Goal: Information Seeking & Learning: Learn about a topic

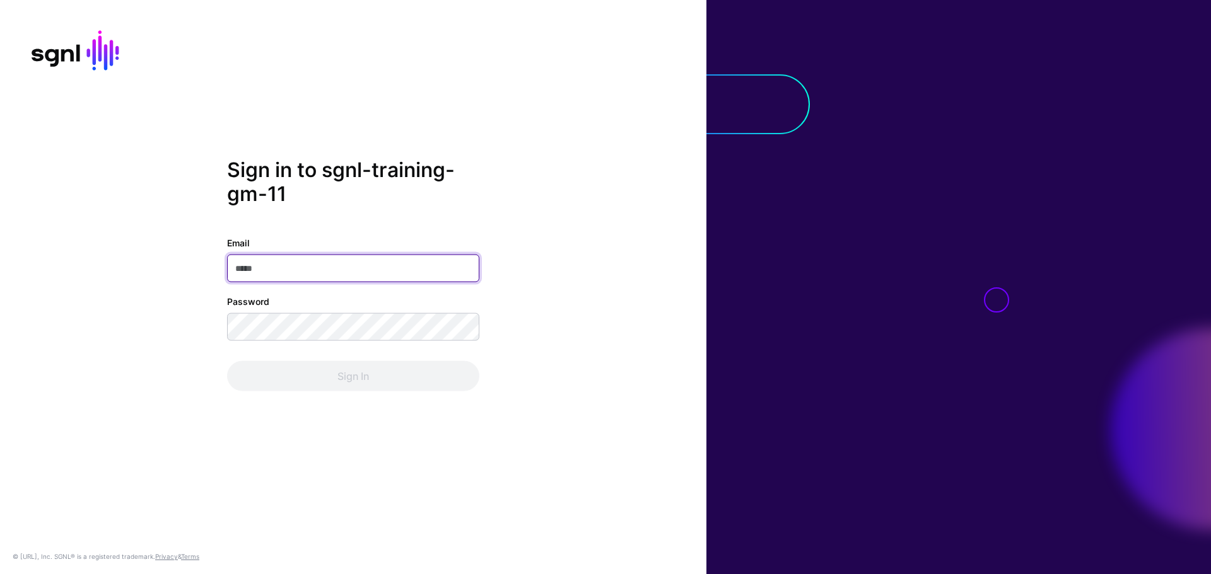
paste input "**********"
type input "**********"
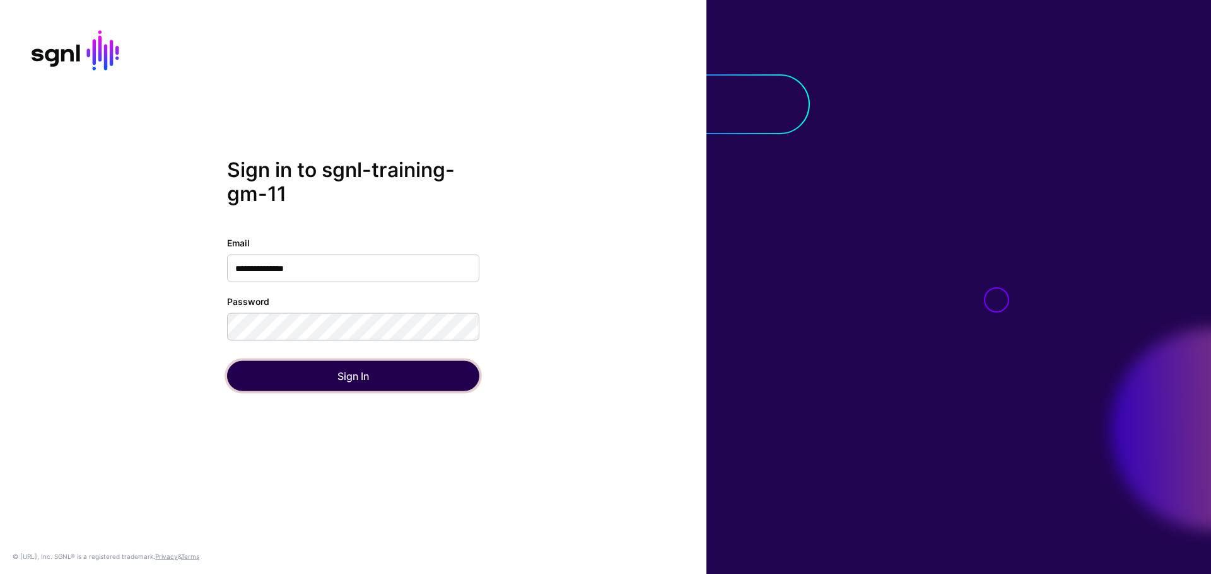
click at [271, 371] on button "Sign In" at bounding box center [353, 376] width 252 height 30
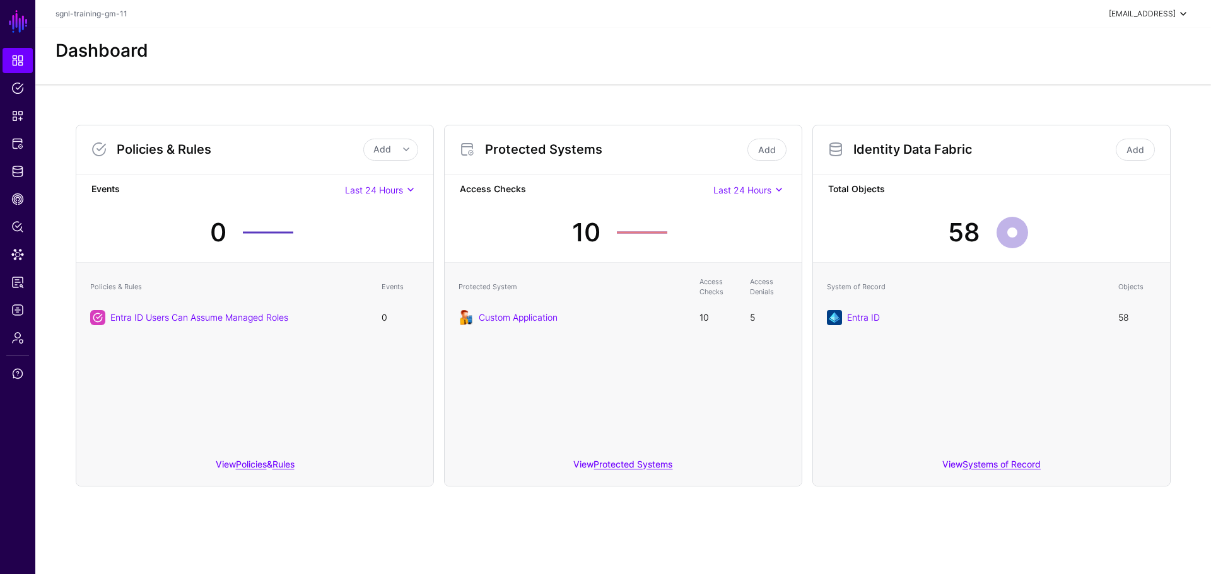
click at [1184, 16] on span at bounding box center [1182, 13] width 15 height 15
click at [481, 40] on div "Dashboard" at bounding box center [622, 50] width 1145 height 21
click at [433, 76] on div "Dashboard" at bounding box center [622, 56] width 1175 height 57
click at [23, 562] on link at bounding box center [17, 556] width 35 height 15
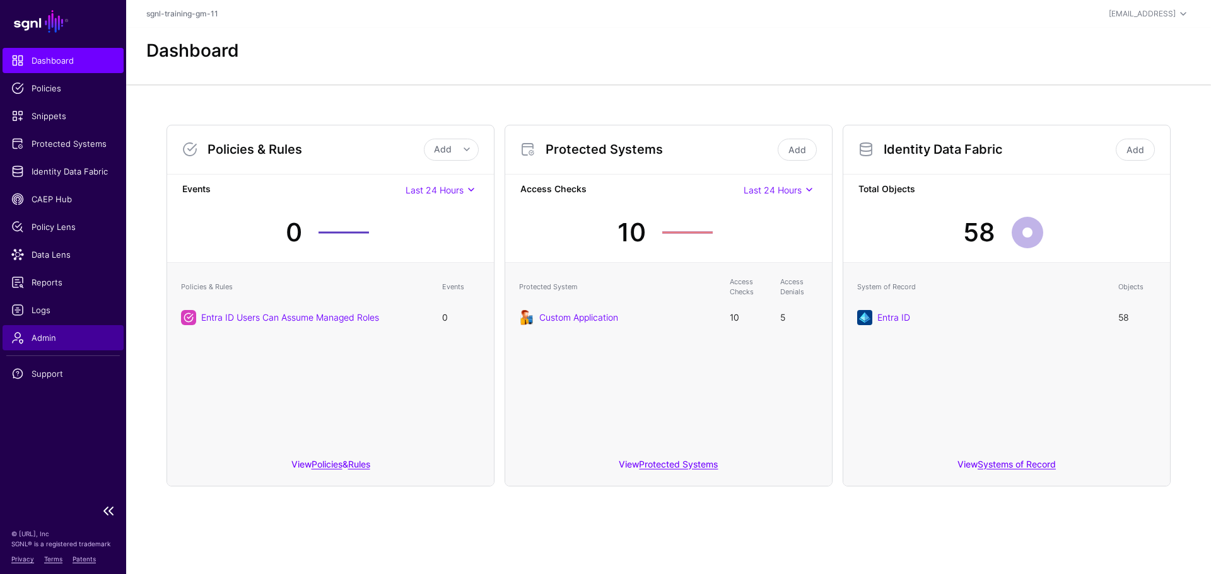
click at [51, 341] on span "Admin" at bounding box center [62, 338] width 103 height 13
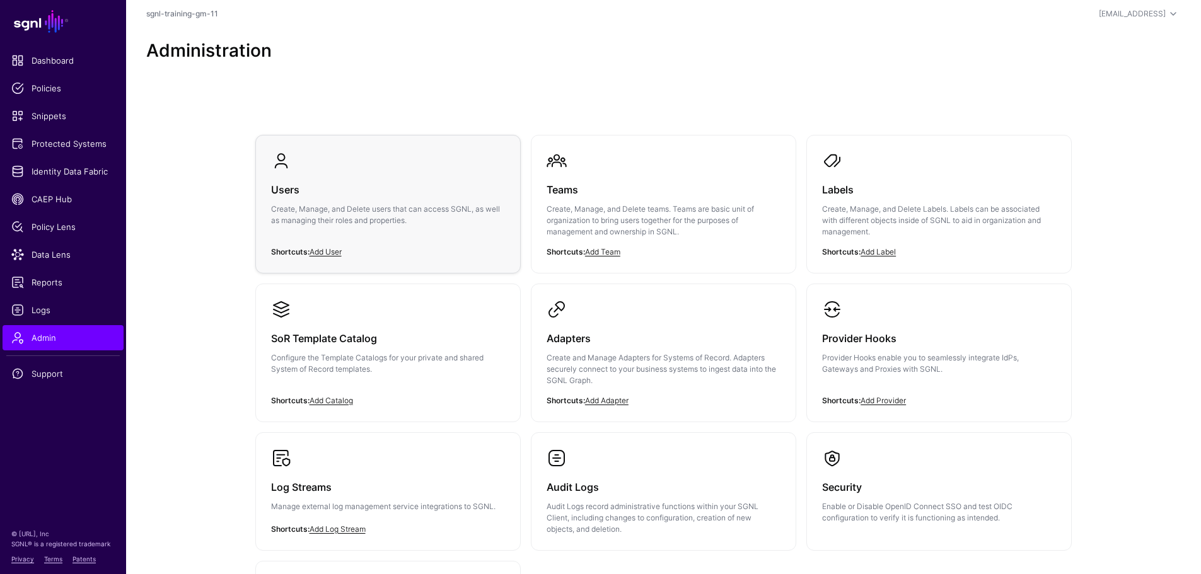
click at [328, 189] on h3 "Users" at bounding box center [388, 190] width 234 height 18
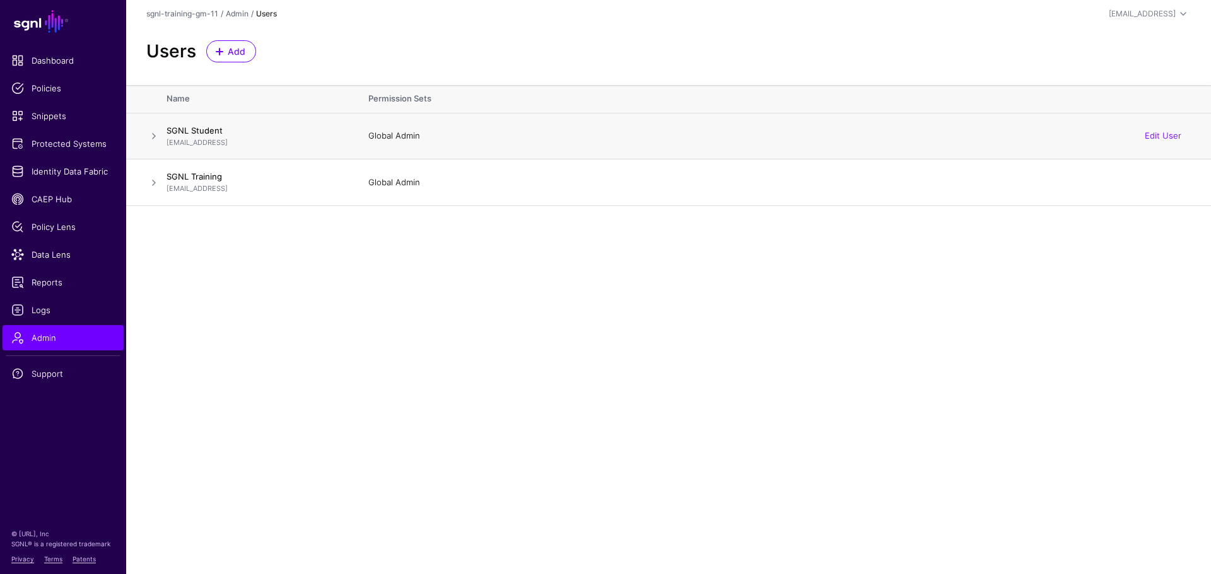
click at [463, 136] on div "Global Admin Edit User" at bounding box center [779, 136] width 822 height 13
click at [1172, 134] on link "Edit User" at bounding box center [1163, 136] width 37 height 10
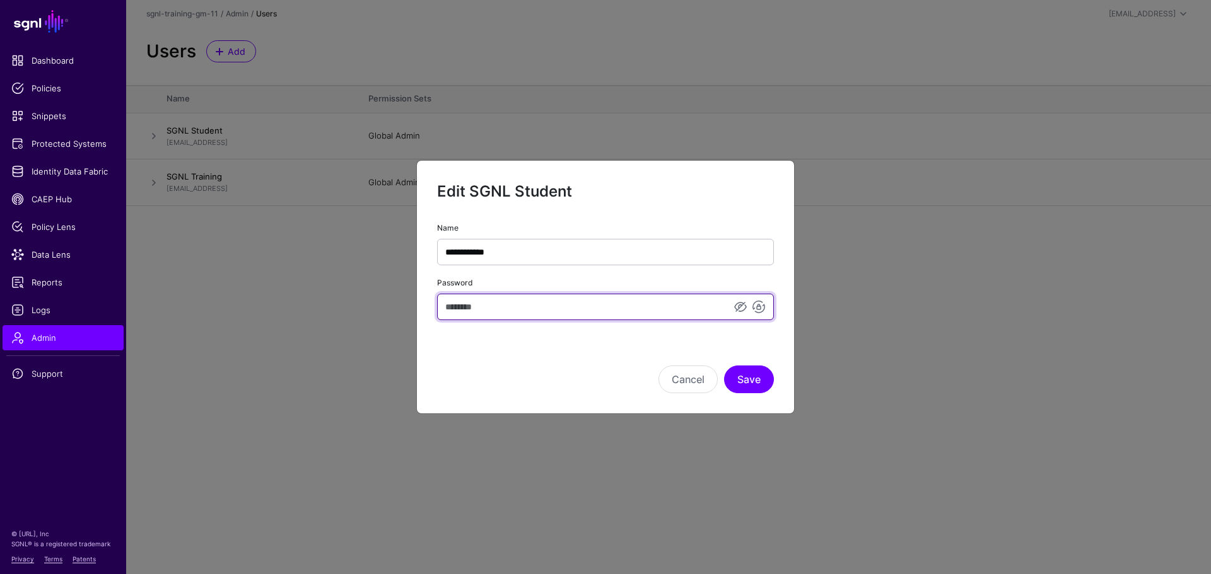
click at [497, 307] on input "Password" at bounding box center [605, 307] width 337 height 26
type input "**********"
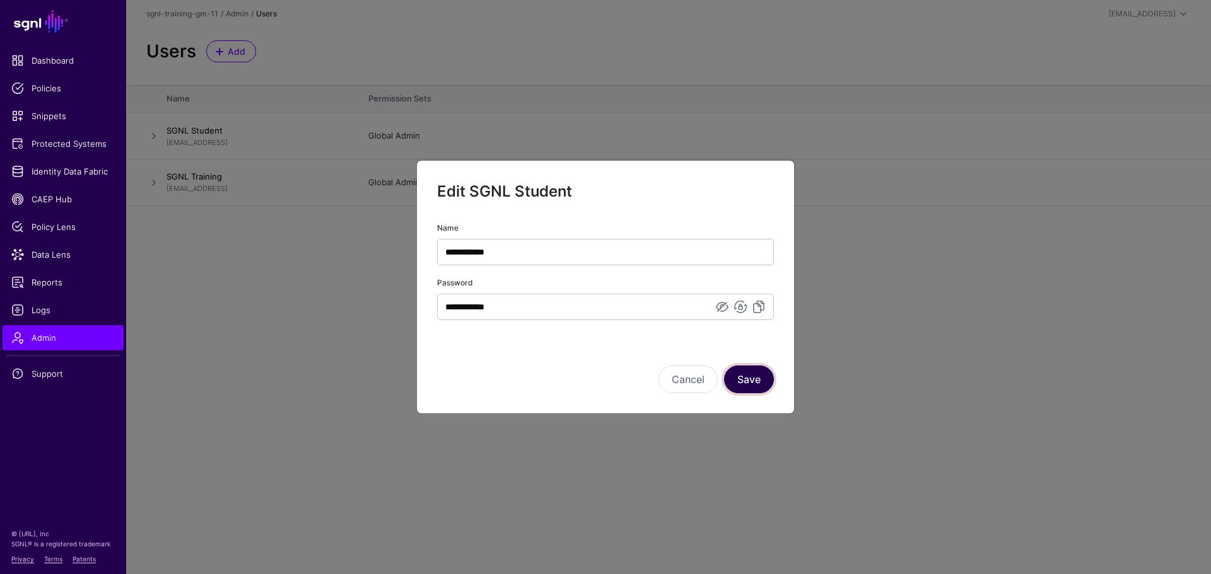
click at [749, 376] on button "Save" at bounding box center [749, 380] width 50 height 28
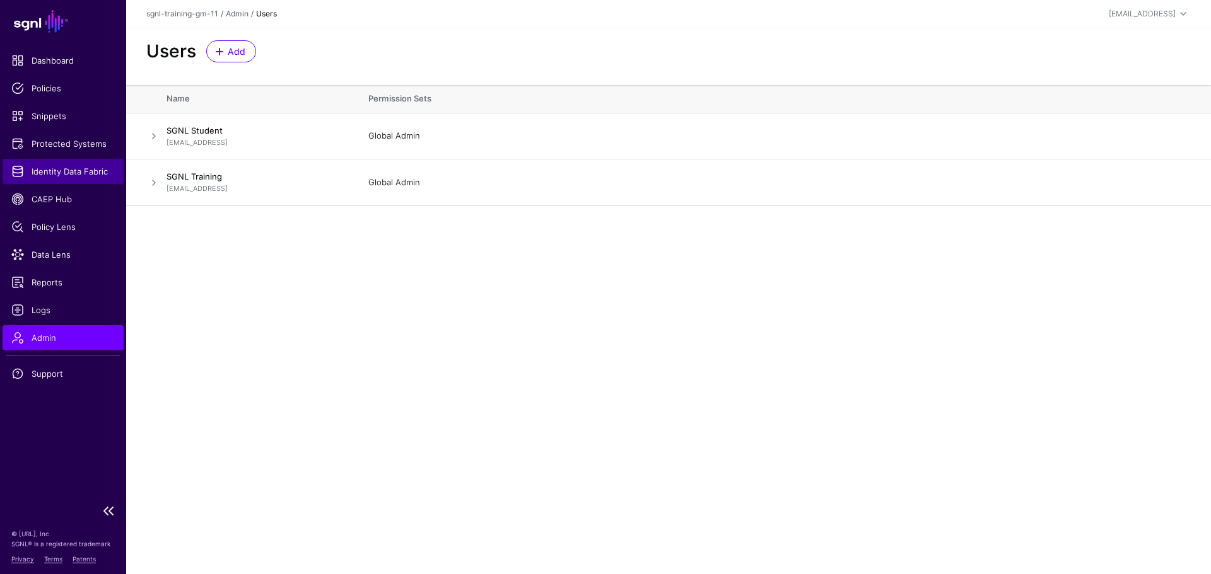
click at [52, 168] on span "Identity Data Fabric" at bounding box center [62, 171] width 103 height 13
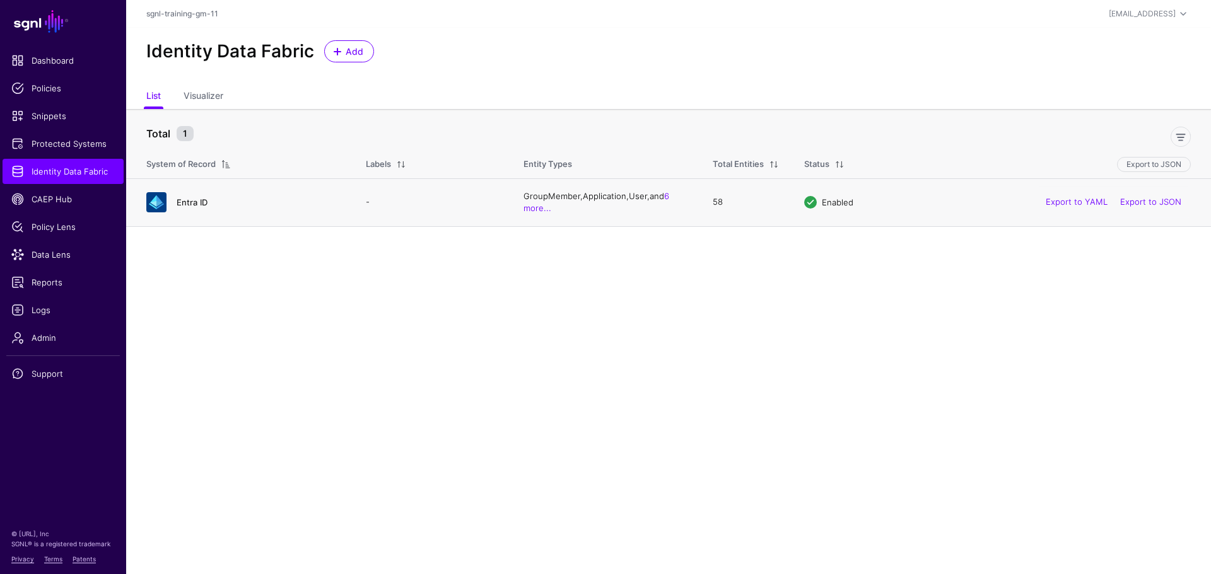
click at [190, 199] on link "Entra ID" at bounding box center [192, 202] width 31 height 10
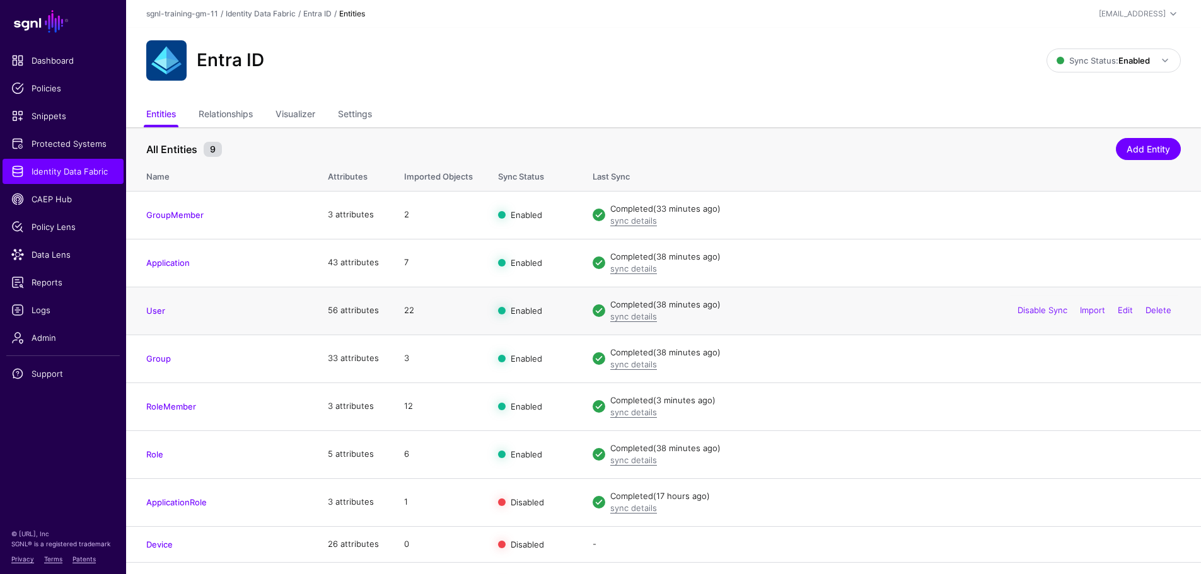
click at [155, 319] on td "User" at bounding box center [220, 311] width 189 height 48
click at [155, 310] on link "User" at bounding box center [155, 311] width 19 height 10
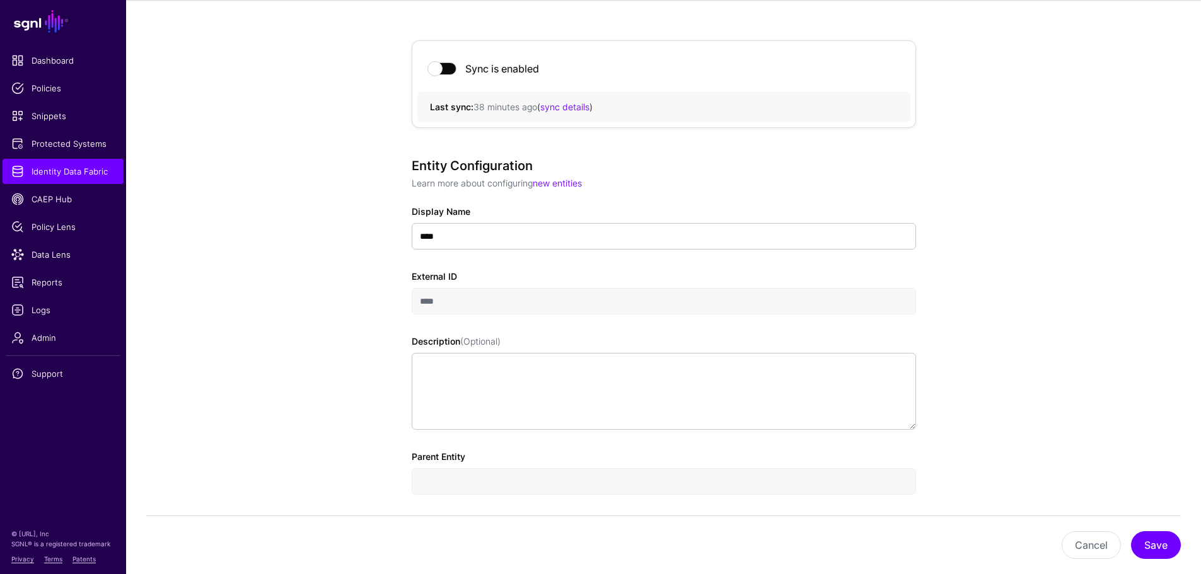
scroll to position [126, 0]
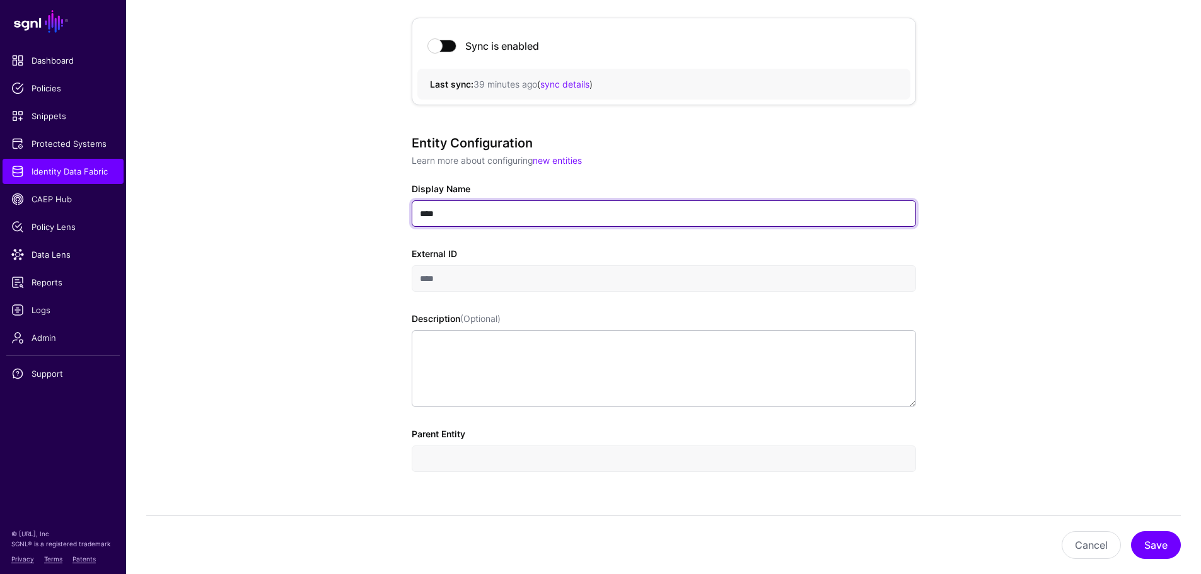
click at [474, 209] on input "****" at bounding box center [664, 214] width 504 height 26
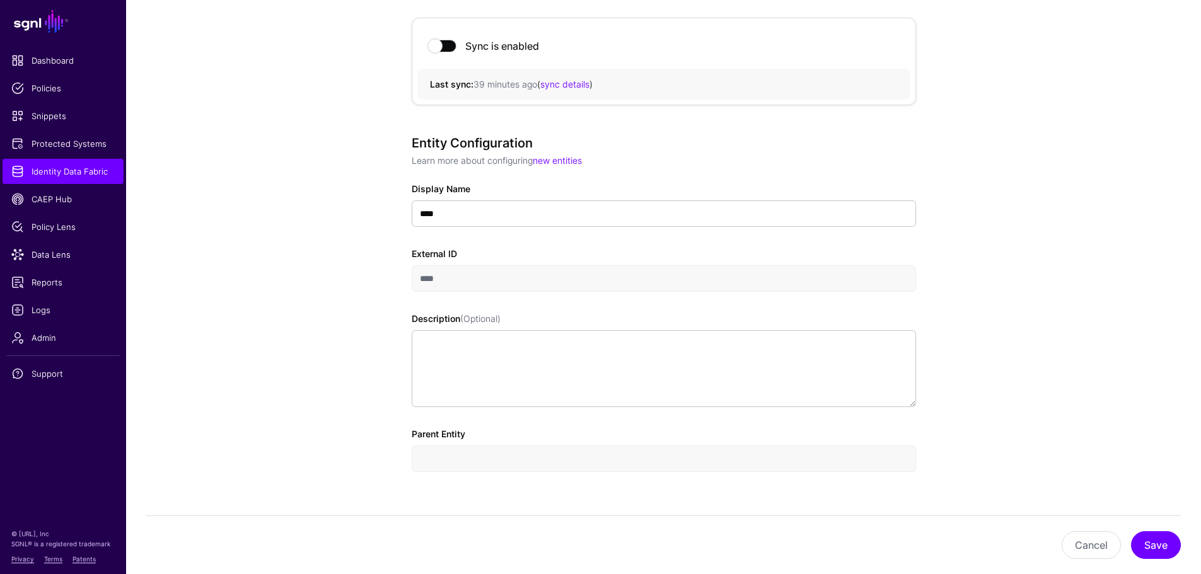
click at [530, 173] on div "Entity Configuration Learn more about configuring new entities Display Name ***…" at bounding box center [664, 322] width 504 height 372
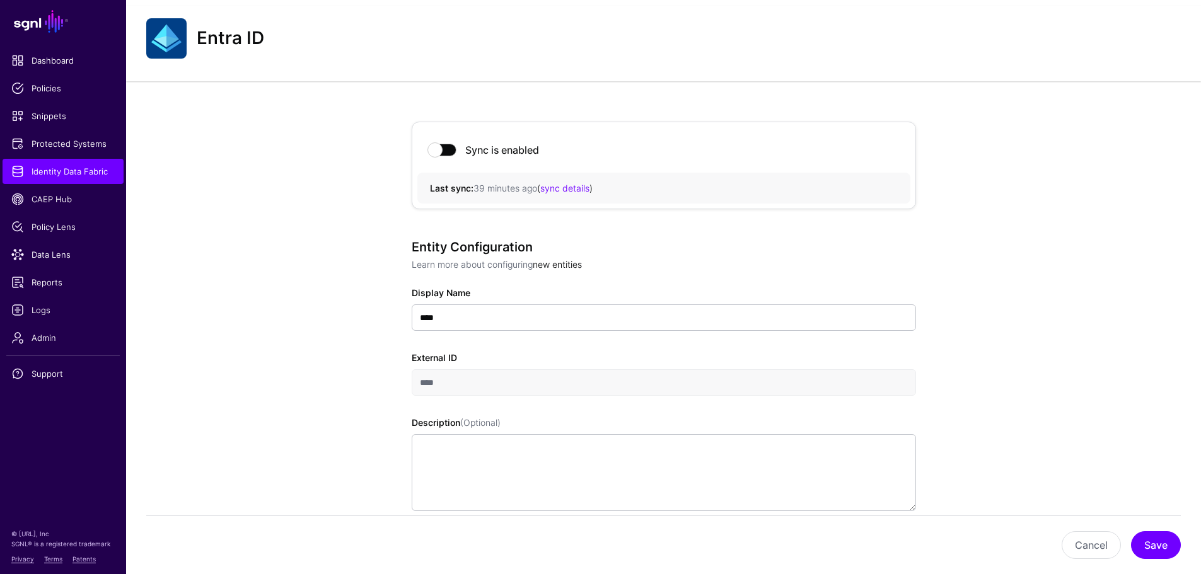
scroll to position [0, 0]
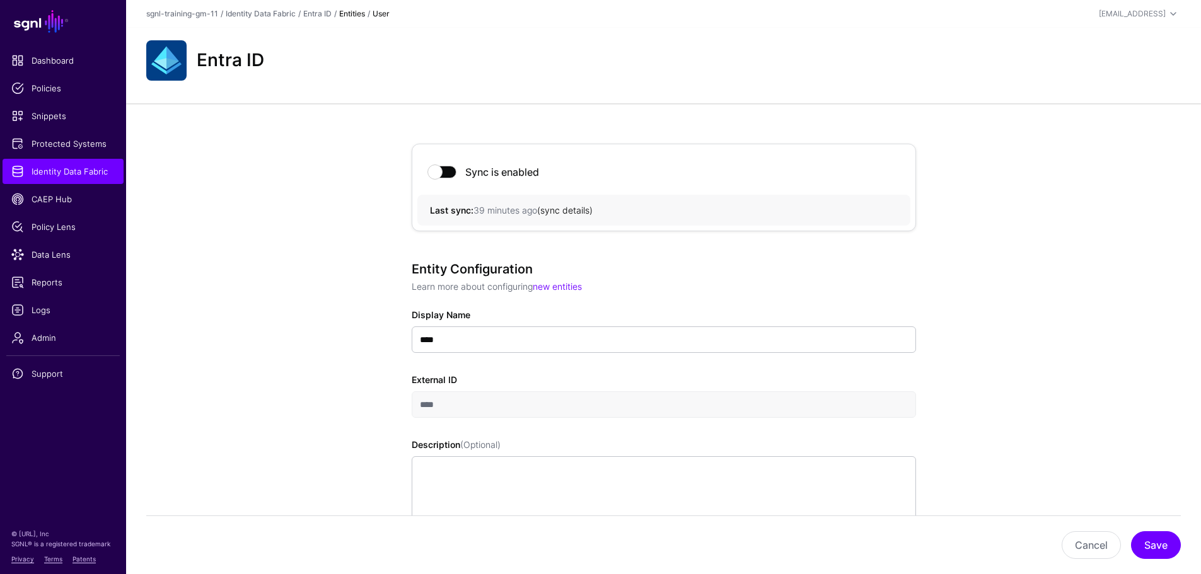
click at [561, 206] on link "sync details" at bounding box center [564, 210] width 49 height 11
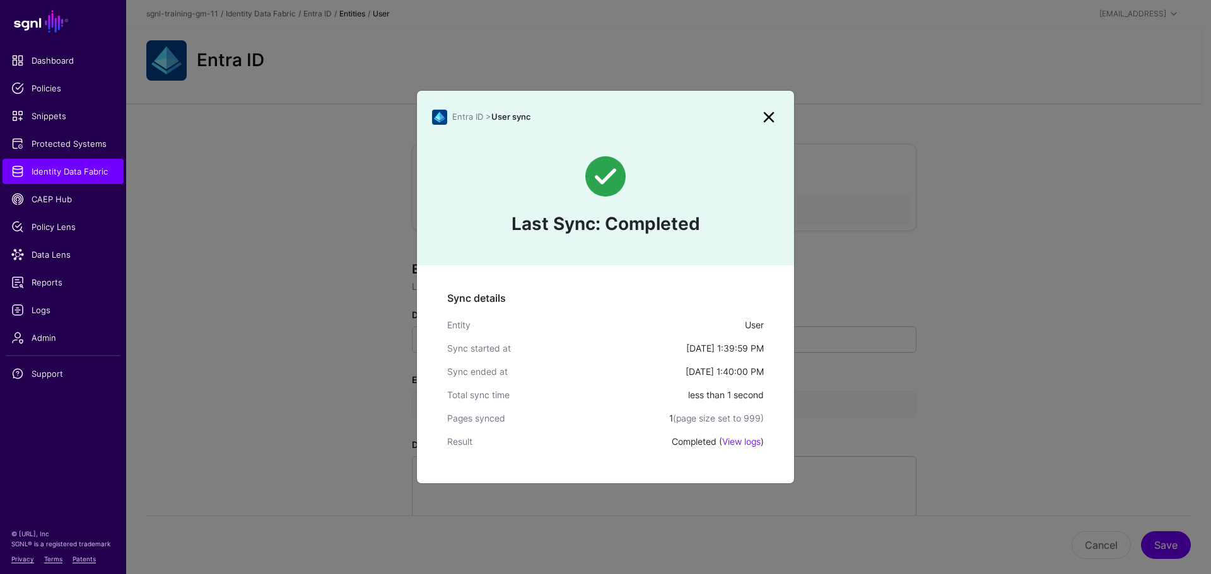
click at [768, 119] on link at bounding box center [769, 117] width 20 height 20
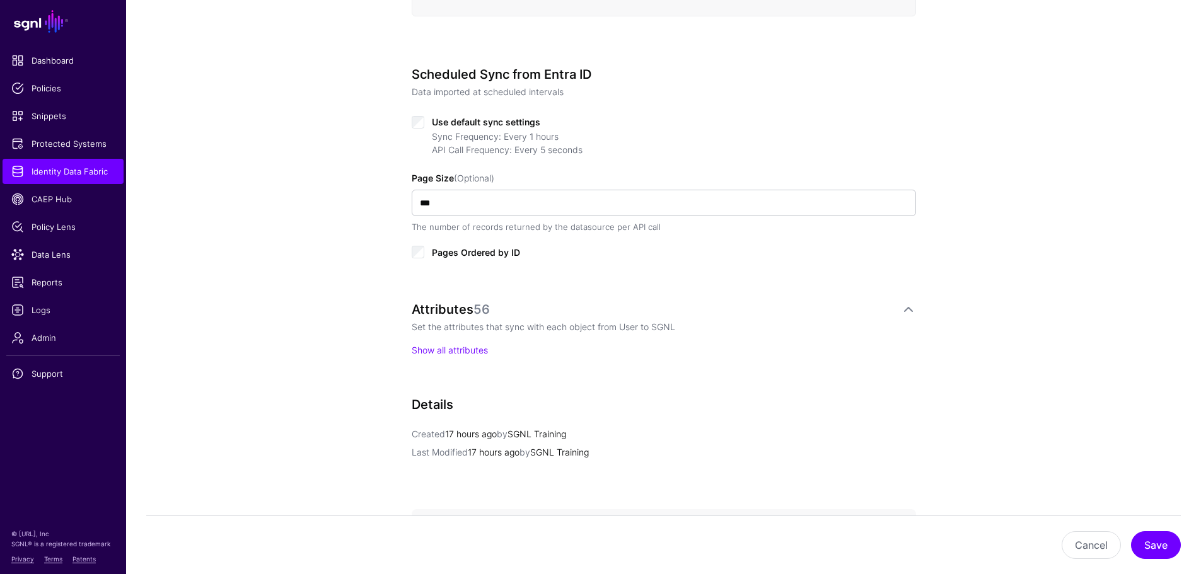
scroll to position [631, 0]
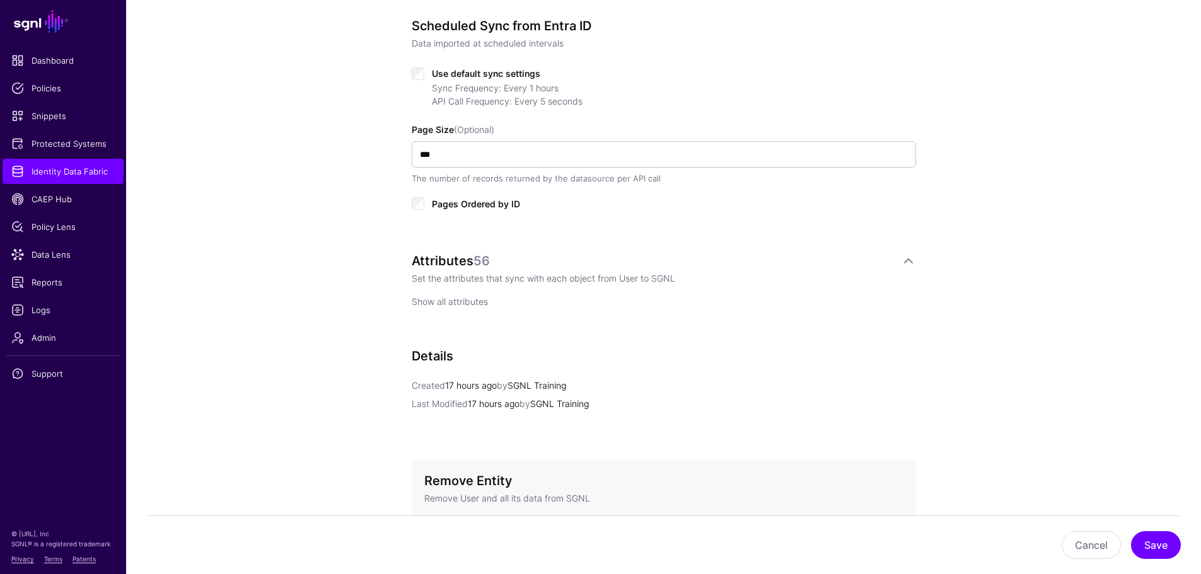
click at [477, 301] on link "Show all attributes" at bounding box center [450, 301] width 76 height 11
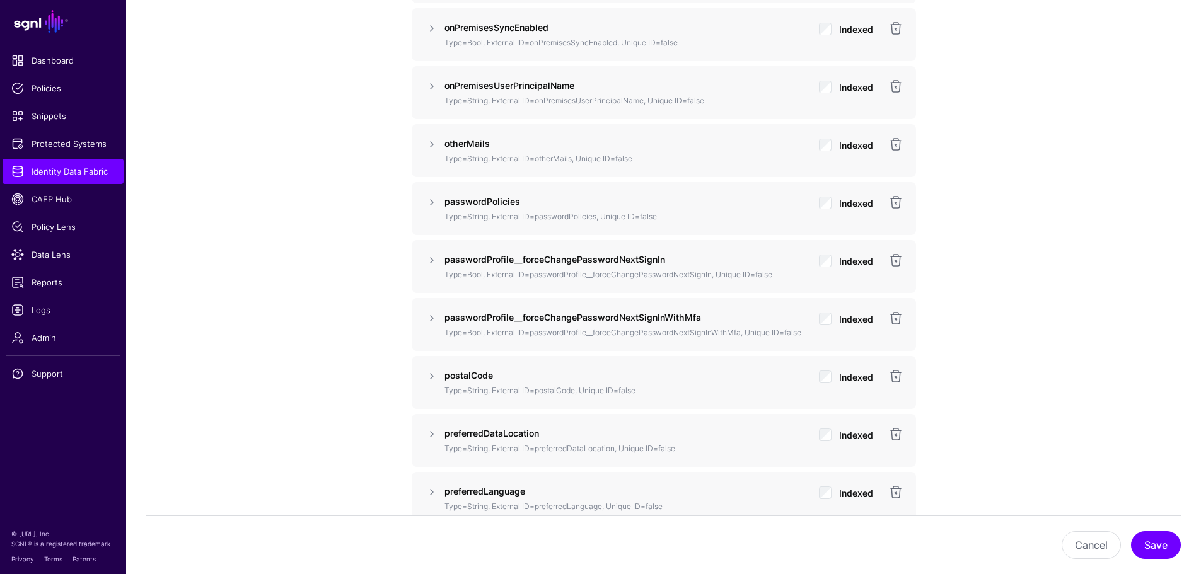
scroll to position [3153, 0]
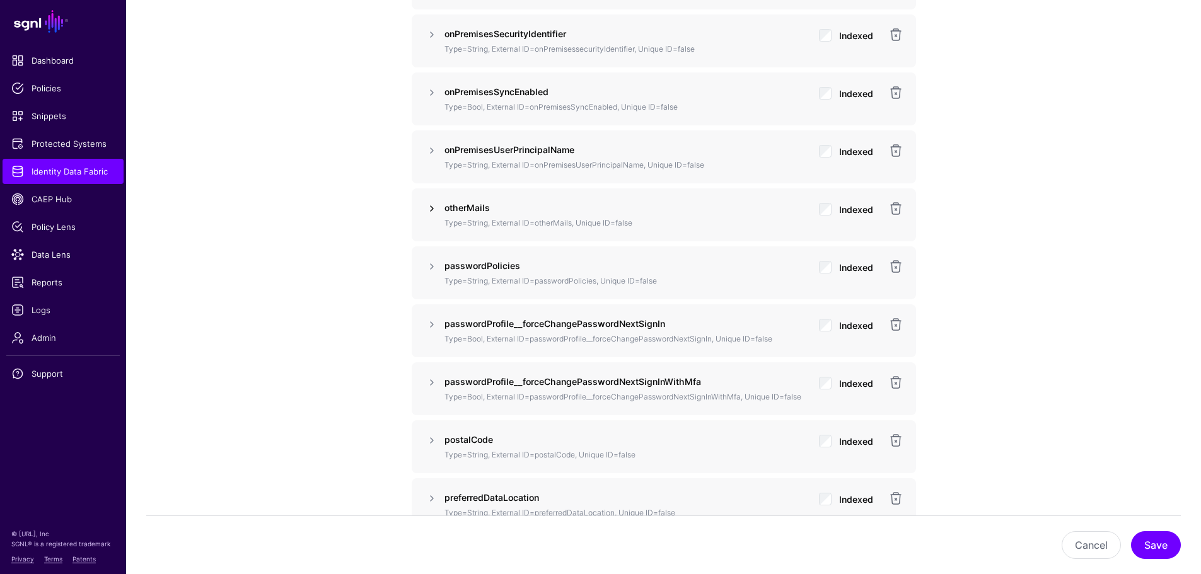
click at [431, 209] on link at bounding box center [431, 208] width 15 height 15
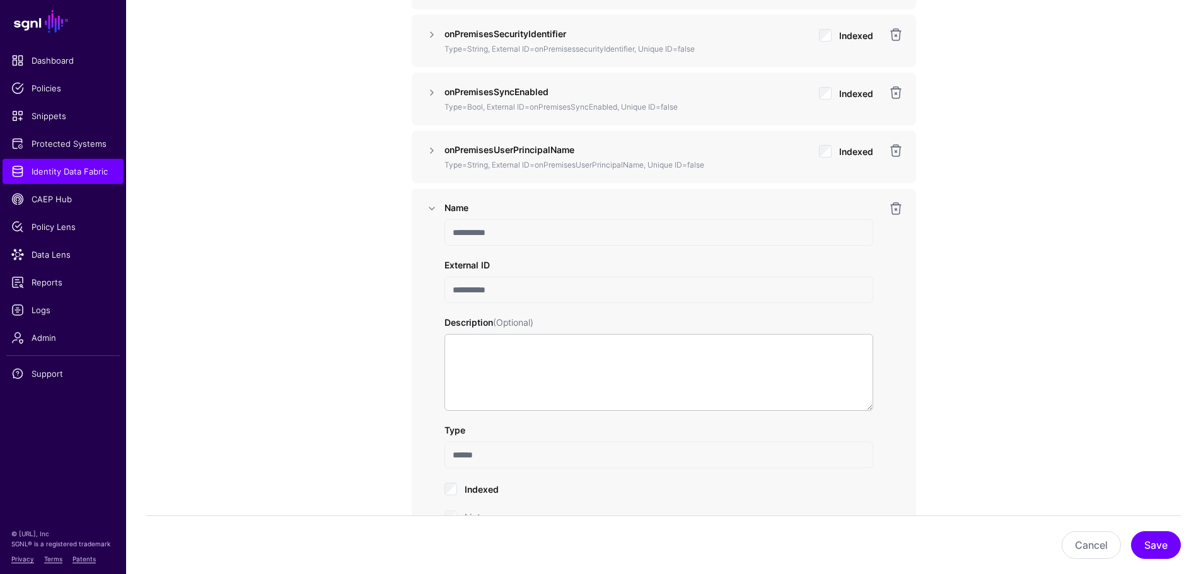
drag, startPoint x: 431, startPoint y: 209, endPoint x: 409, endPoint y: 247, distance: 44.0
click at [430, 206] on link at bounding box center [431, 208] width 15 height 15
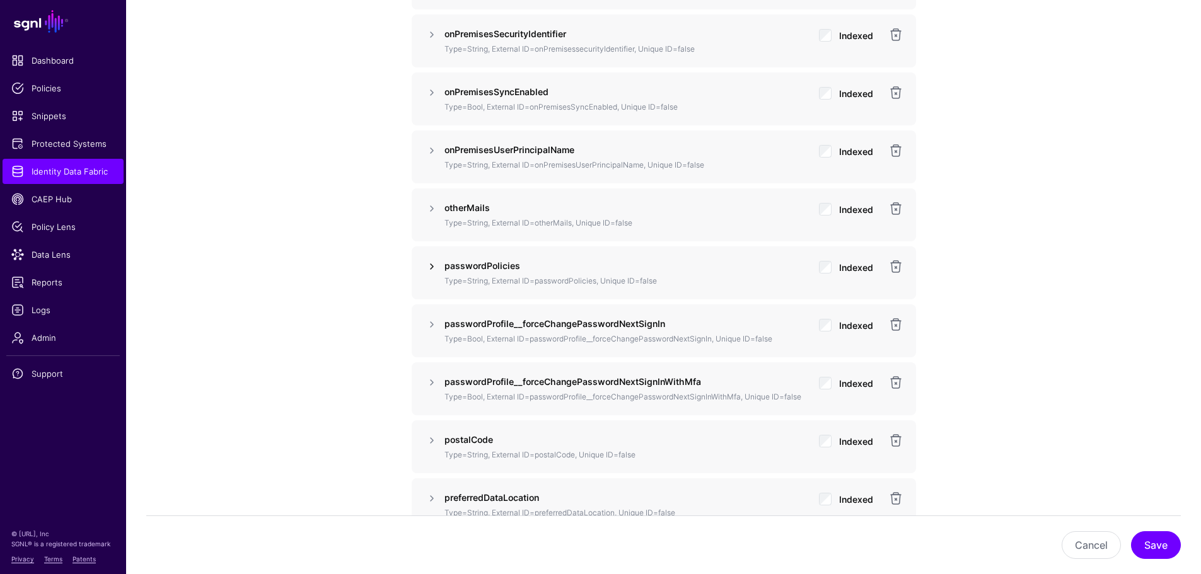
click at [428, 269] on link at bounding box center [431, 266] width 15 height 15
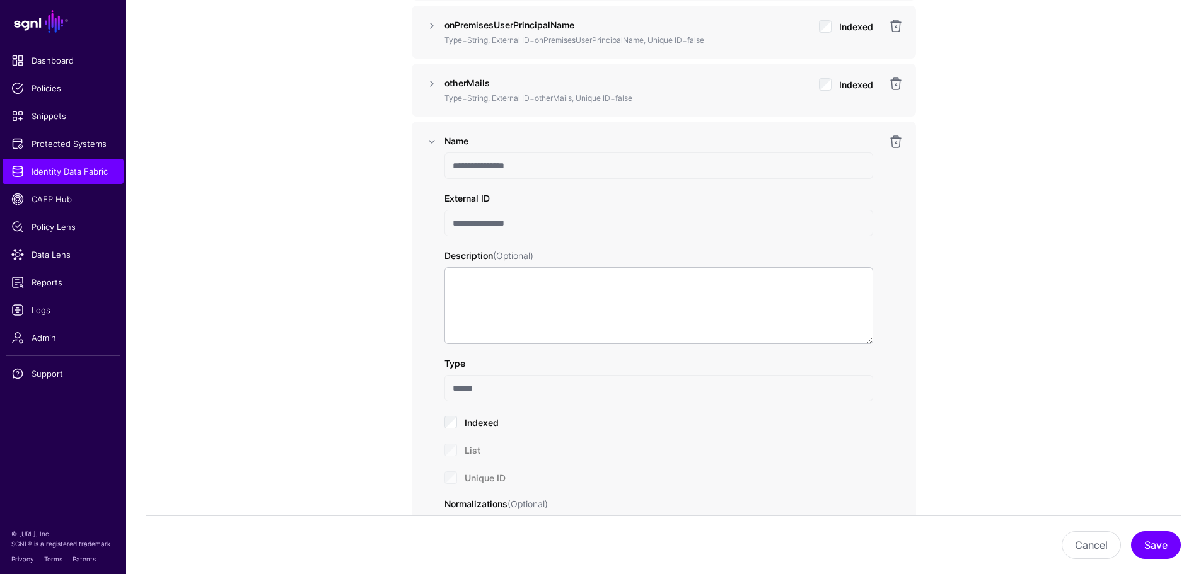
scroll to position [3279, 0]
click at [435, 143] on link at bounding box center [431, 140] width 15 height 15
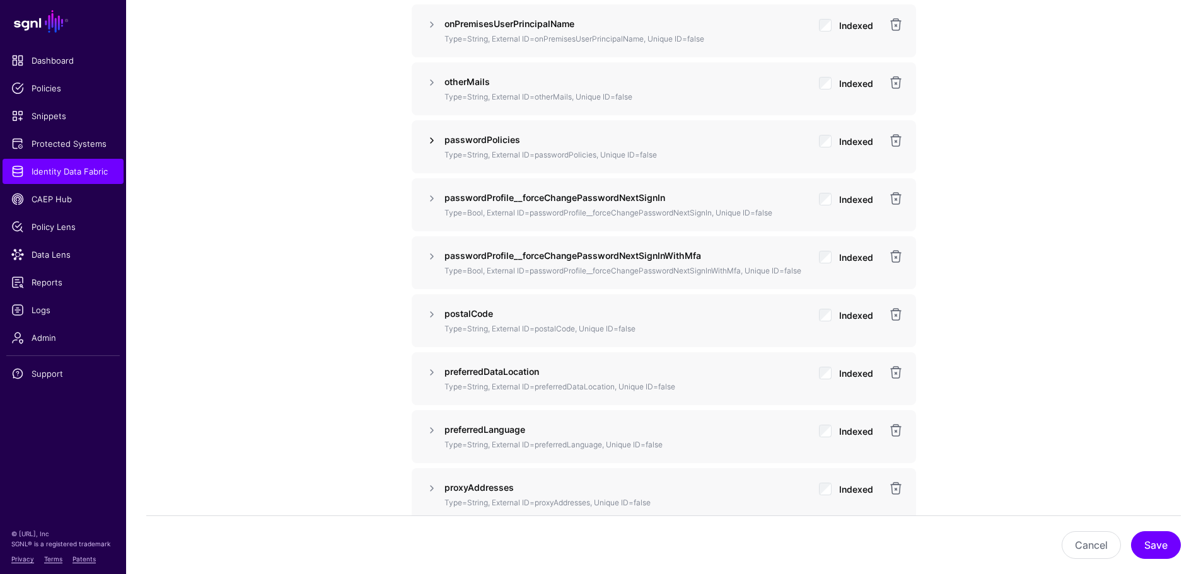
click at [435, 143] on link at bounding box center [431, 140] width 15 height 15
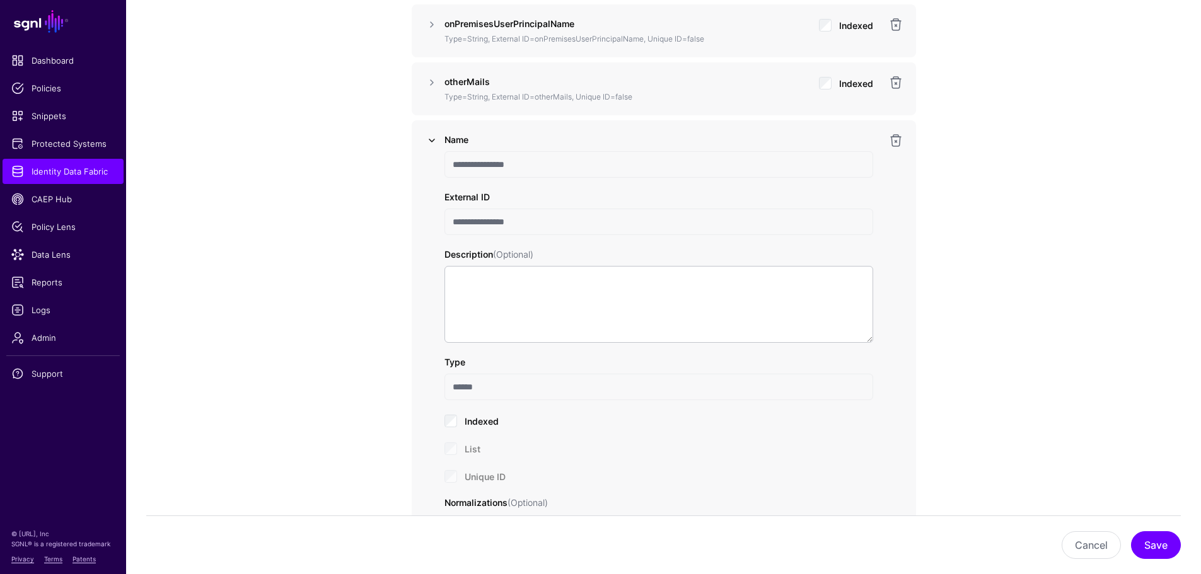
click at [435, 143] on link at bounding box center [431, 140] width 15 height 15
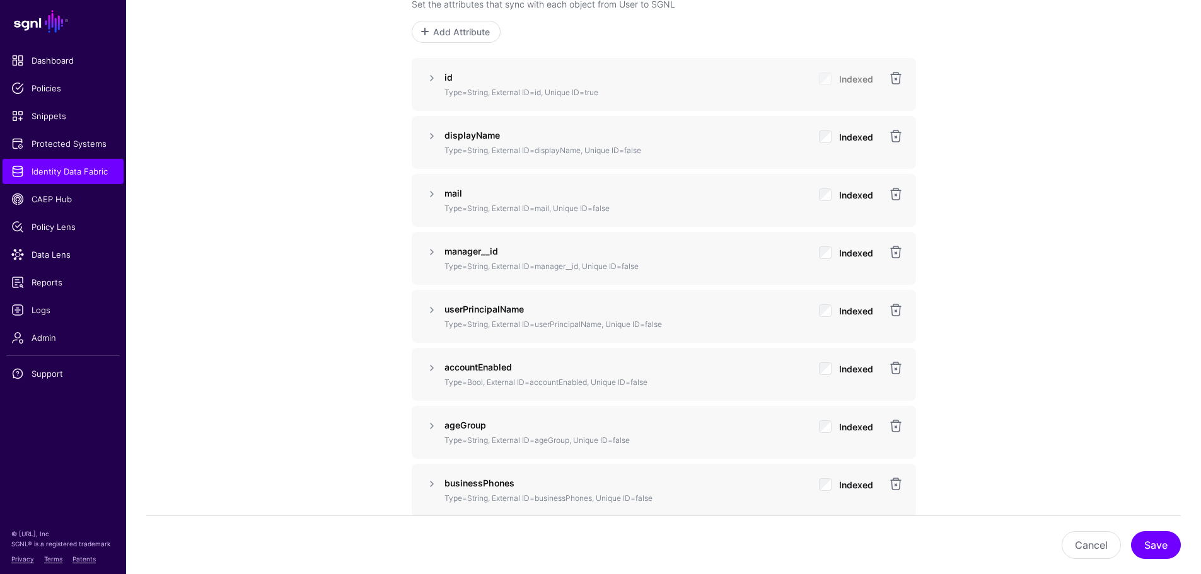
scroll to position [883, 0]
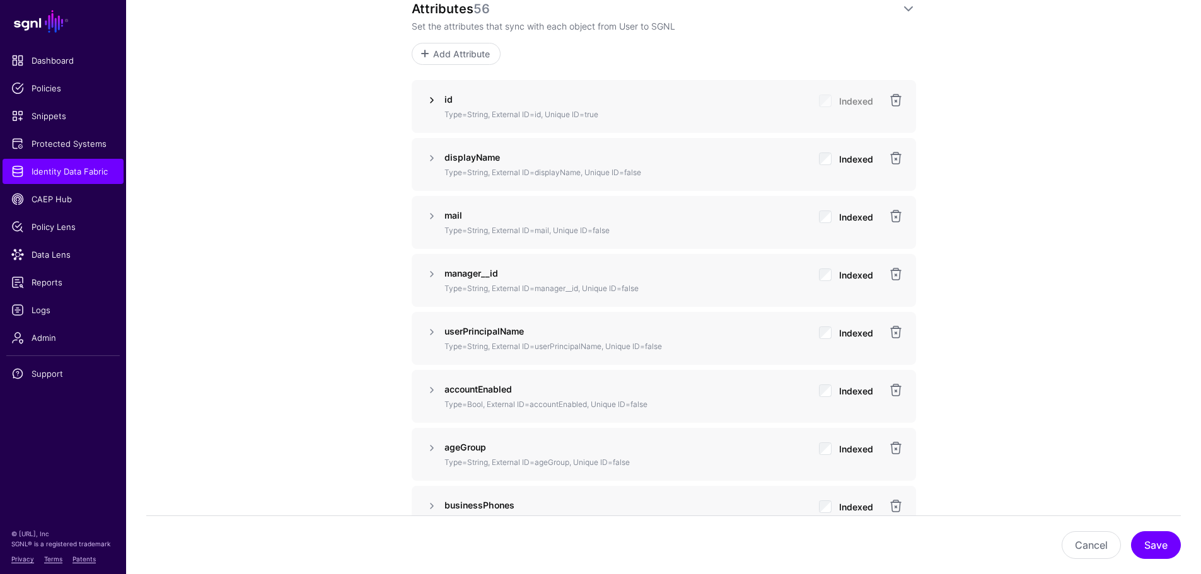
click at [432, 102] on link at bounding box center [431, 100] width 15 height 15
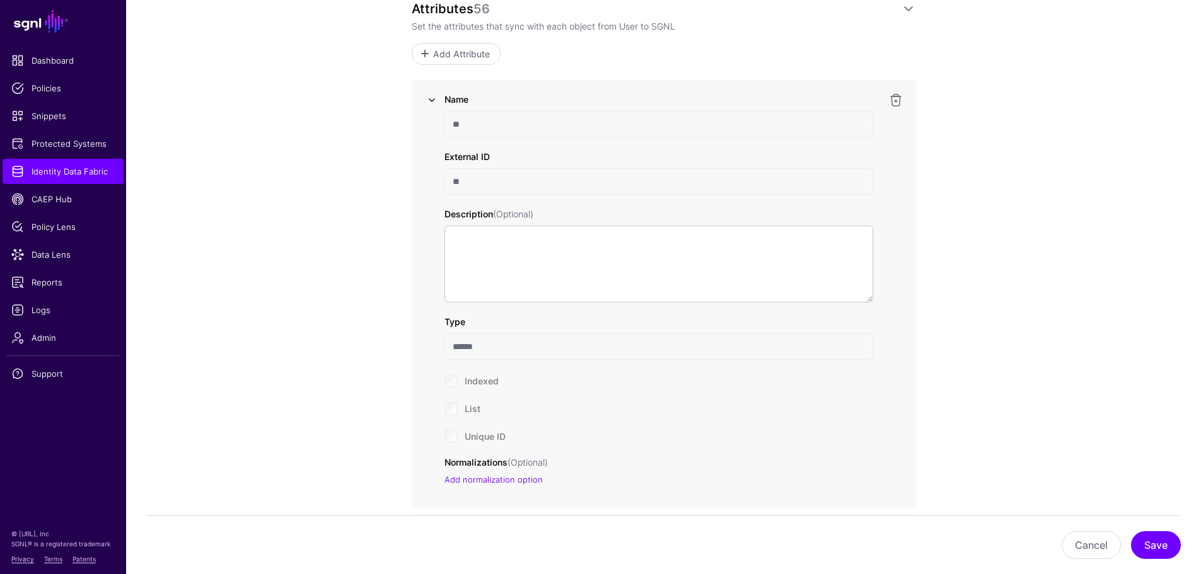
click at [432, 102] on link at bounding box center [431, 100] width 15 height 15
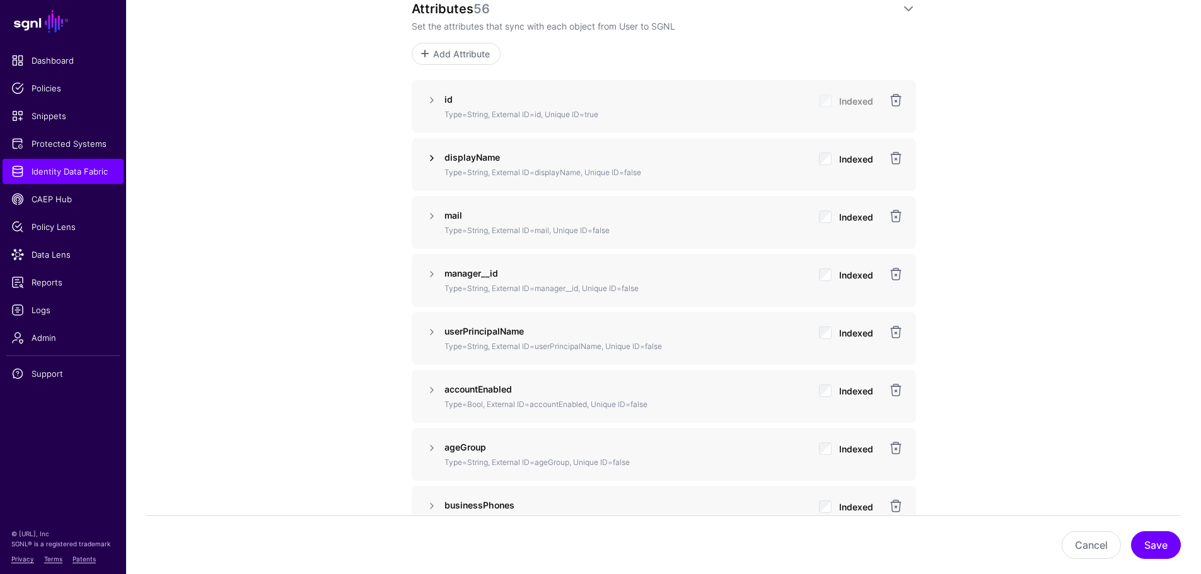
click at [429, 161] on link at bounding box center [431, 158] width 15 height 15
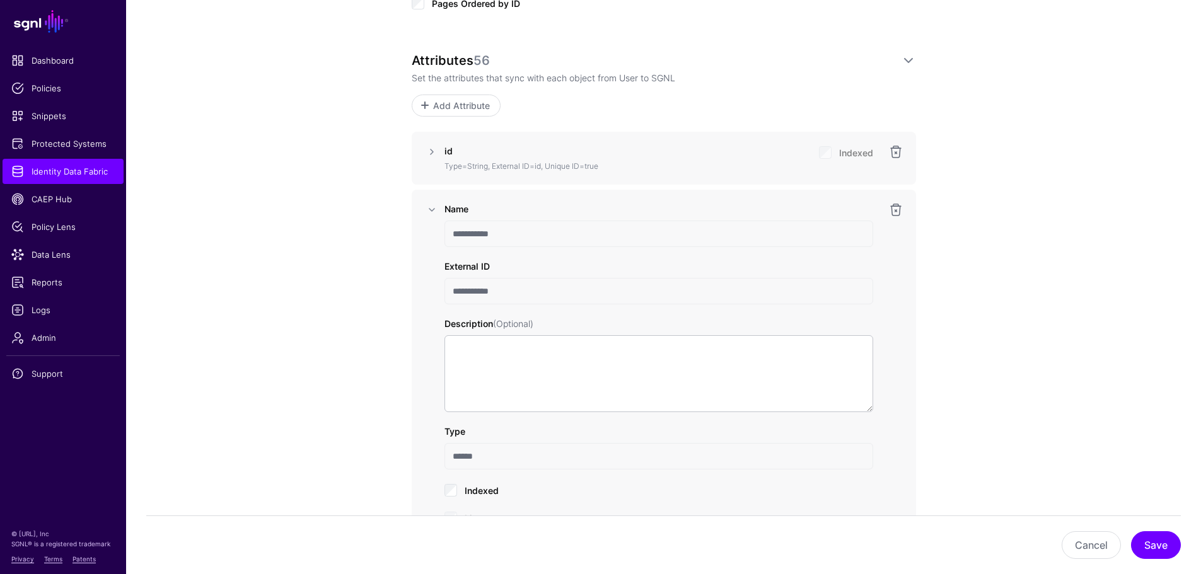
scroll to position [694, 0]
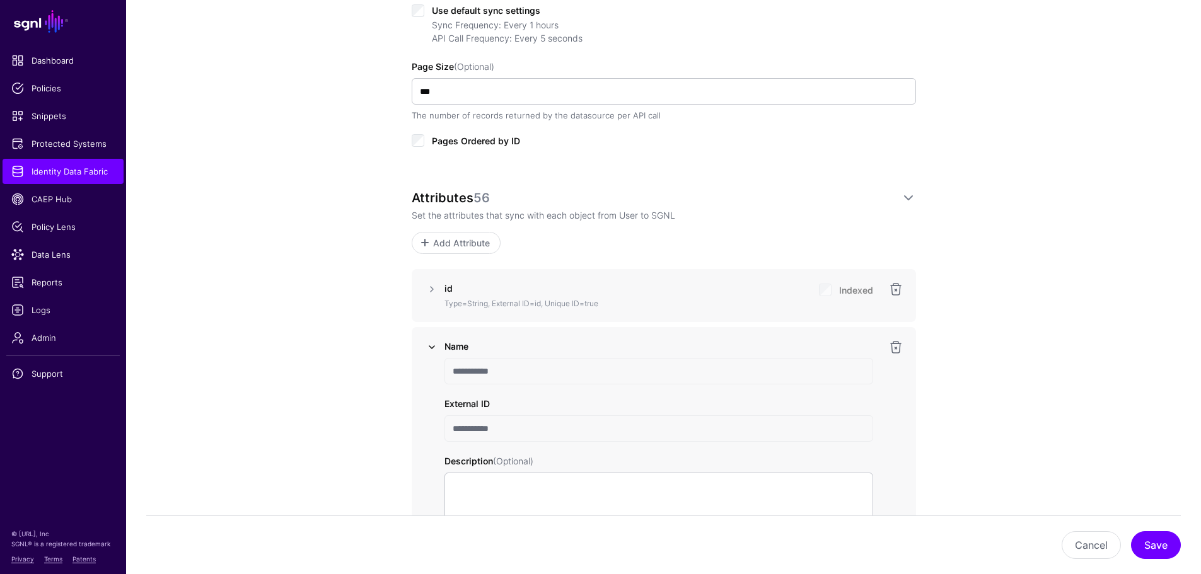
click at [432, 346] on link at bounding box center [431, 347] width 15 height 15
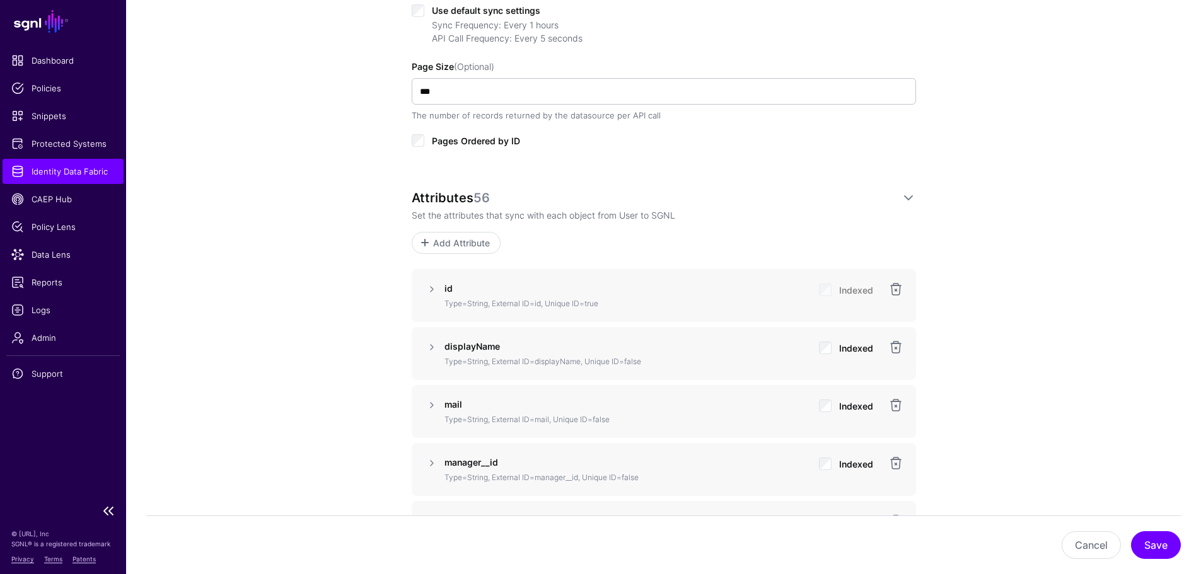
click at [93, 163] on link "Identity Data Fabric" at bounding box center [63, 171] width 121 height 25
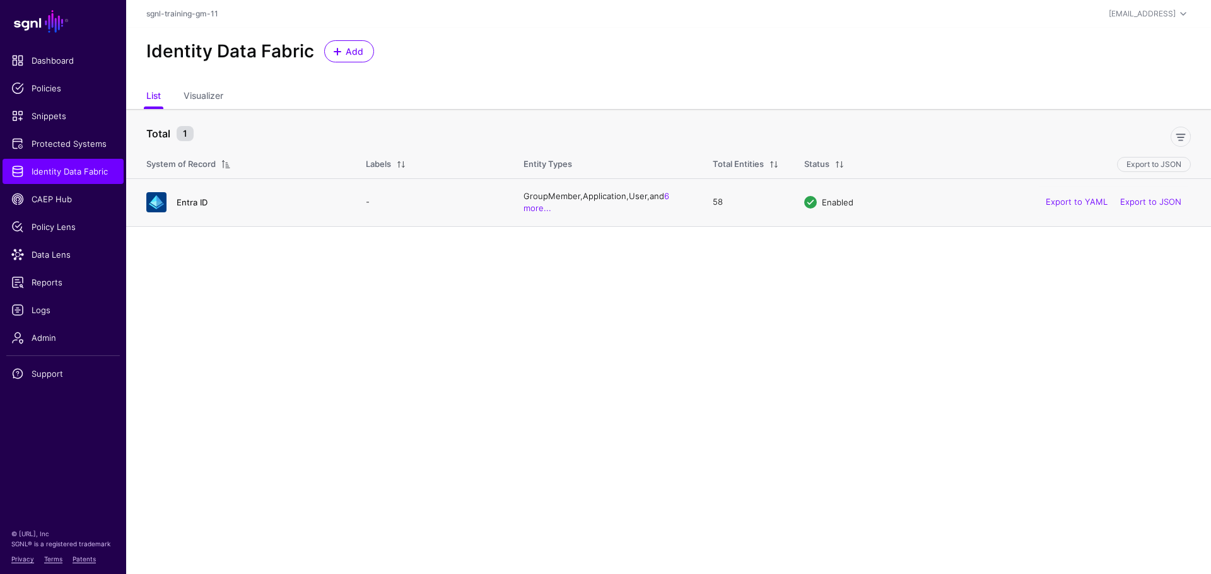
click at [186, 199] on link "Entra ID" at bounding box center [192, 202] width 31 height 10
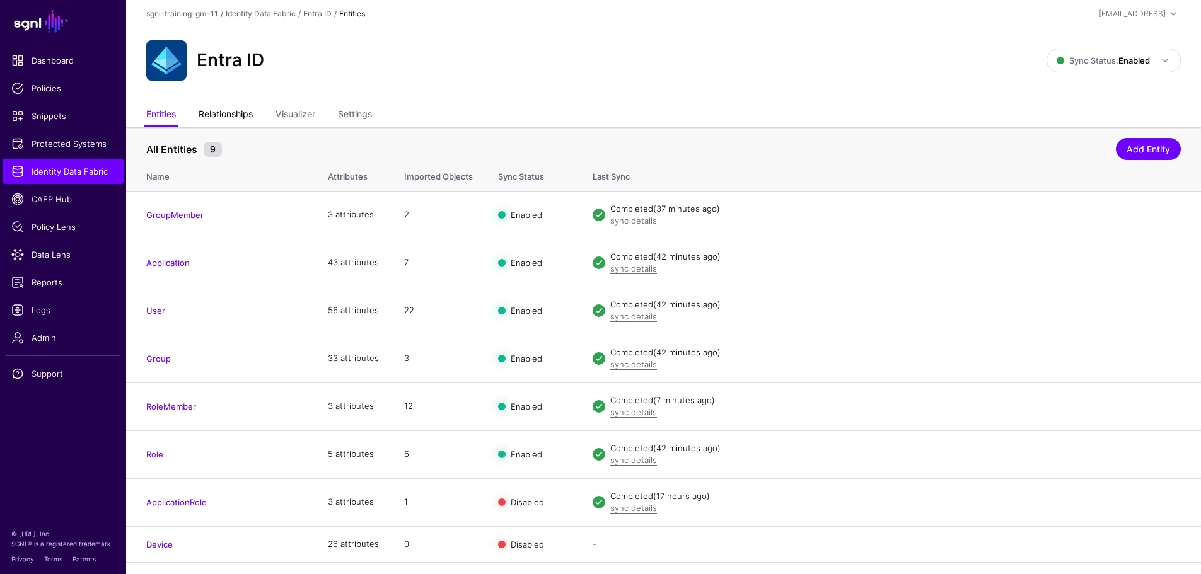
click at [248, 117] on link "Relationships" at bounding box center [226, 115] width 54 height 24
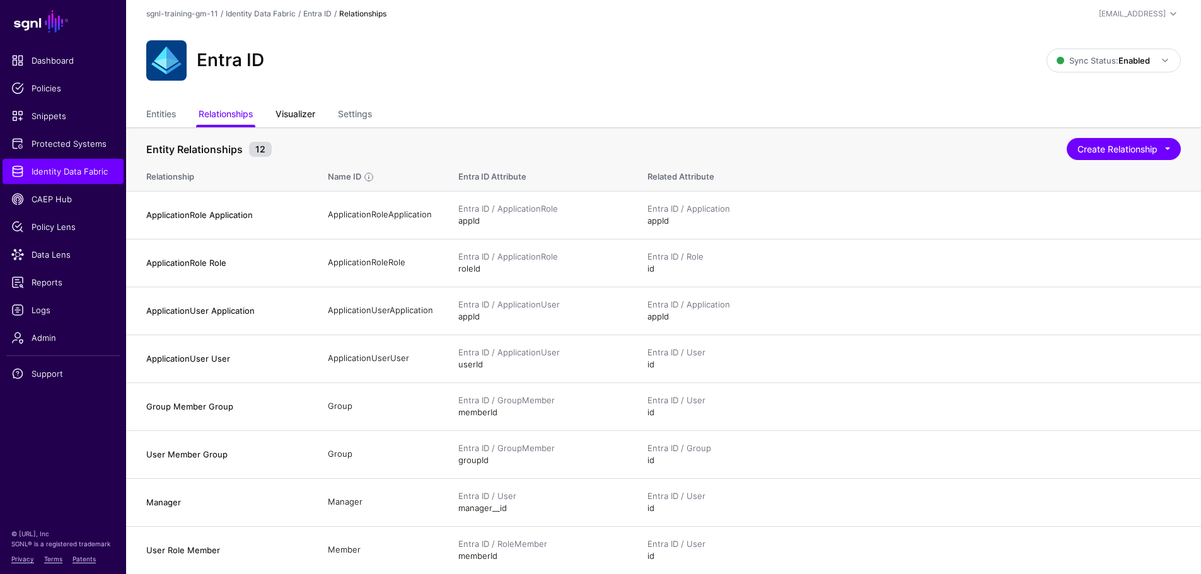
click at [306, 119] on link "Visualizer" at bounding box center [296, 115] width 40 height 24
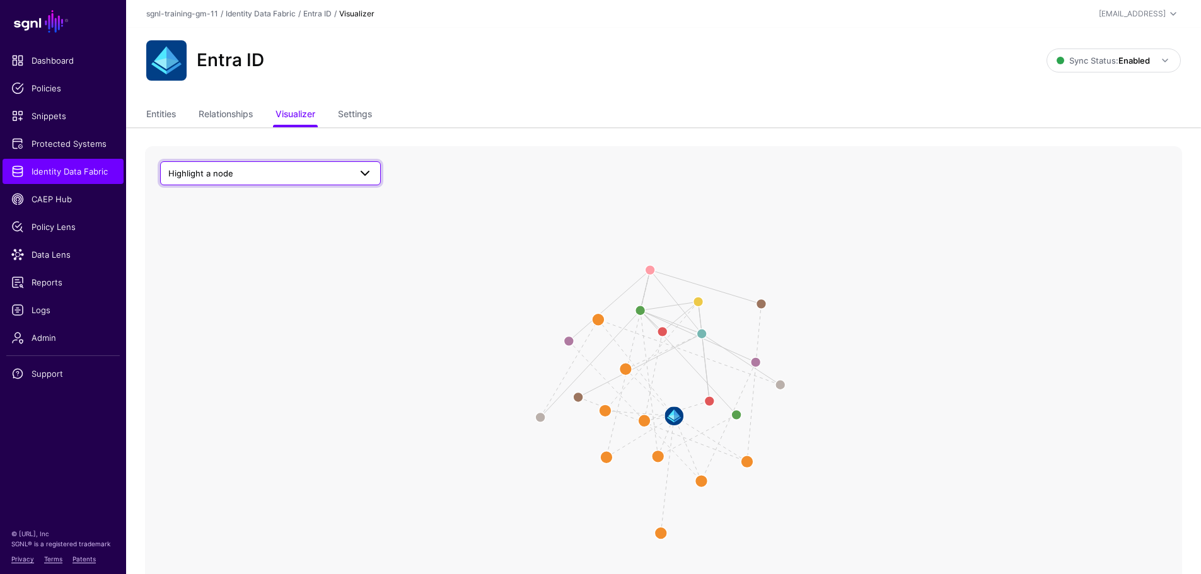
click at [300, 175] on span "Highlight a node" at bounding box center [259, 173] width 182 height 14
click at [624, 369] on circle at bounding box center [626, 369] width 25 height 25
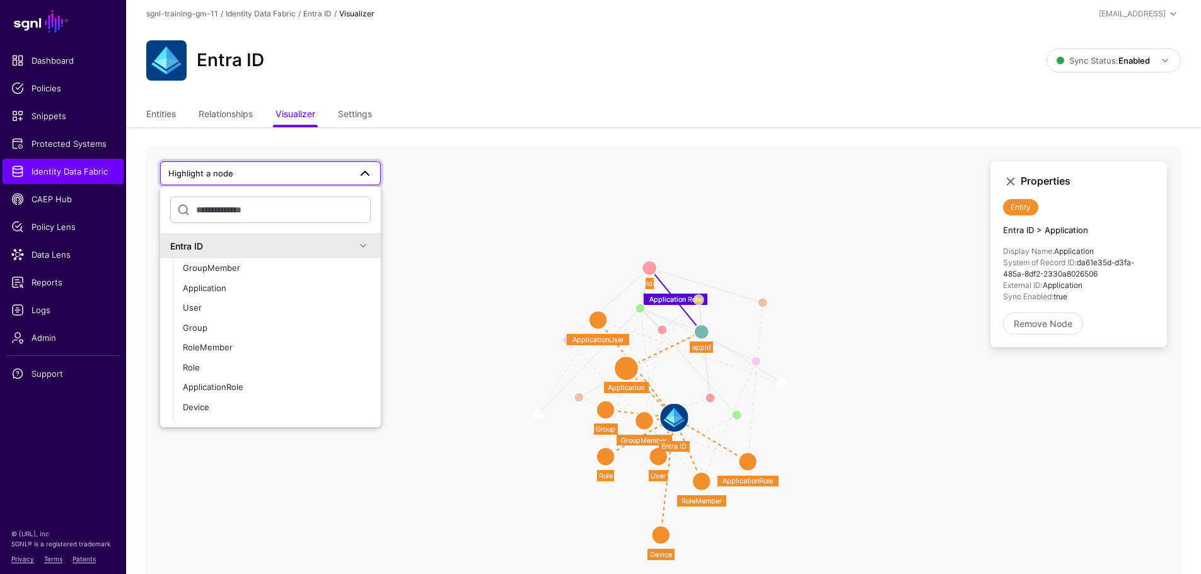
click at [705, 332] on circle at bounding box center [701, 332] width 15 height 15
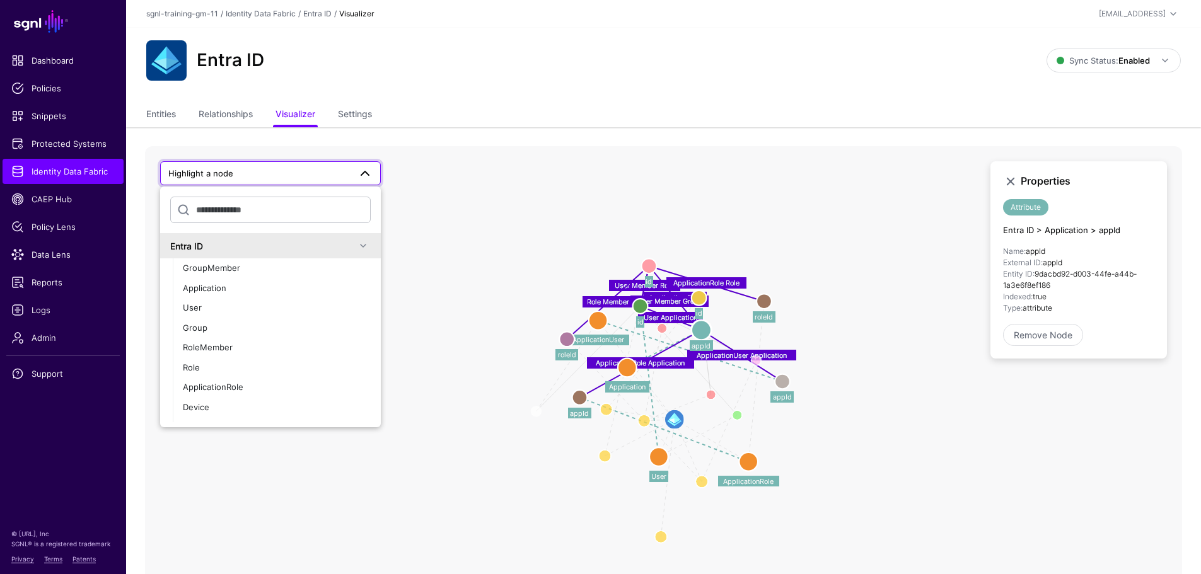
click at [585, 252] on icon "Manager User Role Member ApplicationUser User Group Member Group User Member Me…" at bounding box center [663, 398] width 1037 height 504
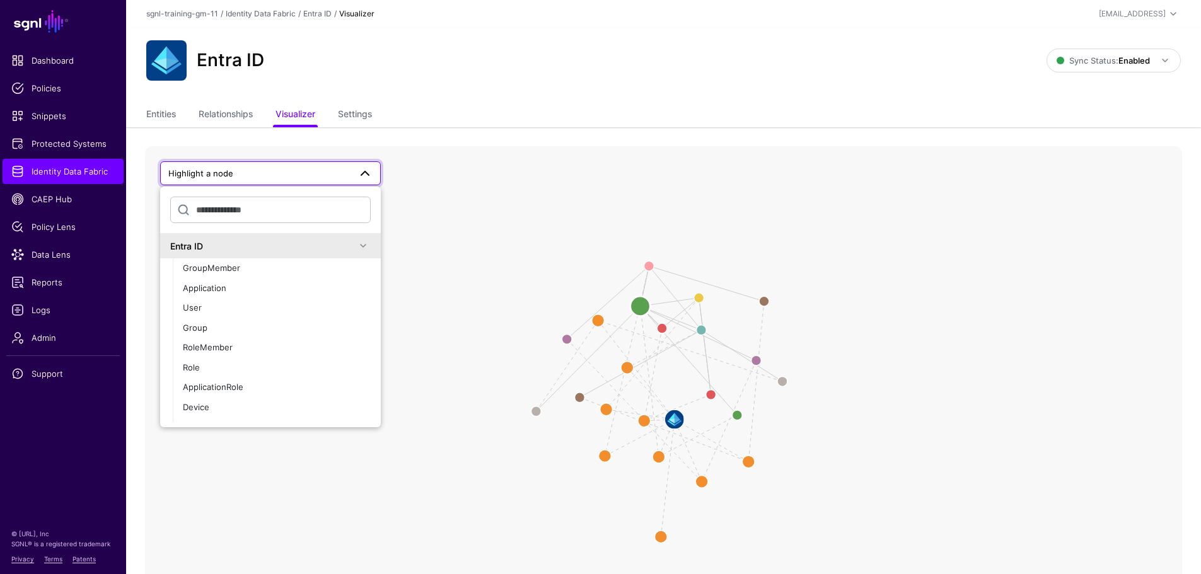
click at [638, 307] on circle at bounding box center [641, 306] width 20 height 20
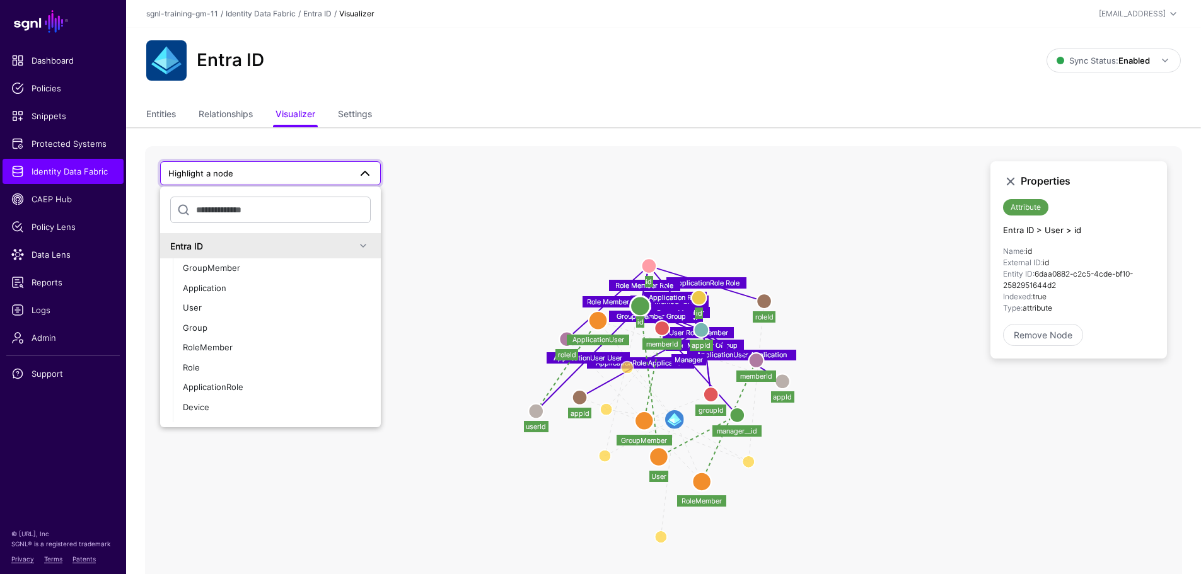
click at [638, 307] on circle at bounding box center [641, 306] width 20 height 20
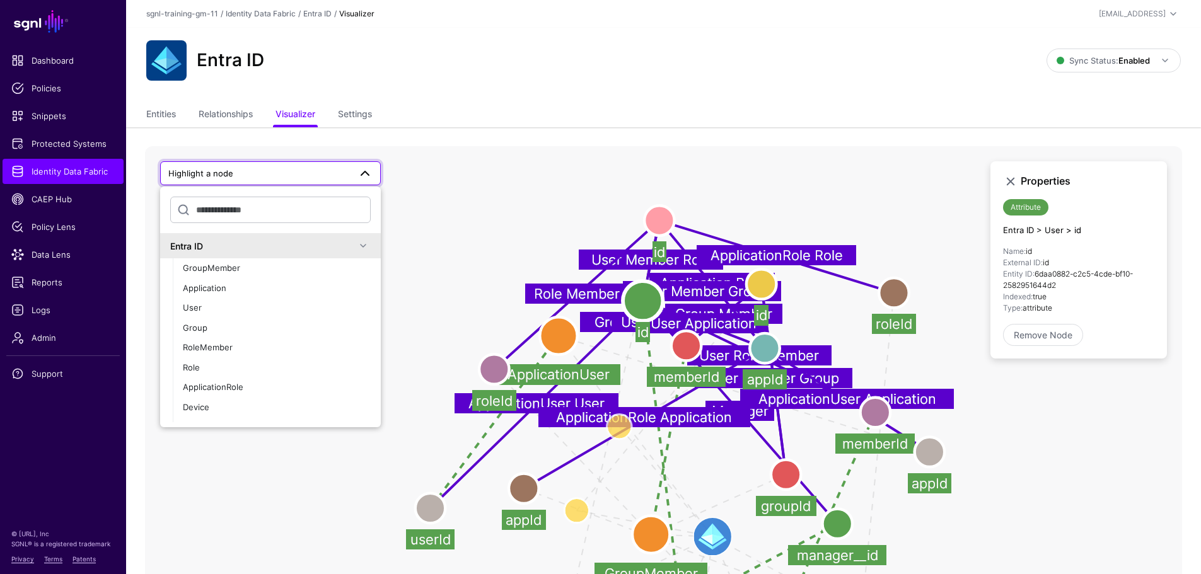
click at [527, 230] on icon "Manager User Role Member ApplicationUser User Group Member Group User Member Me…" at bounding box center [663, 398] width 1037 height 504
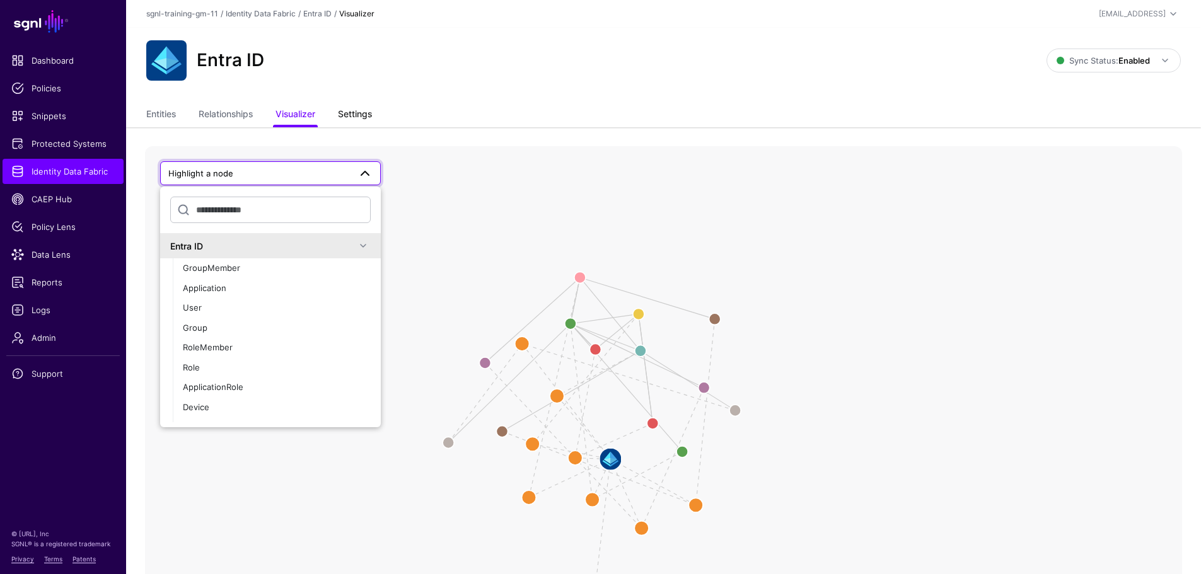
click at [363, 118] on link "Settings" at bounding box center [355, 115] width 34 height 24
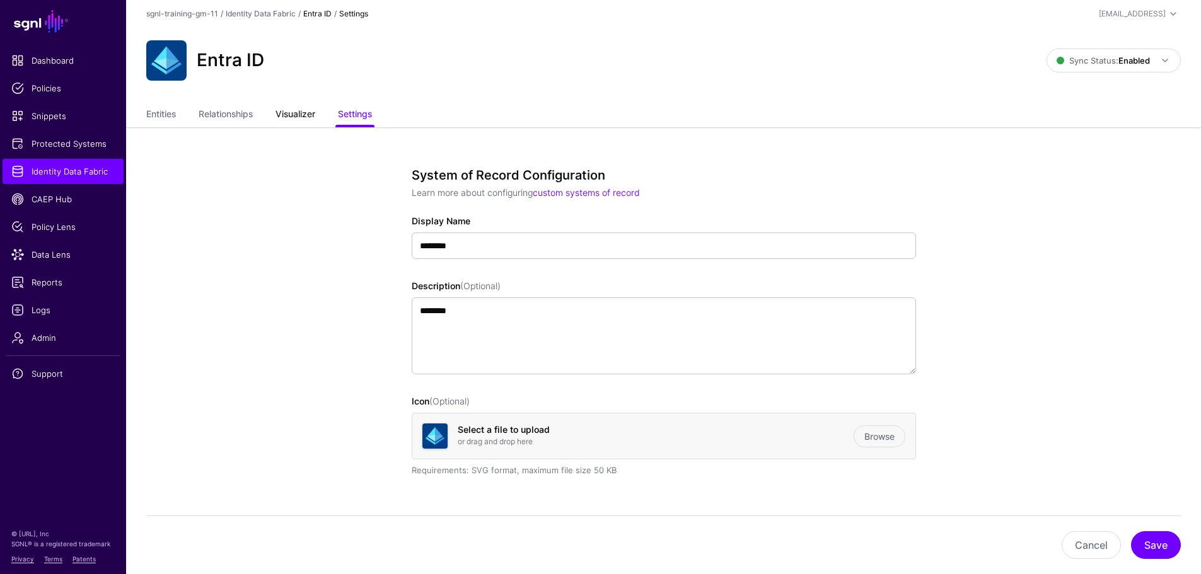
click at [301, 121] on link "Visualizer" at bounding box center [296, 115] width 40 height 24
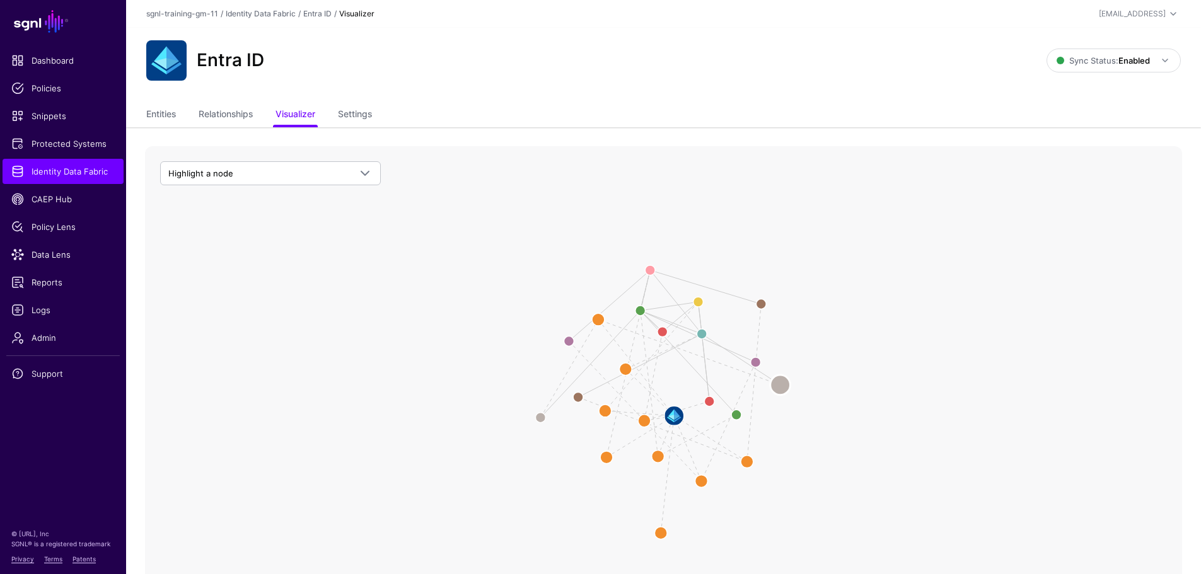
click at [780, 383] on circle at bounding box center [781, 385] width 20 height 20
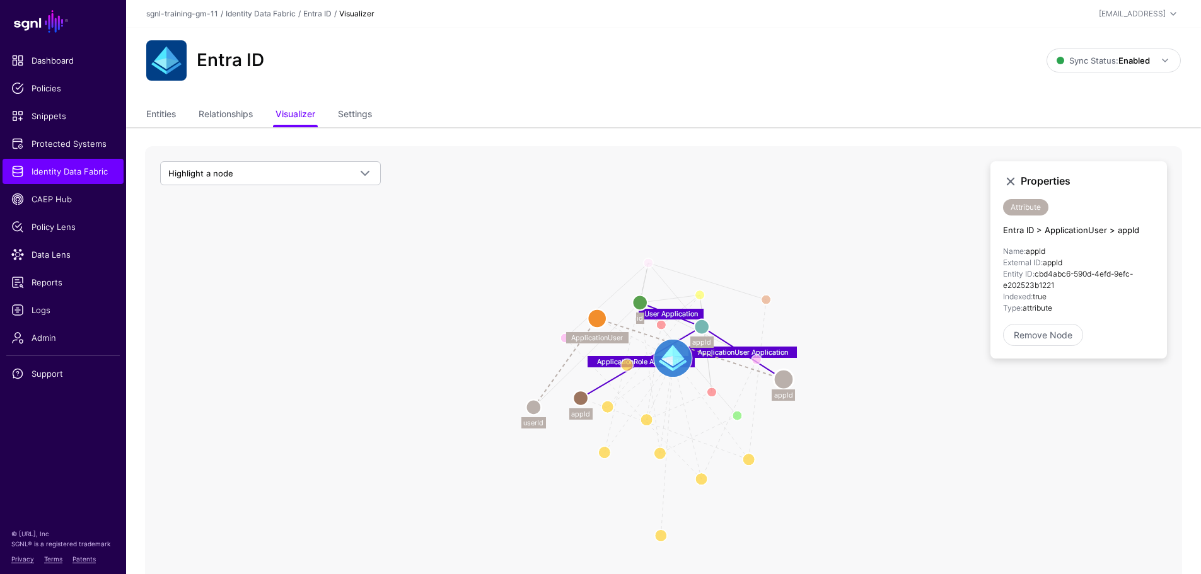
drag, startPoint x: 673, startPoint y: 410, endPoint x: 672, endPoint y: 351, distance: 58.7
click at [672, 351] on image at bounding box center [673, 358] width 37 height 37
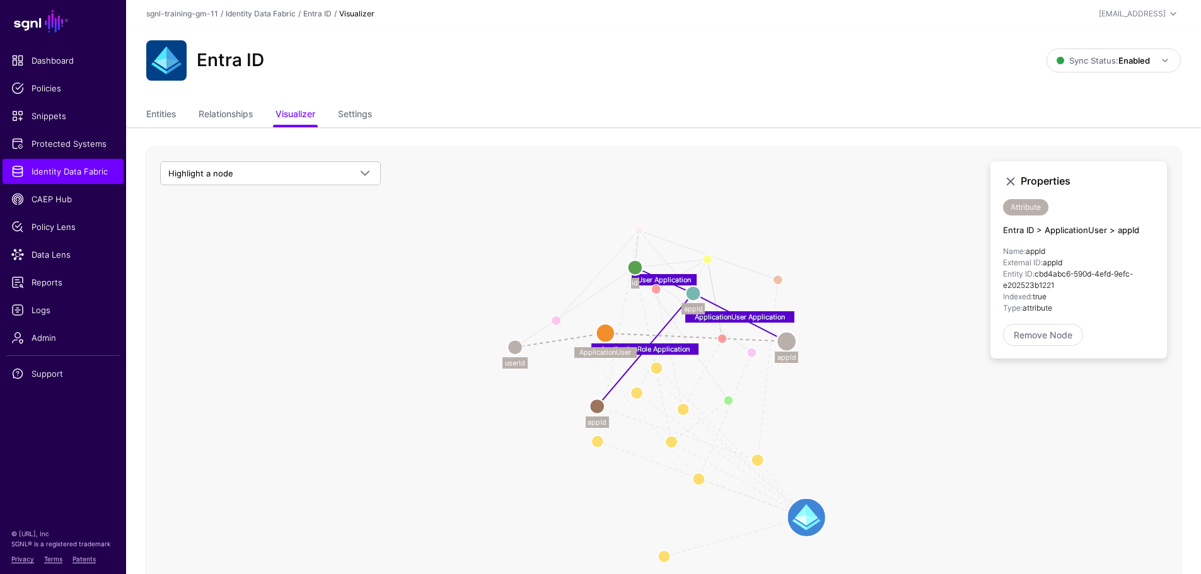
drag, startPoint x: 670, startPoint y: 364, endPoint x: 805, endPoint y: 513, distance: 200.5
click at [805, 513] on image at bounding box center [806, 517] width 37 height 37
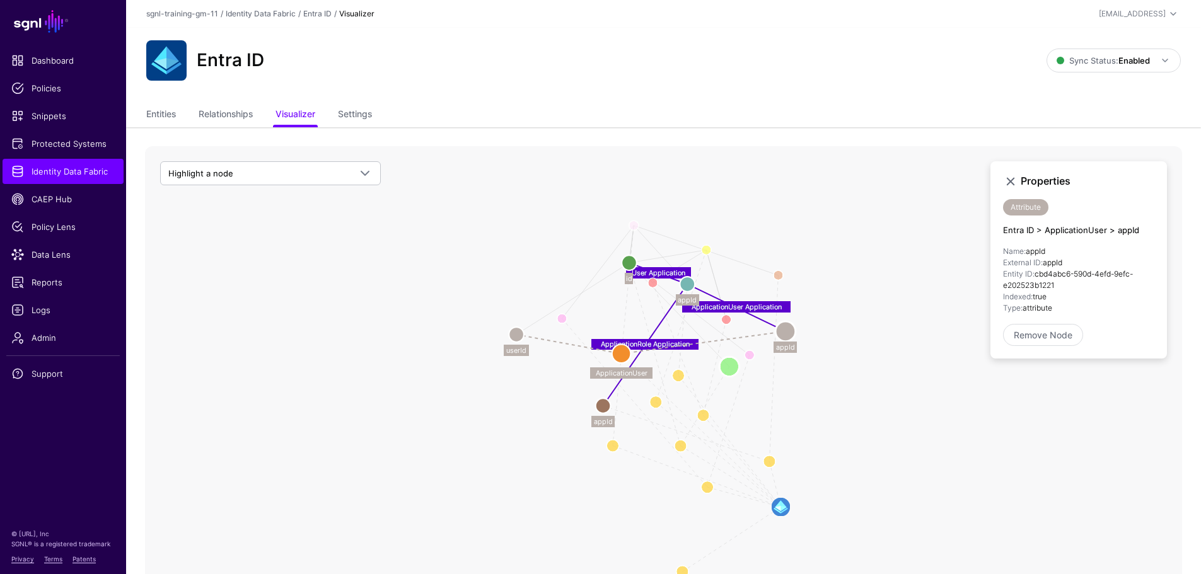
drag, startPoint x: 729, startPoint y: 393, endPoint x: 732, endPoint y: 366, distance: 26.6
click at [732, 366] on circle at bounding box center [730, 367] width 20 height 20
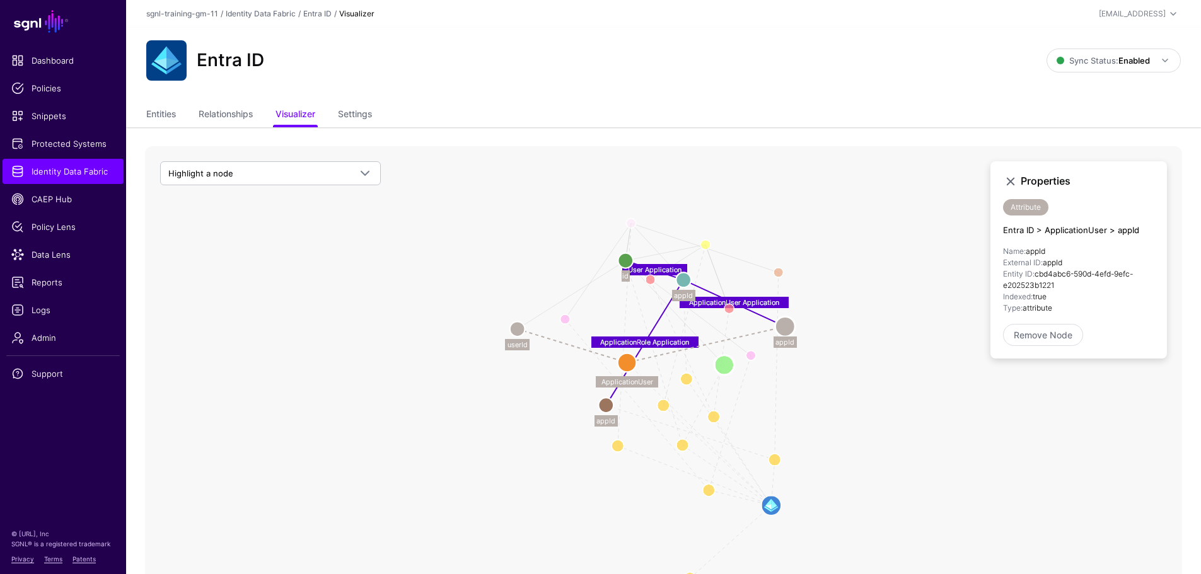
click at [732, 366] on circle at bounding box center [724, 365] width 20 height 20
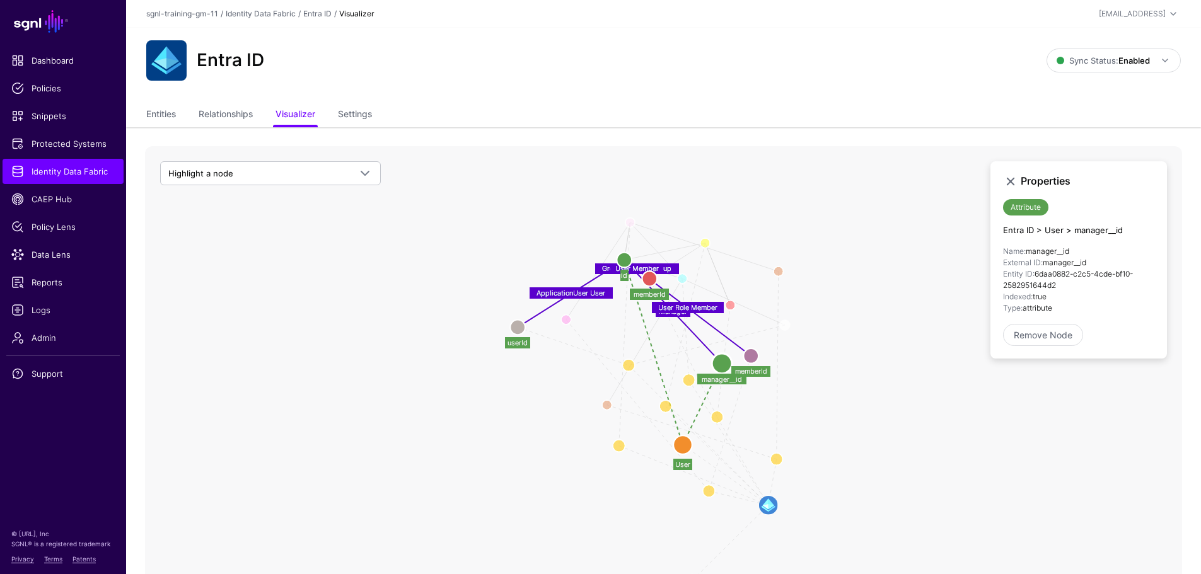
click at [723, 366] on circle at bounding box center [722, 364] width 20 height 20
click at [1008, 179] on link at bounding box center [1010, 181] width 15 height 15
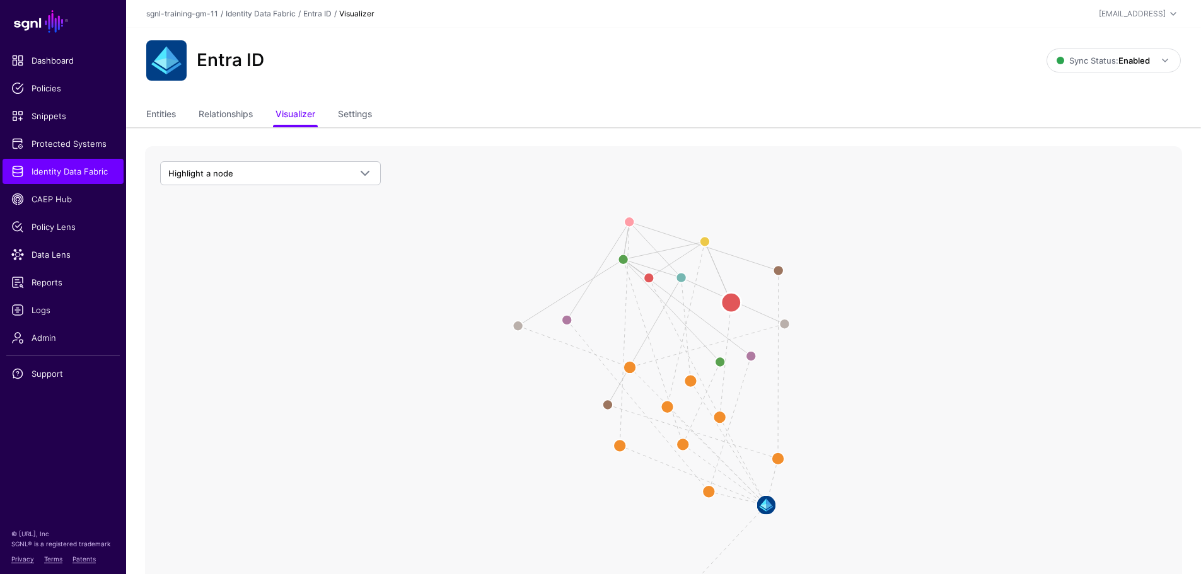
click at [728, 301] on circle at bounding box center [731, 303] width 20 height 20
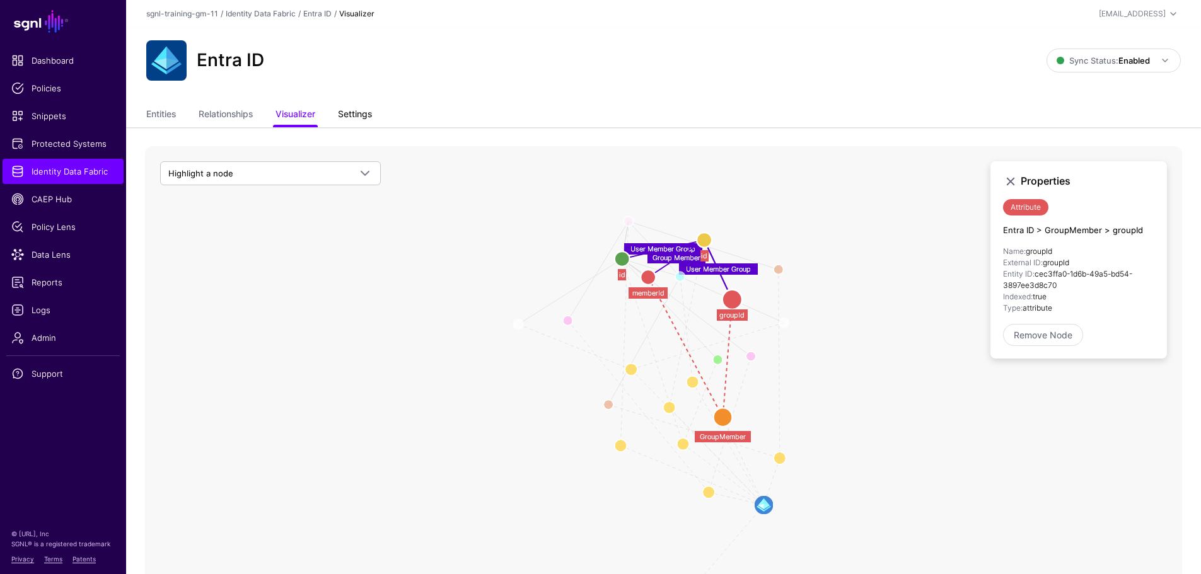
click at [351, 116] on link "Settings" at bounding box center [355, 115] width 34 height 24
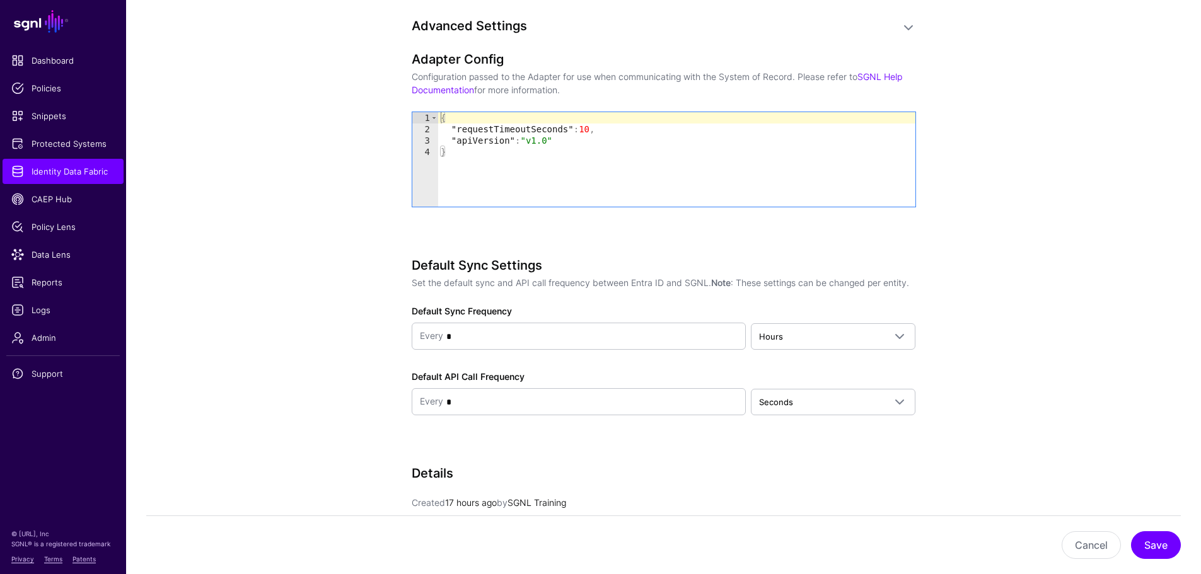
scroll to position [1324, 0]
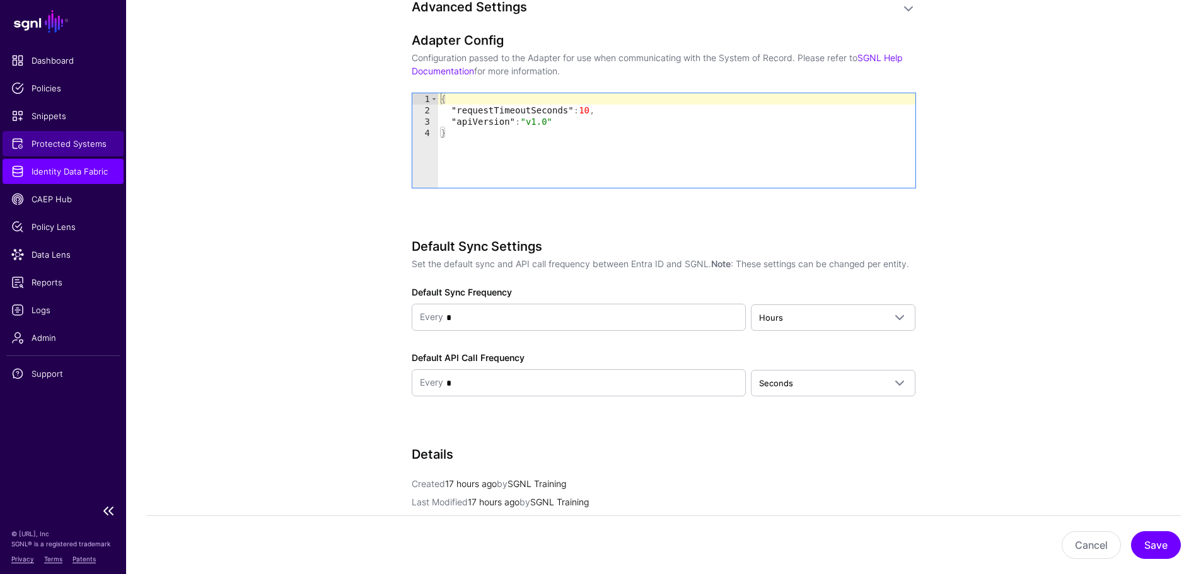
click at [71, 135] on link "Protected Systems" at bounding box center [63, 143] width 121 height 25
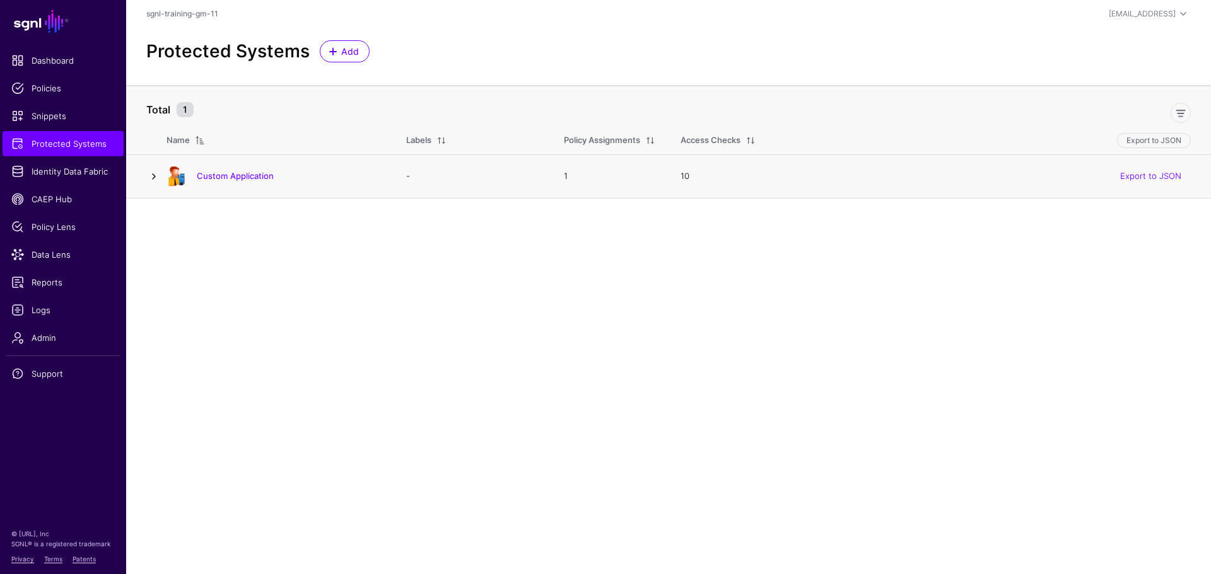
click at [154, 180] on link at bounding box center [153, 176] width 15 height 15
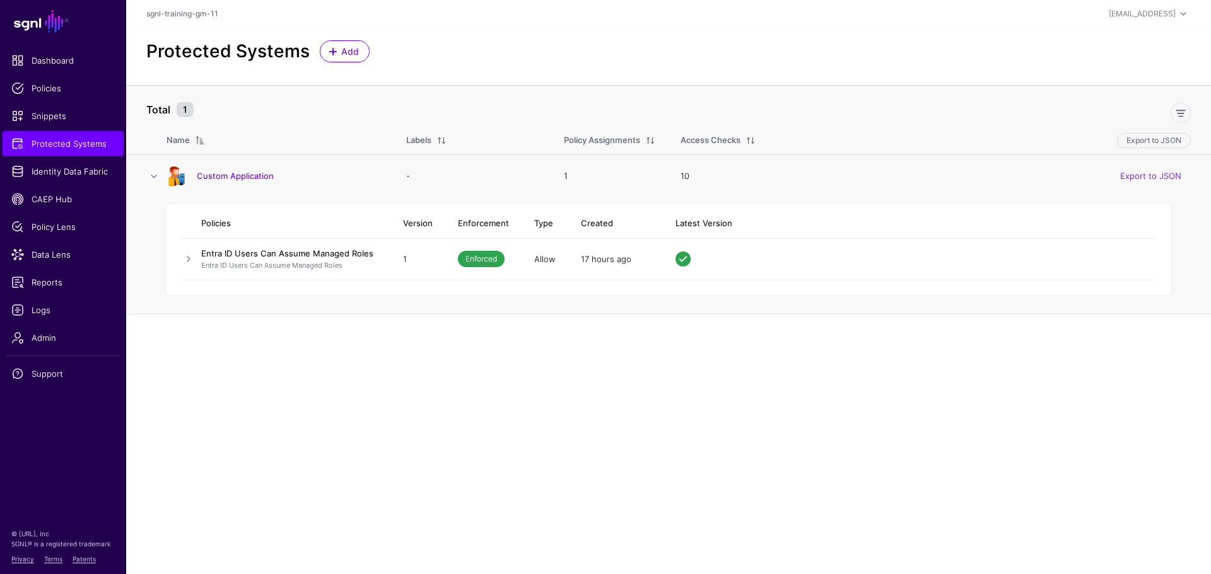
click at [222, 255] on link "Entra ID Users Can Assume Managed Roles" at bounding box center [287, 253] width 172 height 10
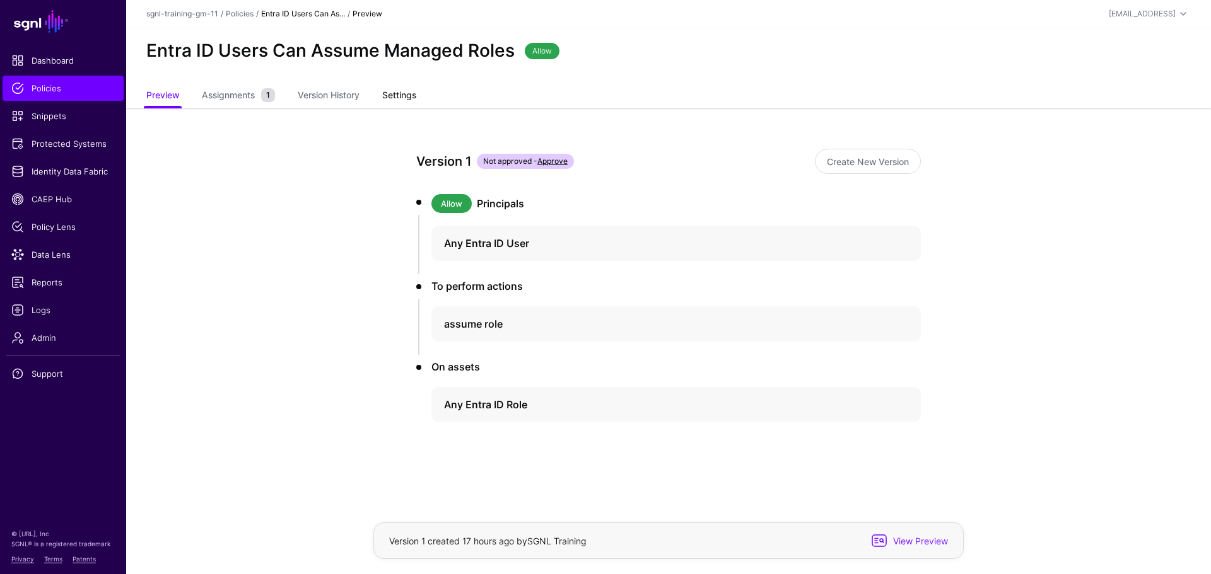
click at [391, 98] on link "Settings" at bounding box center [399, 97] width 34 height 24
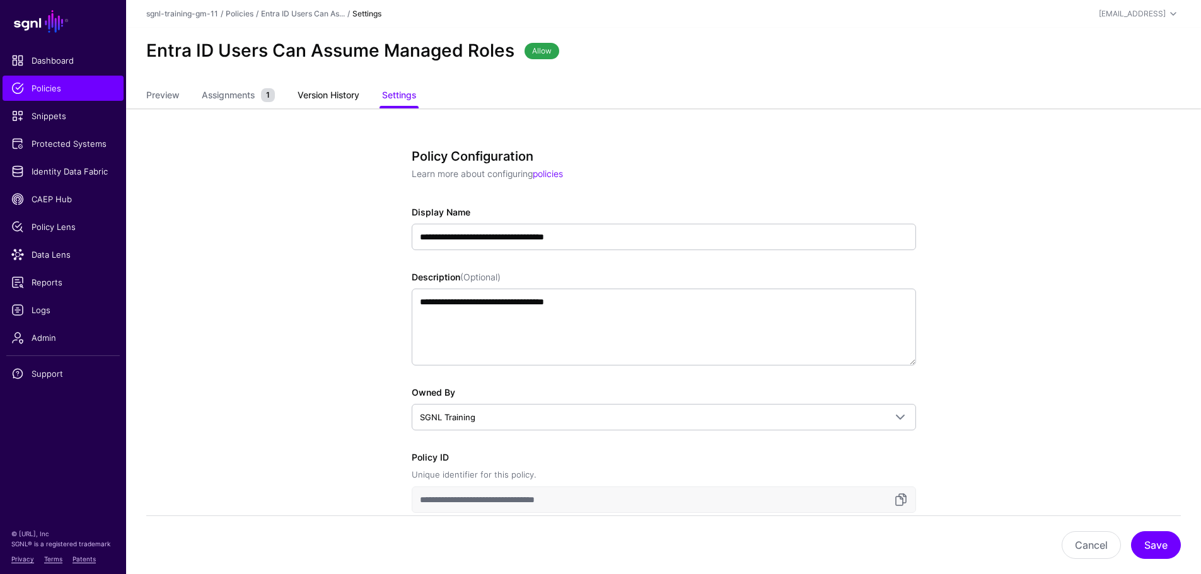
click at [332, 104] on link "Version History" at bounding box center [329, 97] width 62 height 24
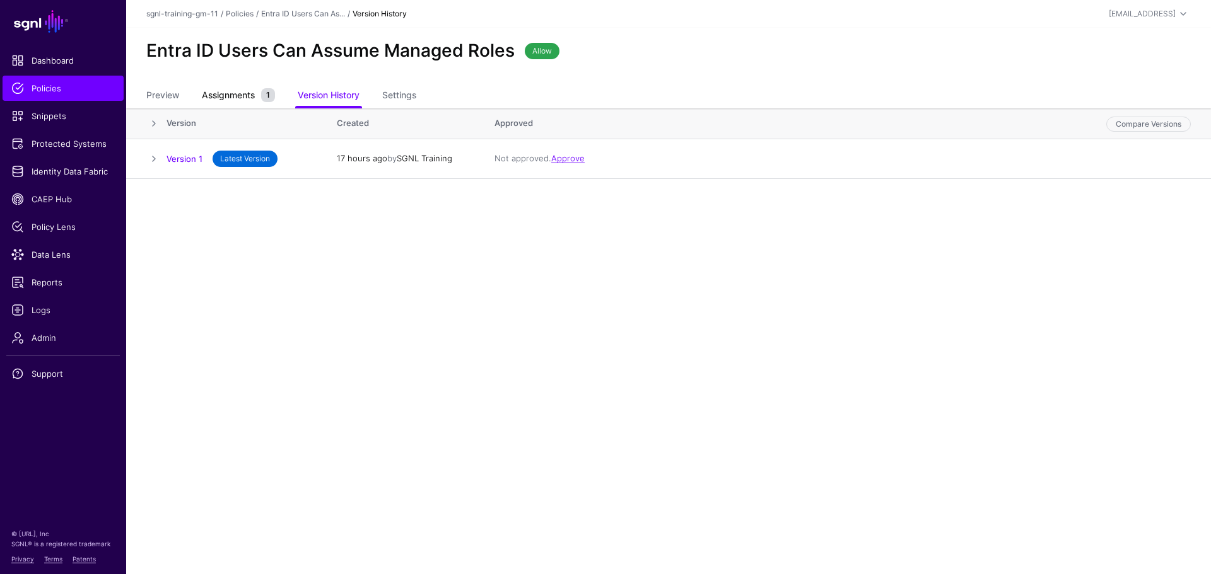
click at [223, 96] on span "Assignments" at bounding box center [228, 94] width 59 height 13
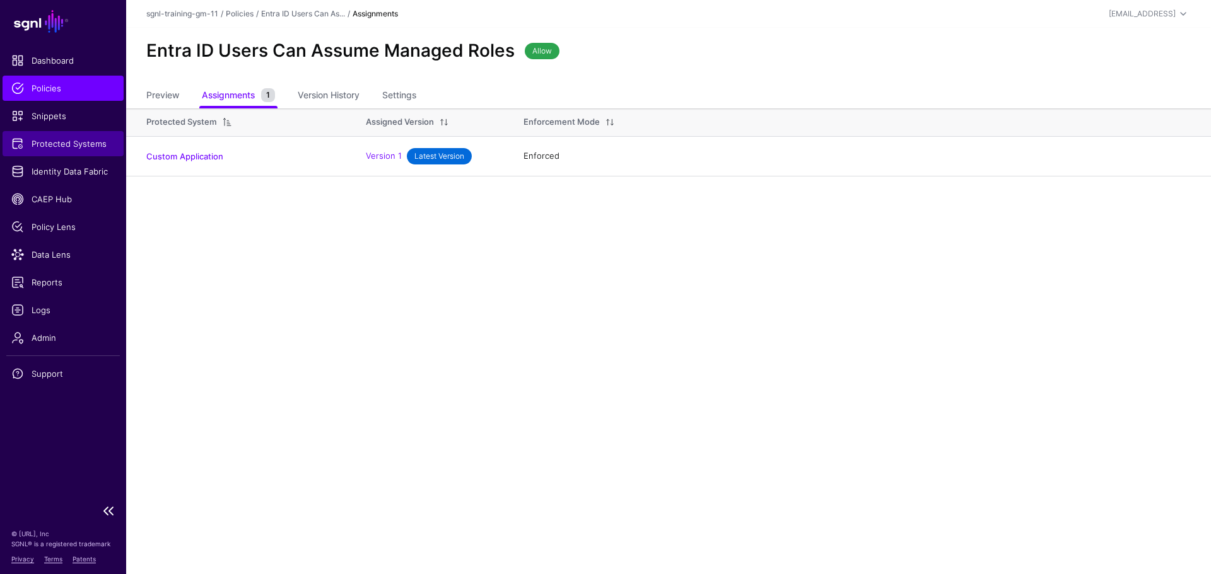
click at [72, 140] on span "Protected Systems" at bounding box center [62, 143] width 103 height 13
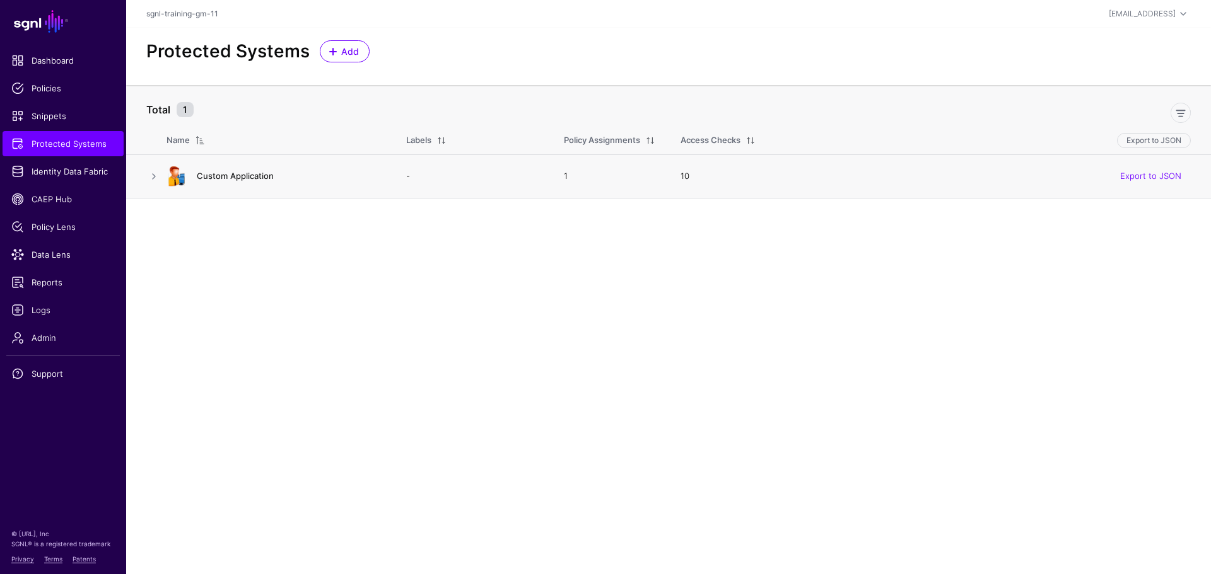
click at [208, 173] on link "Custom Application" at bounding box center [235, 176] width 77 height 10
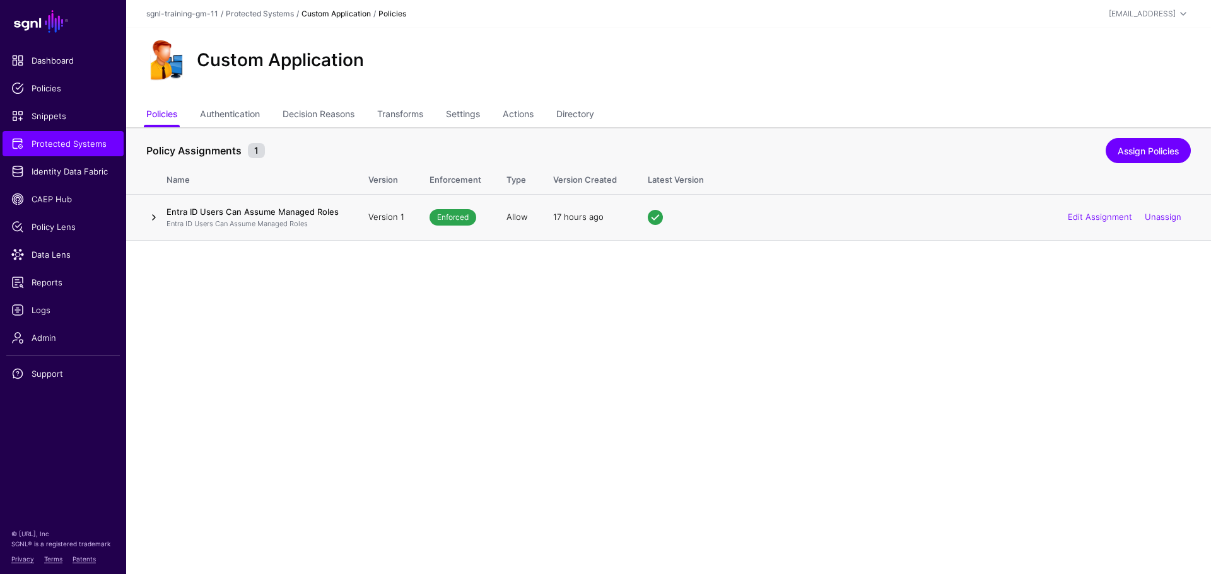
click at [158, 218] on link at bounding box center [153, 217] width 15 height 15
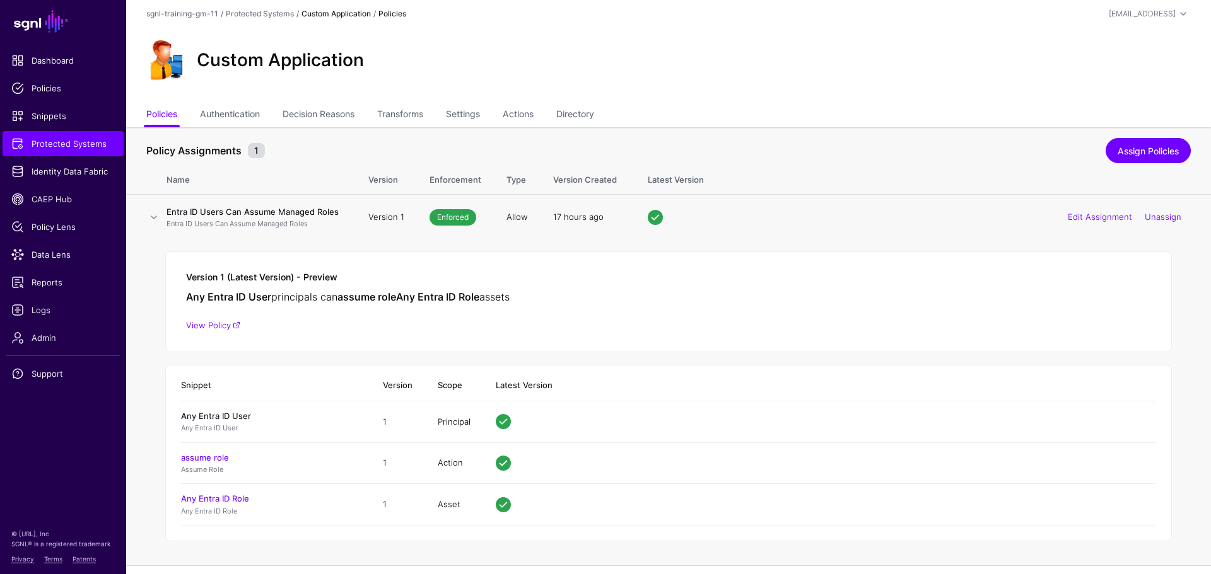
click at [216, 412] on link "Any Entra ID User" at bounding box center [216, 416] width 70 height 10
click at [214, 458] on link "assume role" at bounding box center [205, 458] width 48 height 10
click at [243, 125] on link "Authentication" at bounding box center [230, 115] width 60 height 24
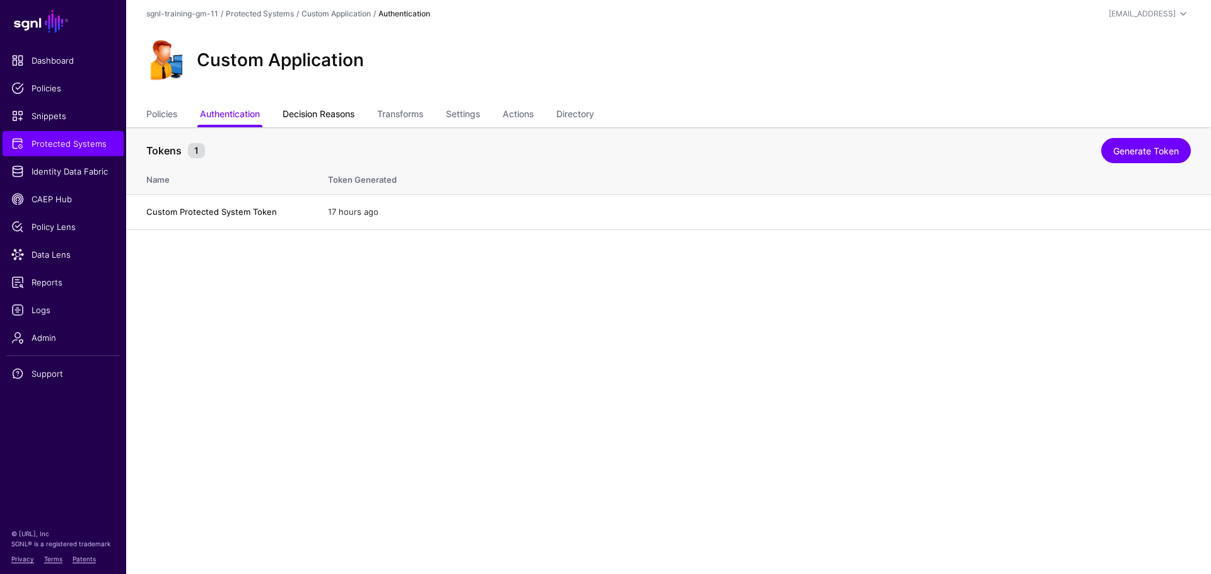
click at [300, 114] on link "Decision Reasons" at bounding box center [319, 115] width 72 height 24
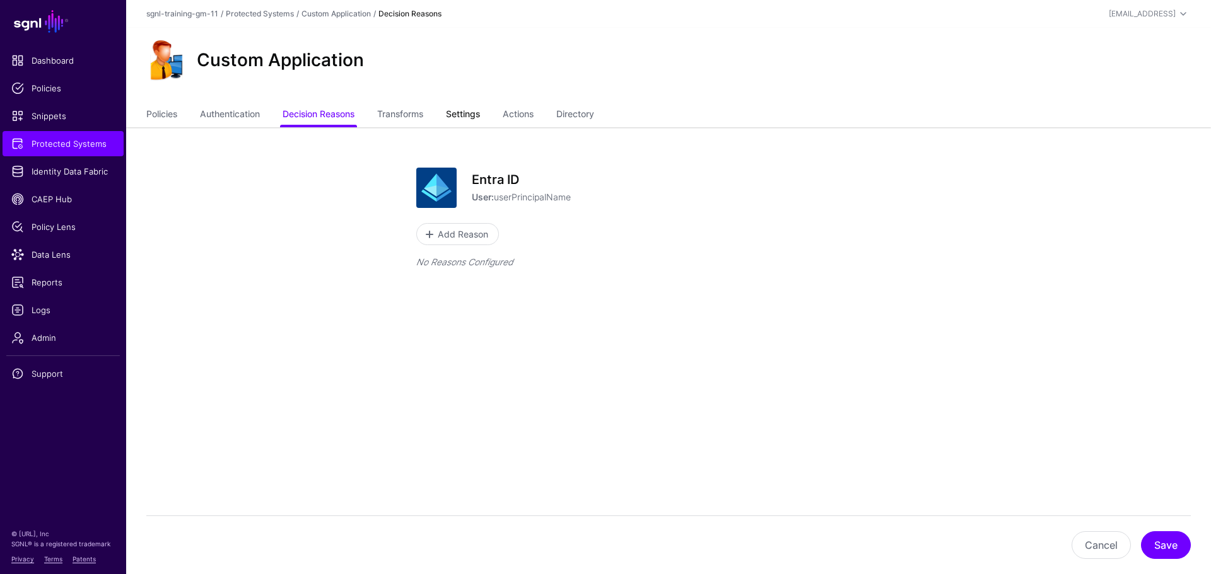
click at [456, 111] on link "Settings" at bounding box center [463, 115] width 34 height 24
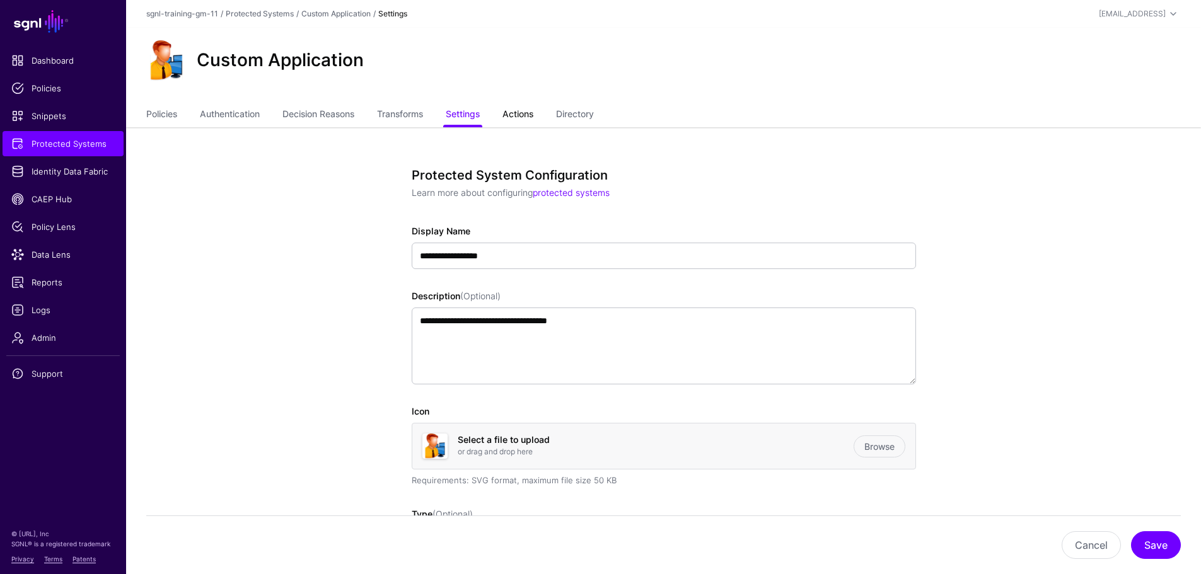
click at [532, 110] on link "Actions" at bounding box center [518, 115] width 31 height 24
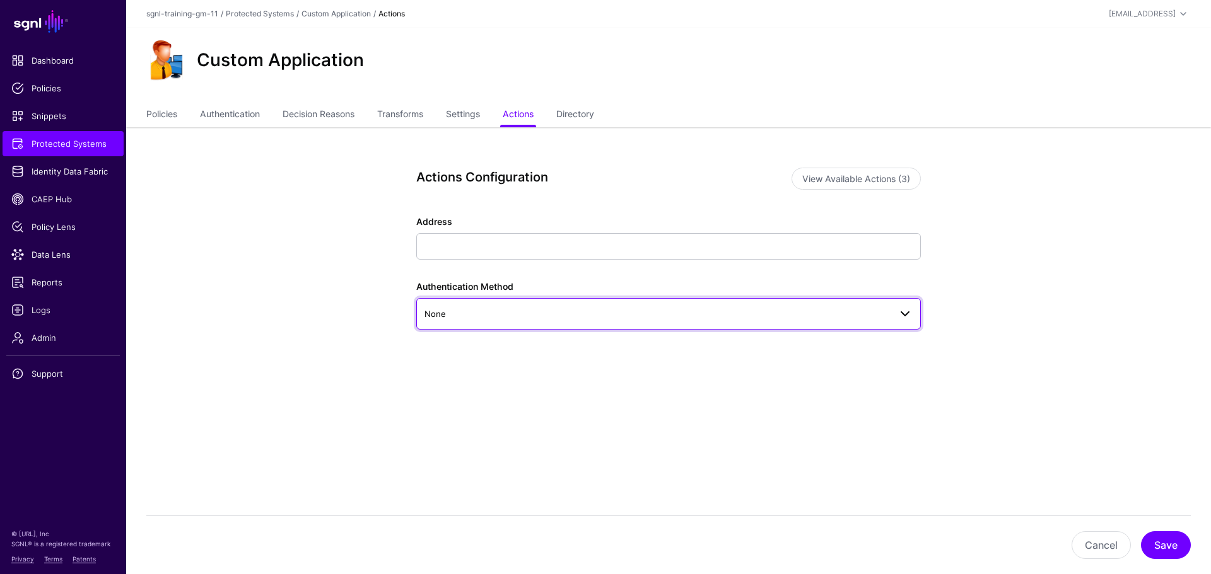
click at [453, 309] on span "None" at bounding box center [656, 314] width 465 height 14
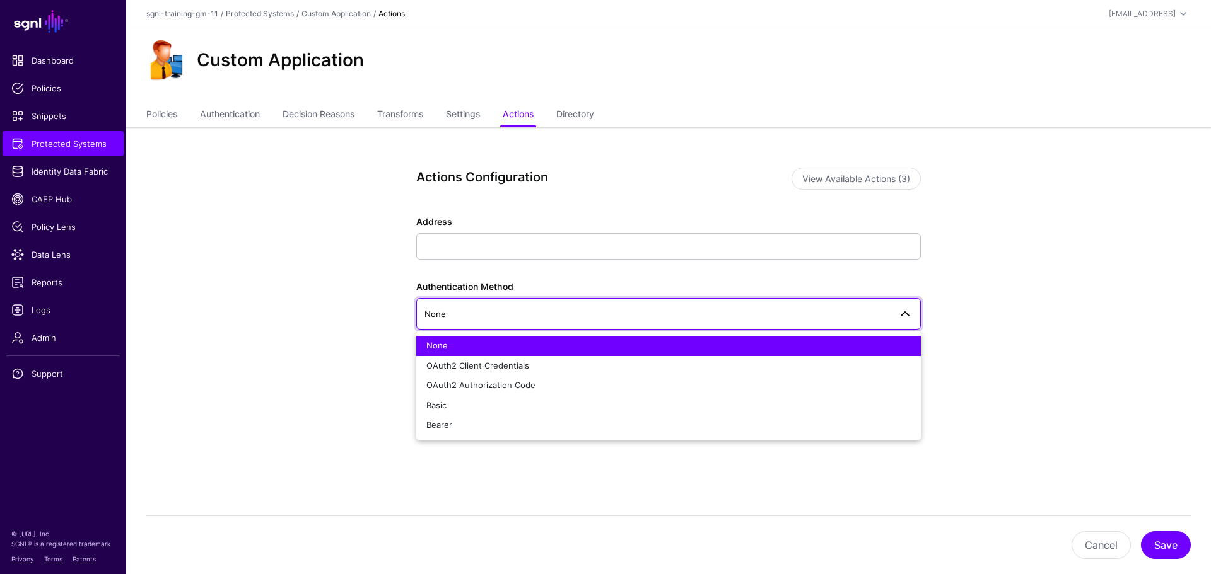
click at [453, 309] on span "None" at bounding box center [656, 314] width 465 height 14
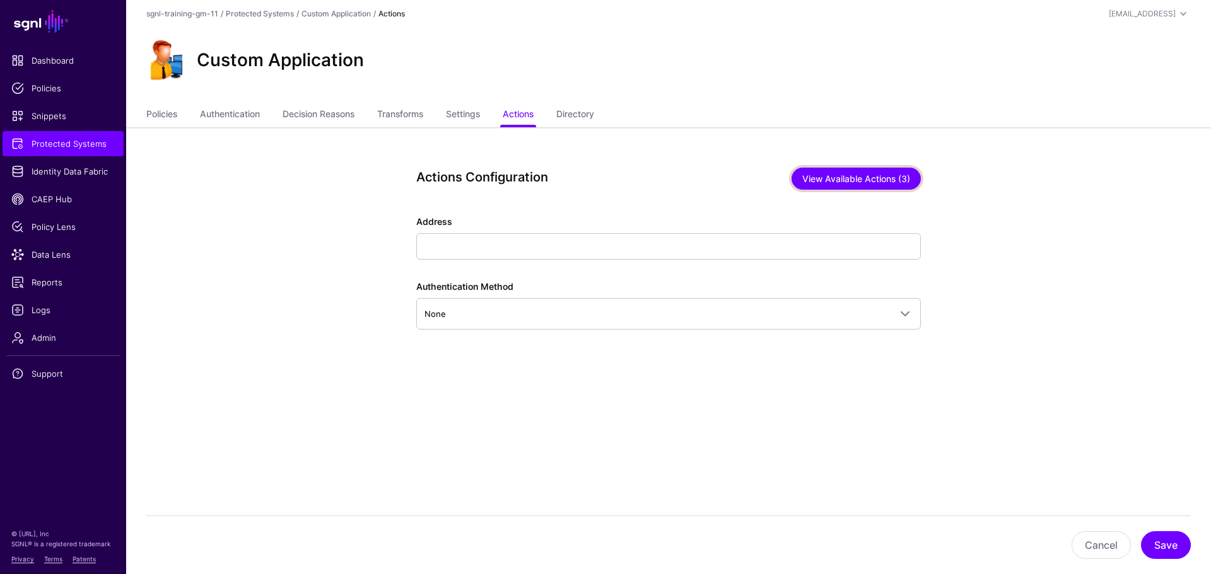
click at [824, 180] on button "View Available Actions (3)" at bounding box center [855, 179] width 129 height 22
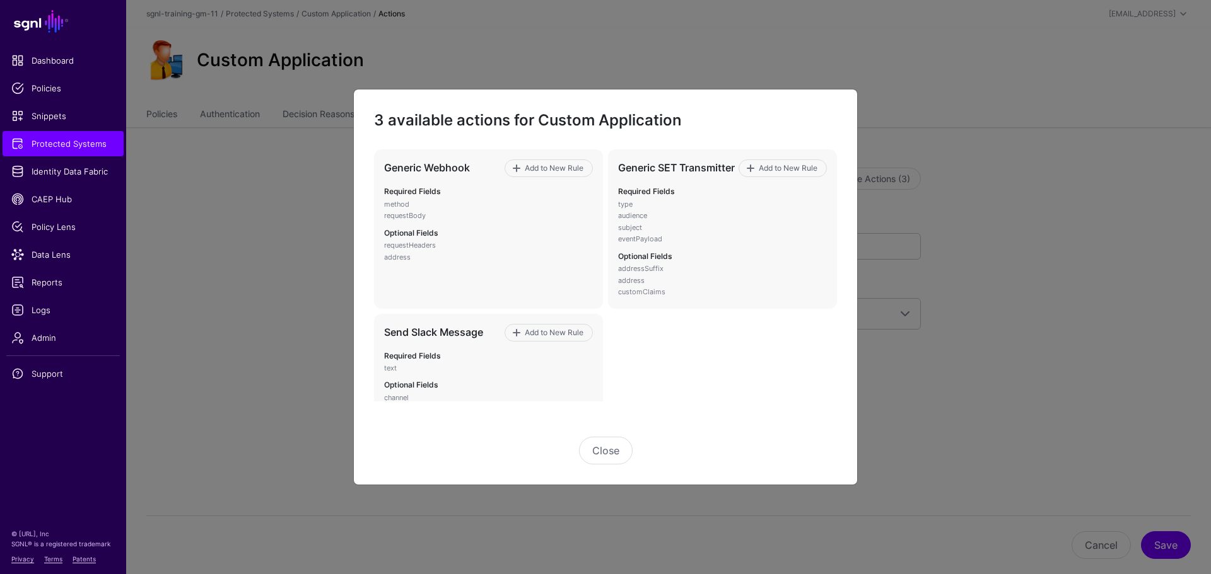
click at [57, 91] on ngb-modal-window "3 available actions for Custom Application Generic Webhook Add to New Rule Requ…" at bounding box center [605, 287] width 1211 height 574
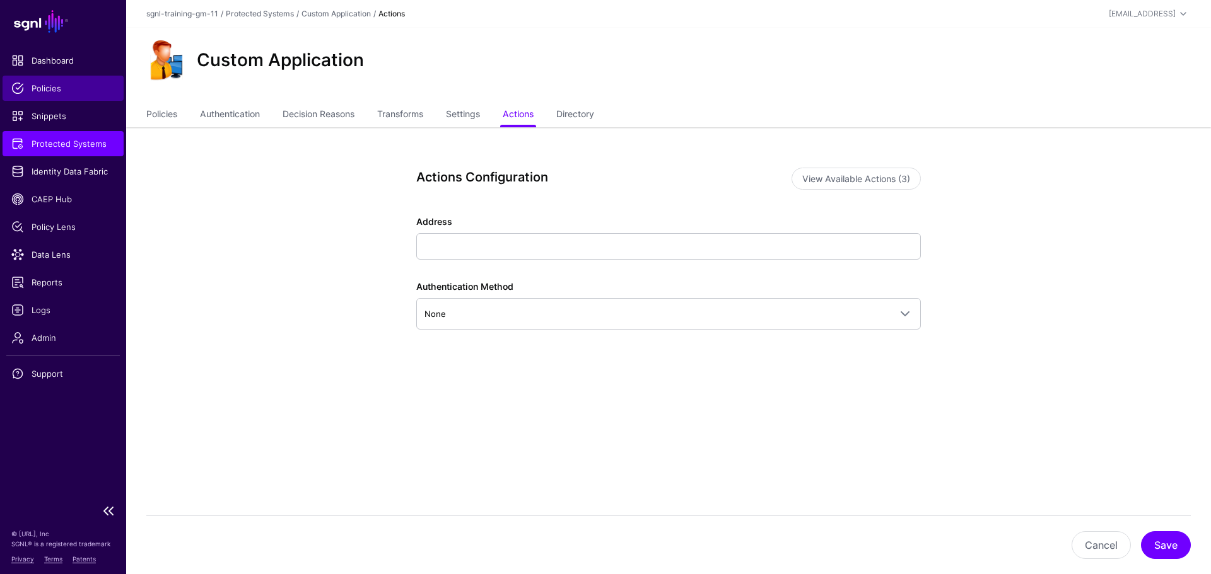
click at [57, 88] on span "Policies" at bounding box center [62, 88] width 103 height 13
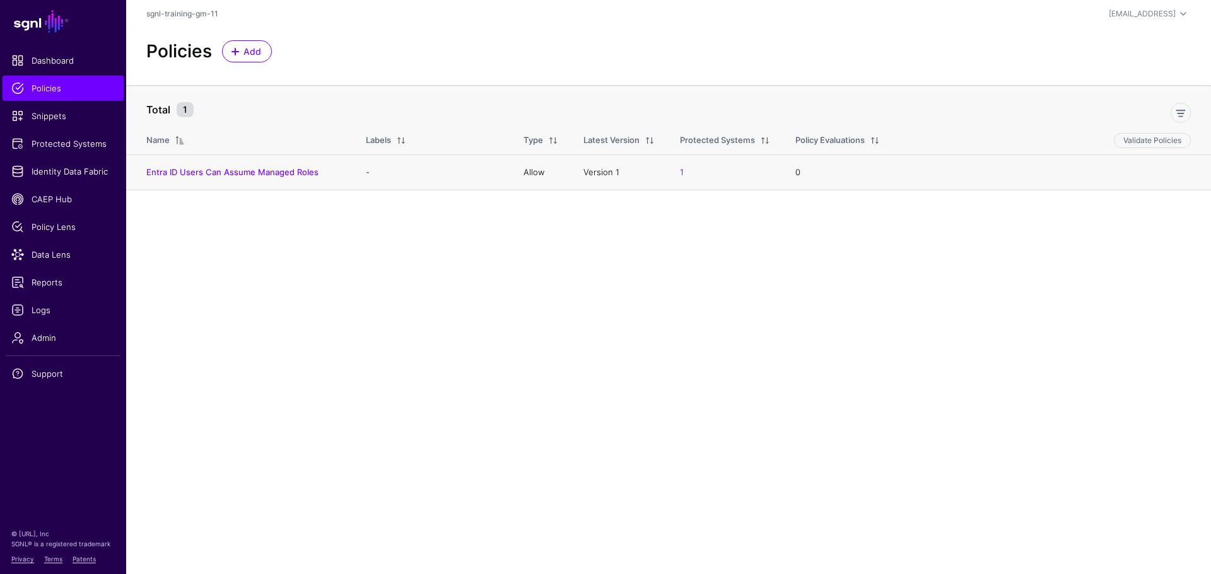
click at [139, 176] on td "Entra ID Users Can Assume Managed Roles" at bounding box center [239, 173] width 227 height 36
click at [149, 172] on link "Entra ID Users Can Assume Managed Roles" at bounding box center [232, 172] width 172 height 10
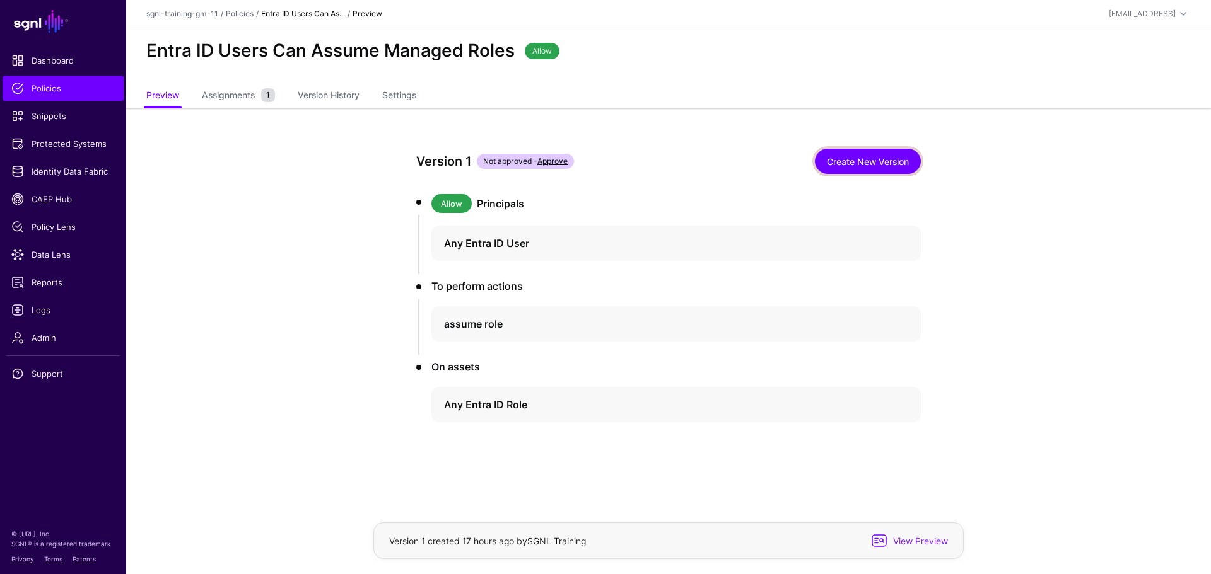
click at [912, 157] on link "Create New Version" at bounding box center [868, 161] width 106 height 25
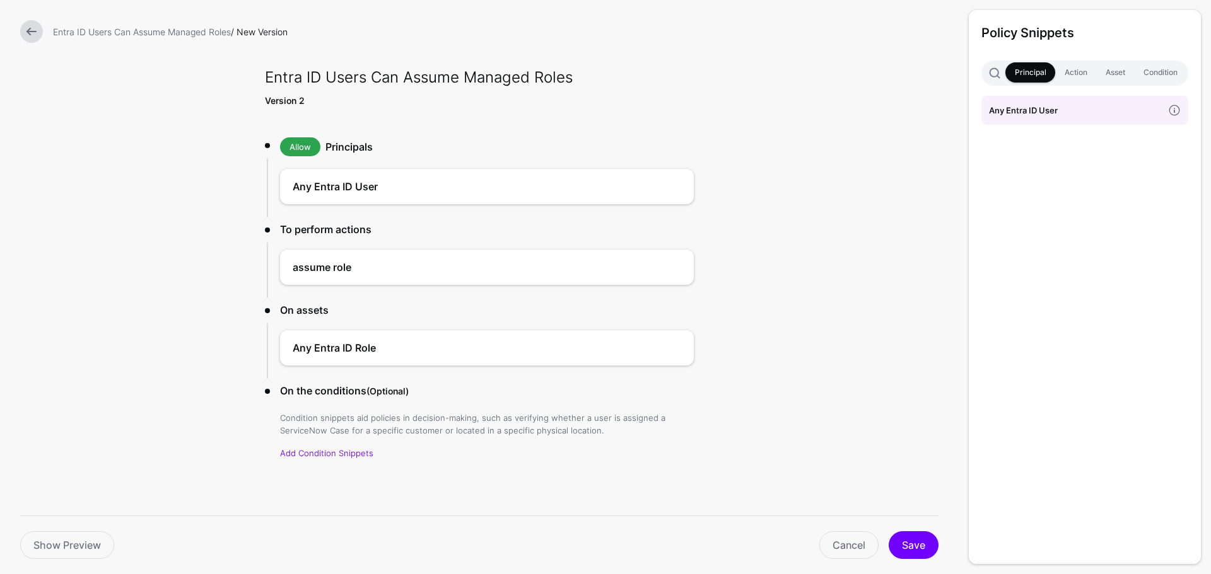
click at [1022, 113] on h4 "Any Entra ID User" at bounding box center [1076, 110] width 174 height 14
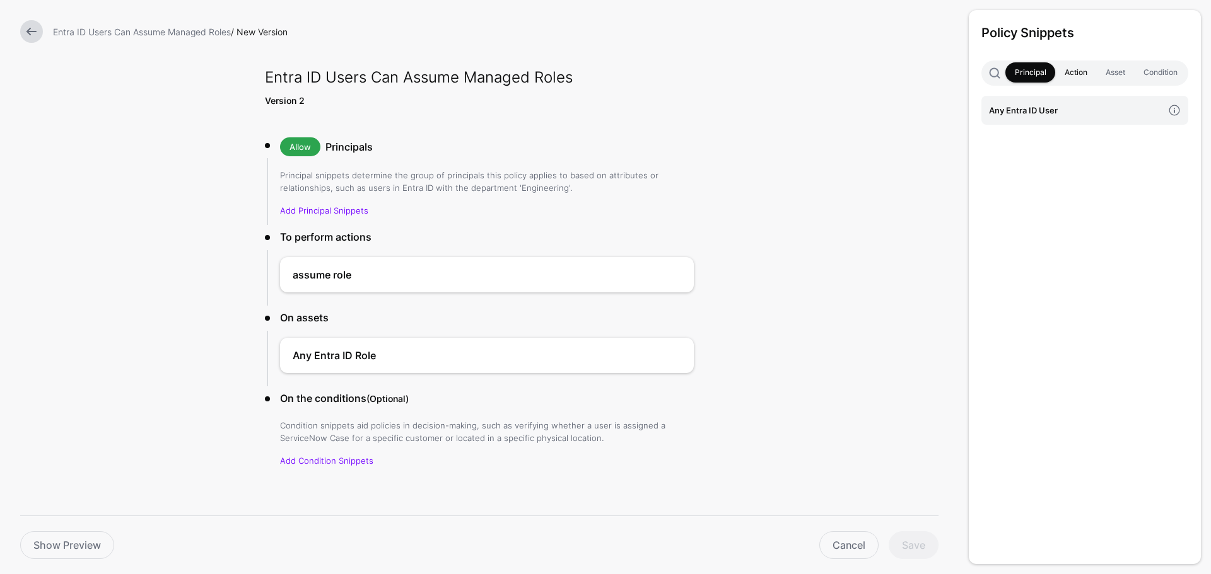
click at [1074, 71] on link "Action" at bounding box center [1075, 72] width 41 height 20
click at [1043, 111] on h4 "assume role" at bounding box center [1076, 110] width 174 height 14
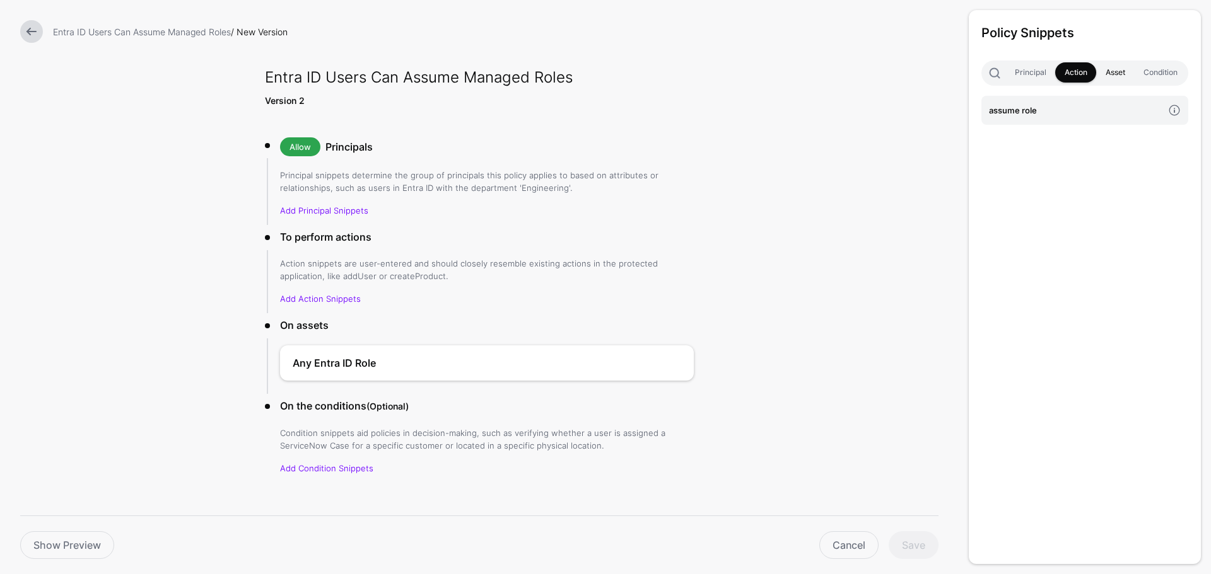
click at [1109, 74] on link "Asset" at bounding box center [1115, 72] width 38 height 20
click at [1062, 115] on h4 "Any Entra ID Role" at bounding box center [1076, 110] width 174 height 14
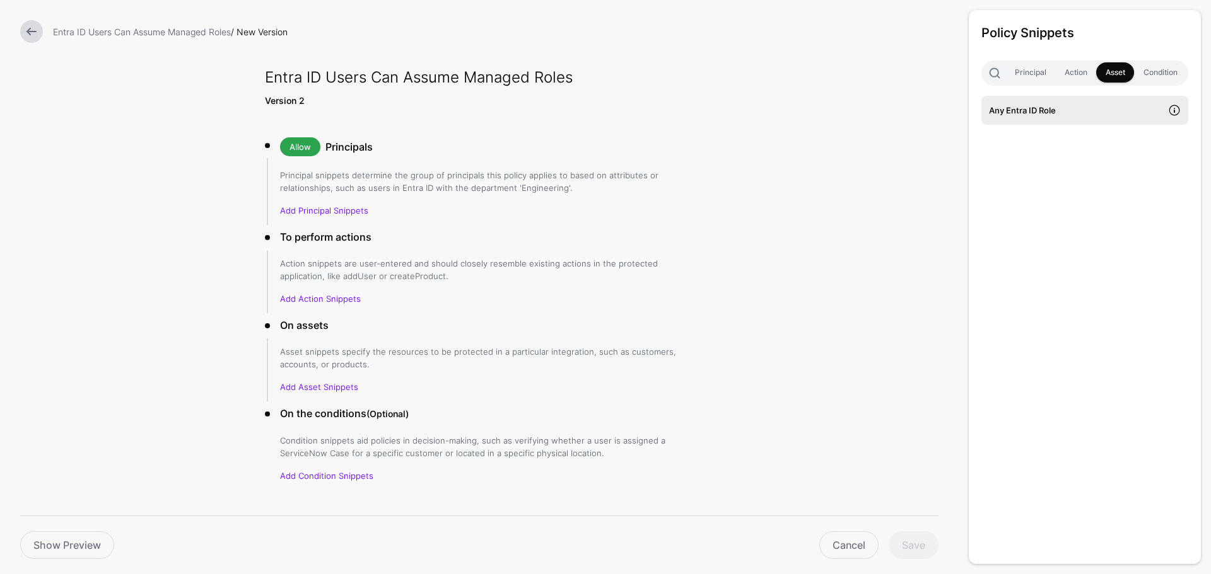
click at [1175, 110] on span at bounding box center [1174, 110] width 28 height 28
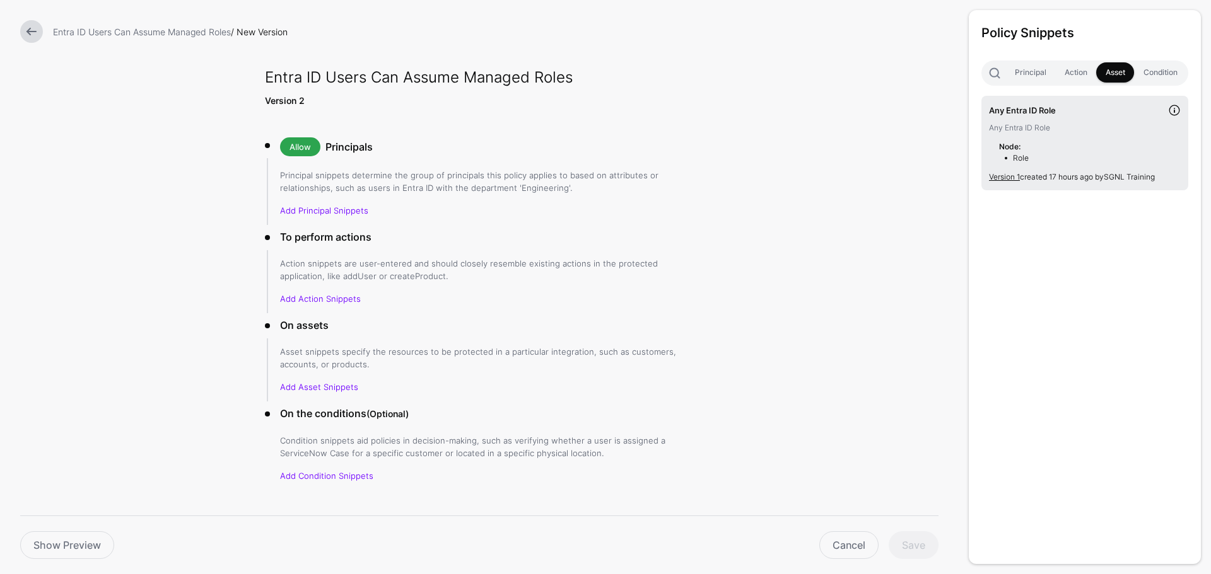
click at [1175, 110] on span at bounding box center [1174, 110] width 28 height 28
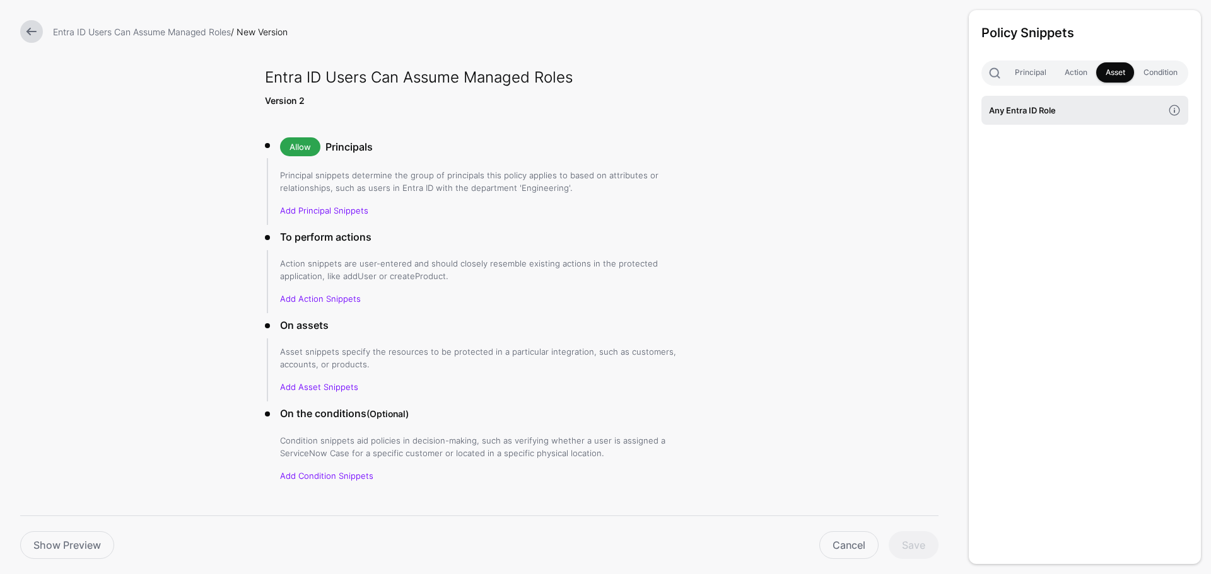
click at [1059, 105] on h4 "Any Entra ID Role" at bounding box center [1076, 110] width 174 height 14
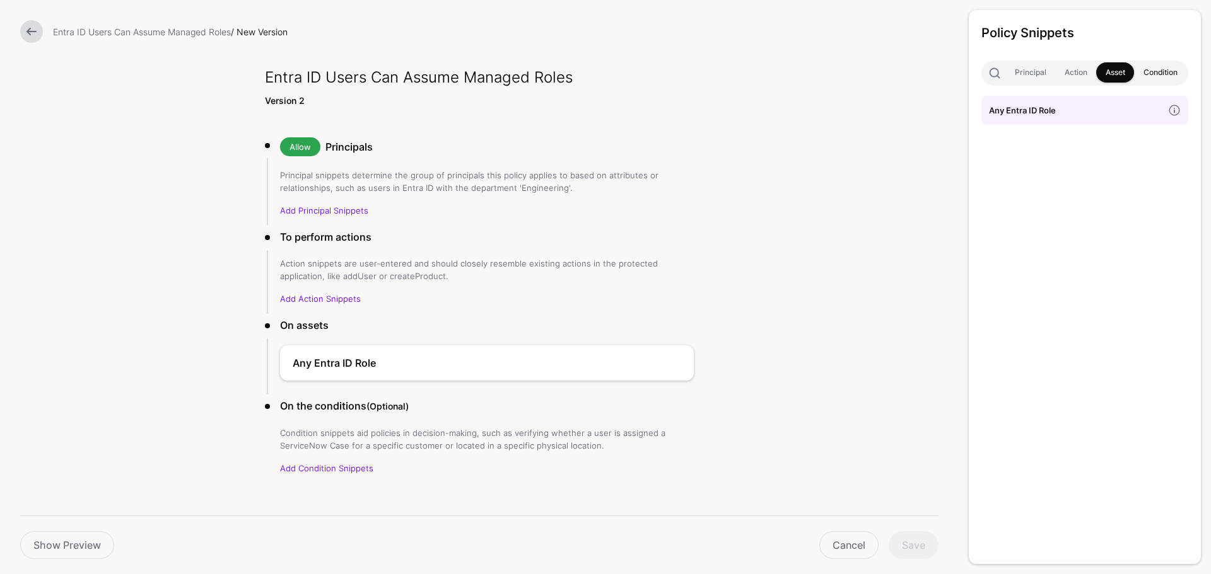
click at [1161, 68] on link "Condition" at bounding box center [1160, 72] width 52 height 20
click at [313, 472] on link "Add Condition Snippets" at bounding box center [326, 469] width 93 height 10
click at [320, 474] on p "Add Condition Snippets" at bounding box center [487, 468] width 414 height 13
click at [320, 469] on link "Add Condition Snippets" at bounding box center [326, 469] width 93 height 10
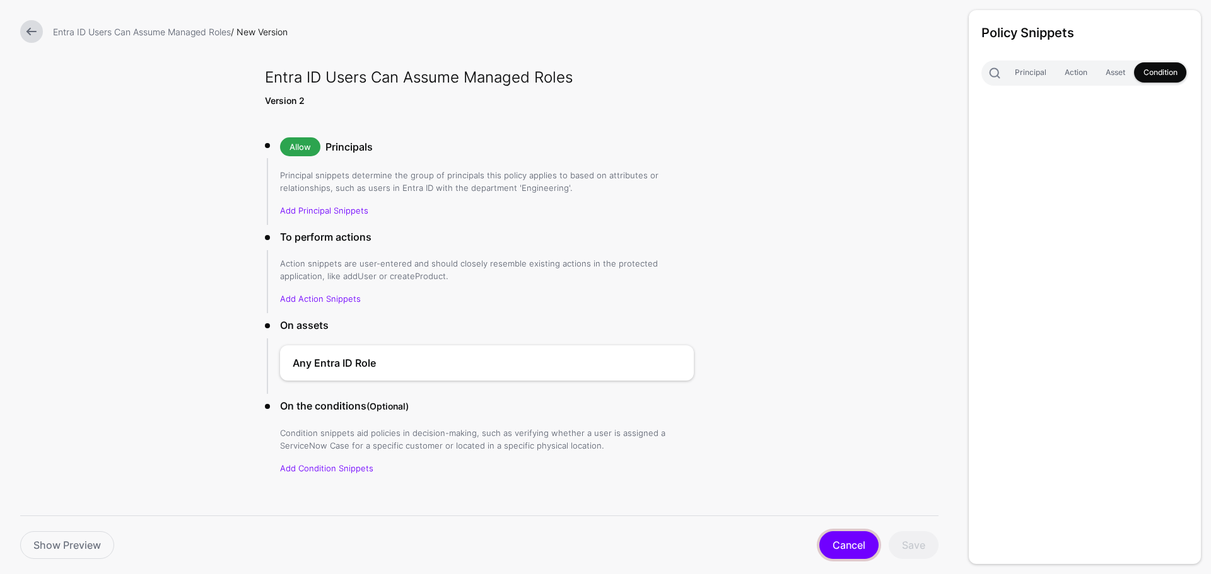
click at [833, 546] on link "Cancel" at bounding box center [848, 546] width 59 height 28
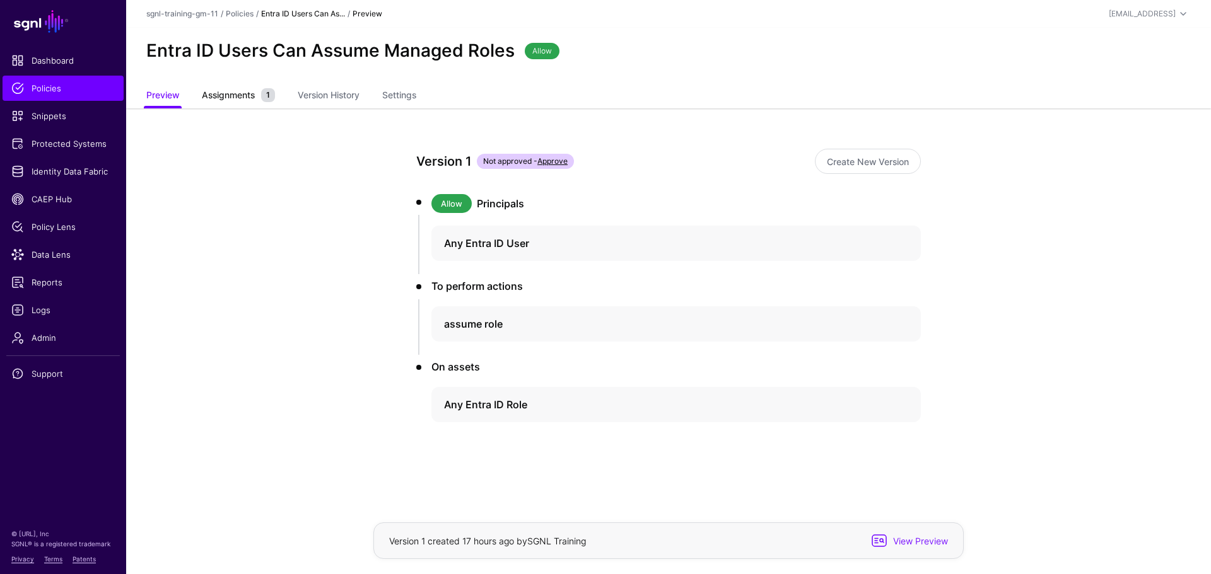
click at [222, 102] on link "Assignments 1" at bounding box center [238, 97] width 73 height 24
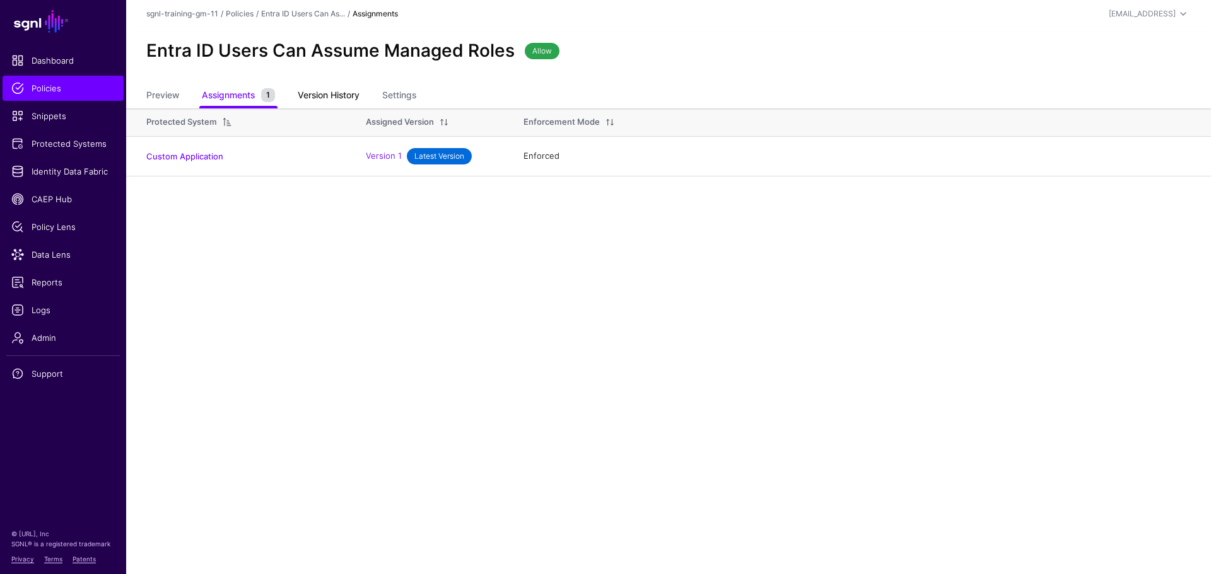
click at [332, 93] on link "Version History" at bounding box center [329, 97] width 62 height 24
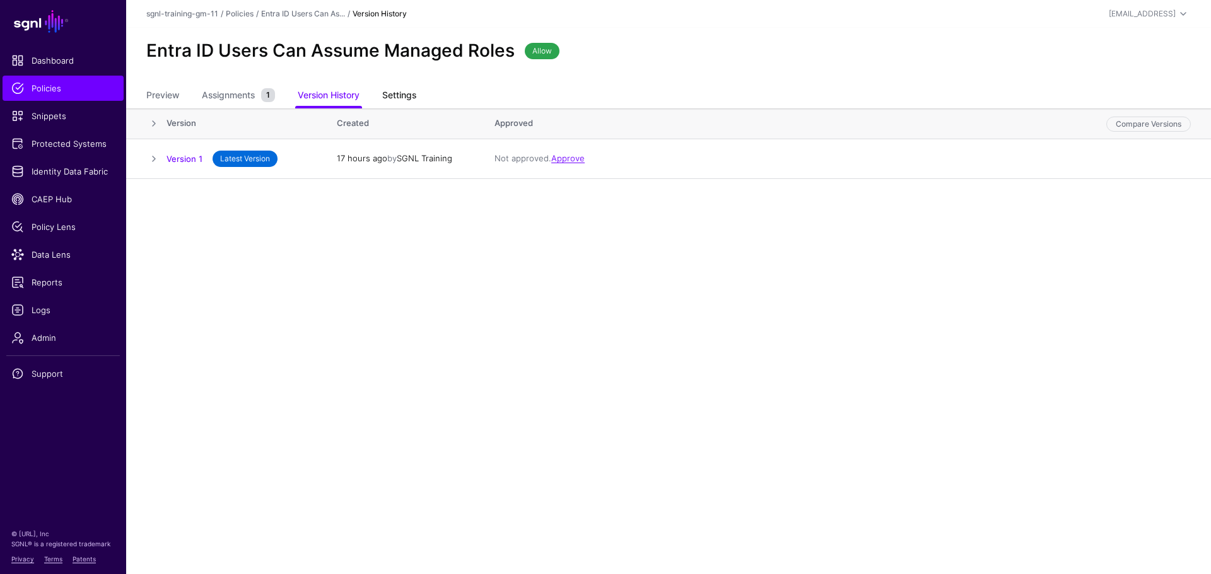
click at [396, 95] on link "Settings" at bounding box center [399, 97] width 34 height 24
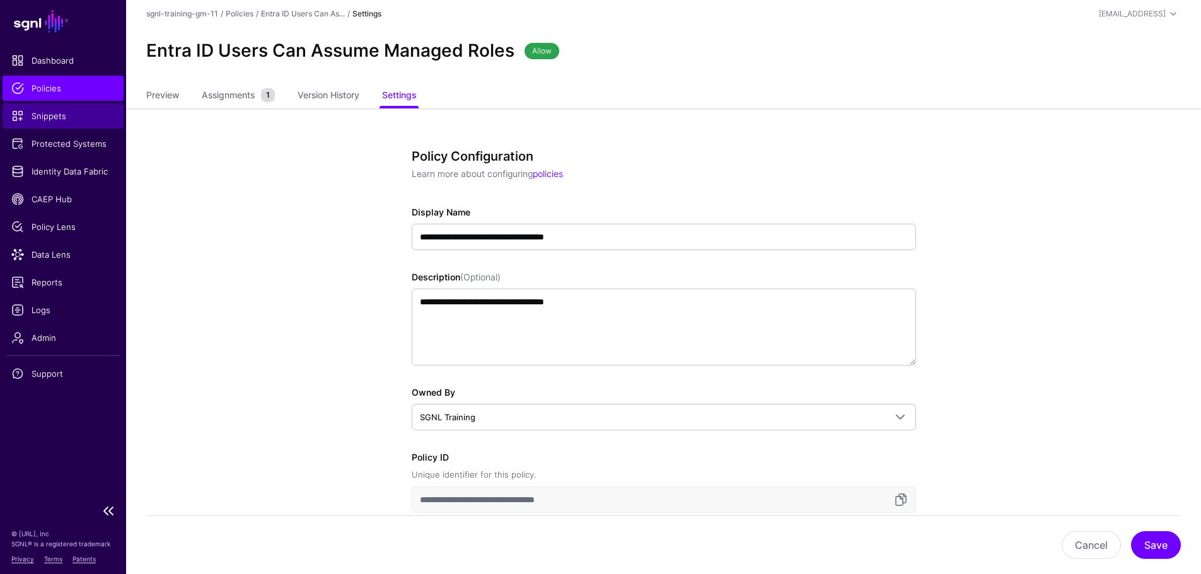
click at [20, 117] on span "Snippets" at bounding box center [62, 116] width 103 height 13
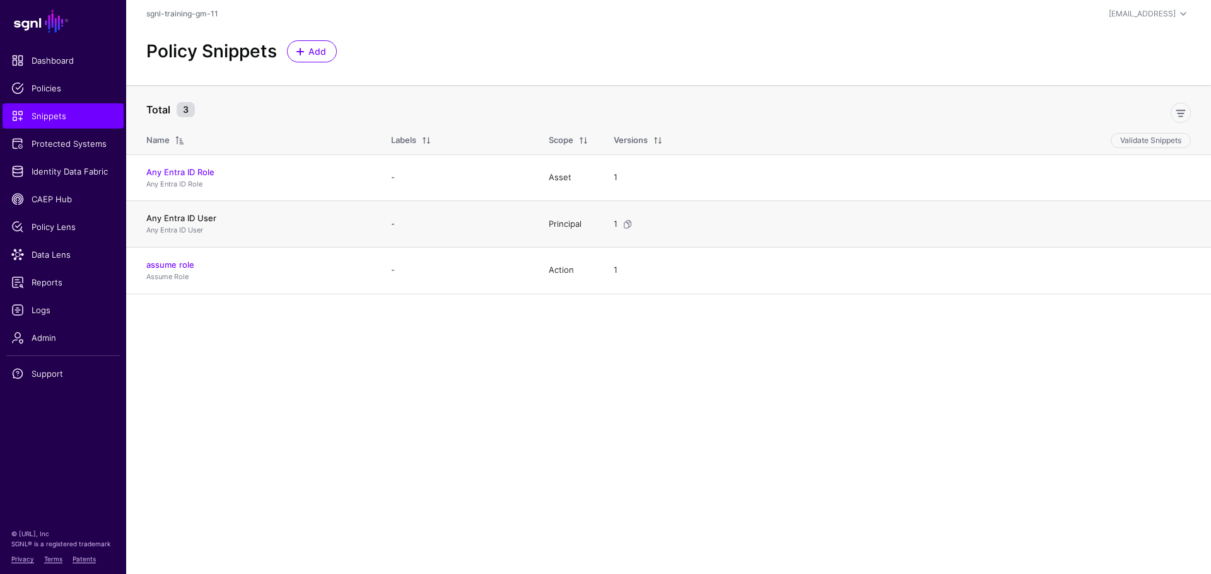
click at [185, 214] on link "Any Entra ID User" at bounding box center [181, 218] width 70 height 10
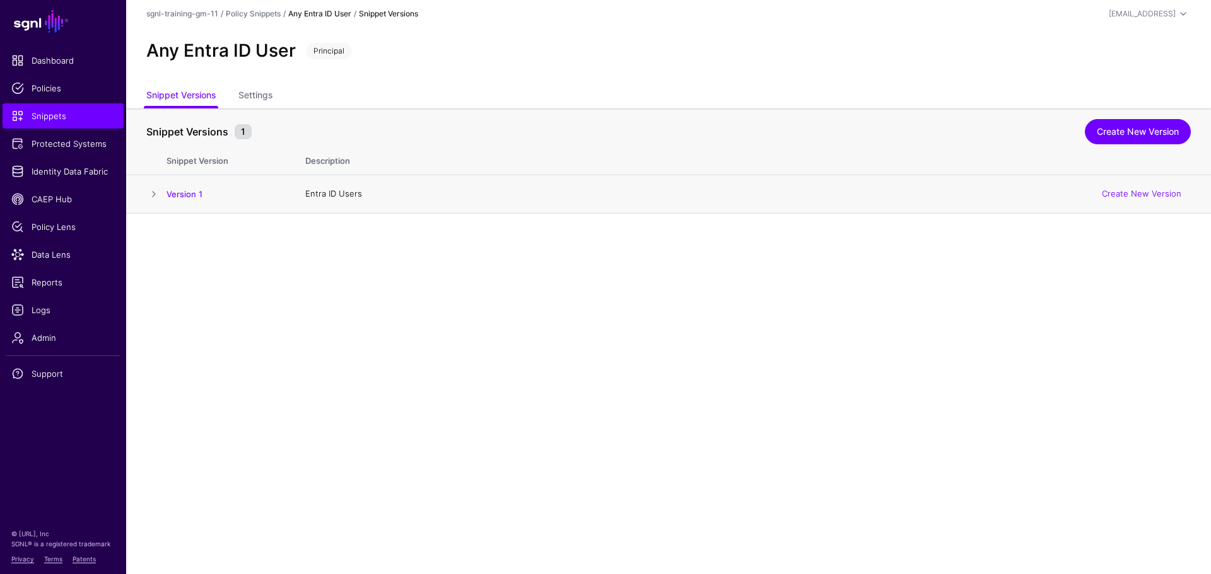
click at [155, 194] on span at bounding box center [153, 194] width 15 height 15
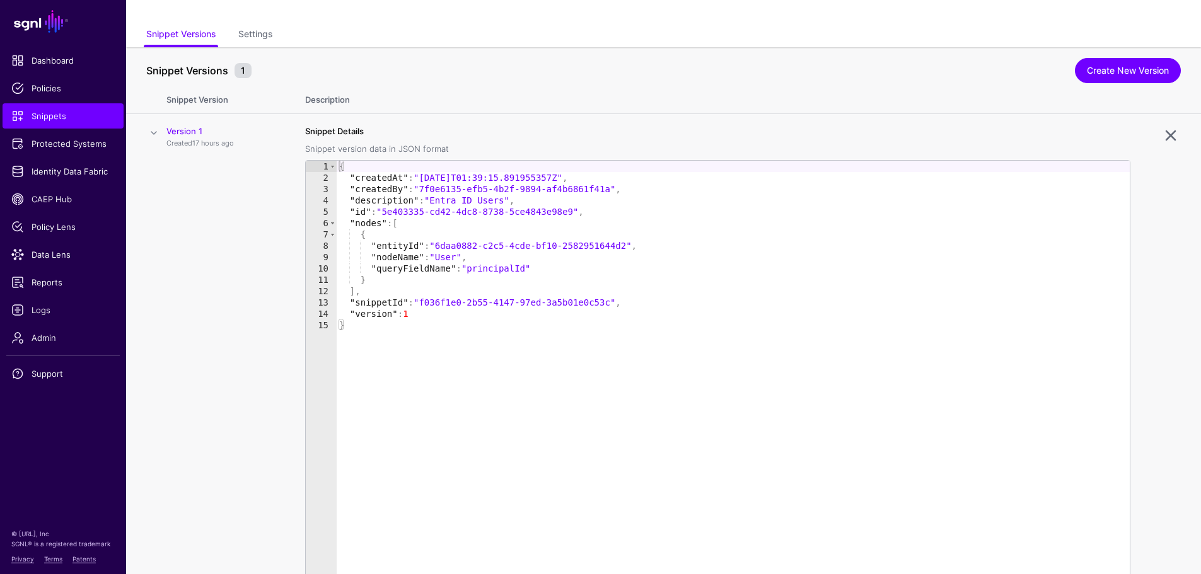
scroll to position [120, 0]
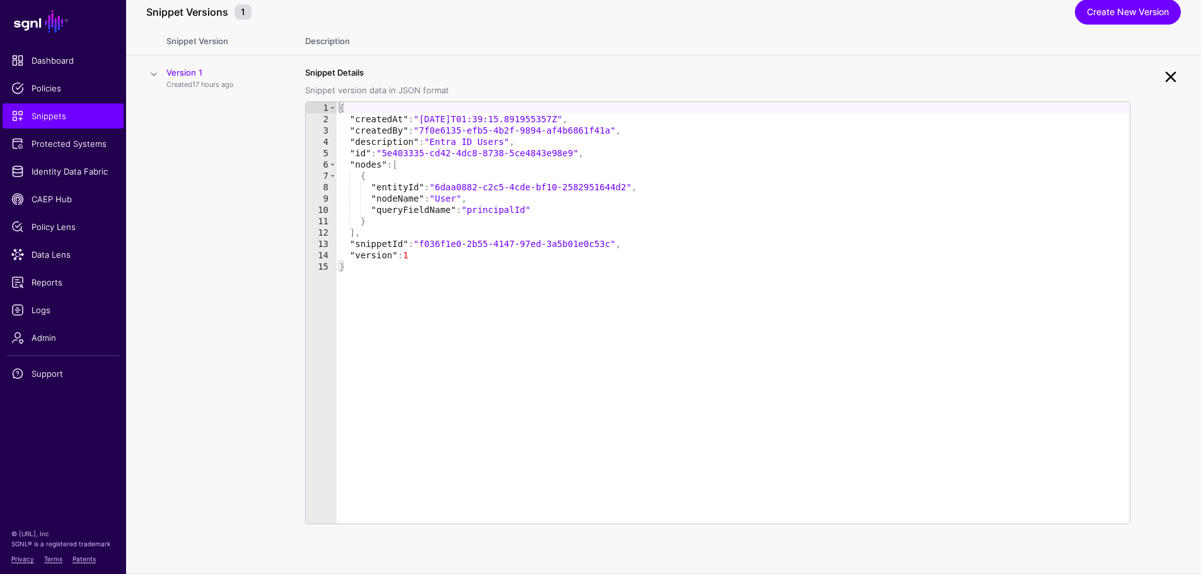
click at [1174, 78] on link at bounding box center [1171, 77] width 20 height 20
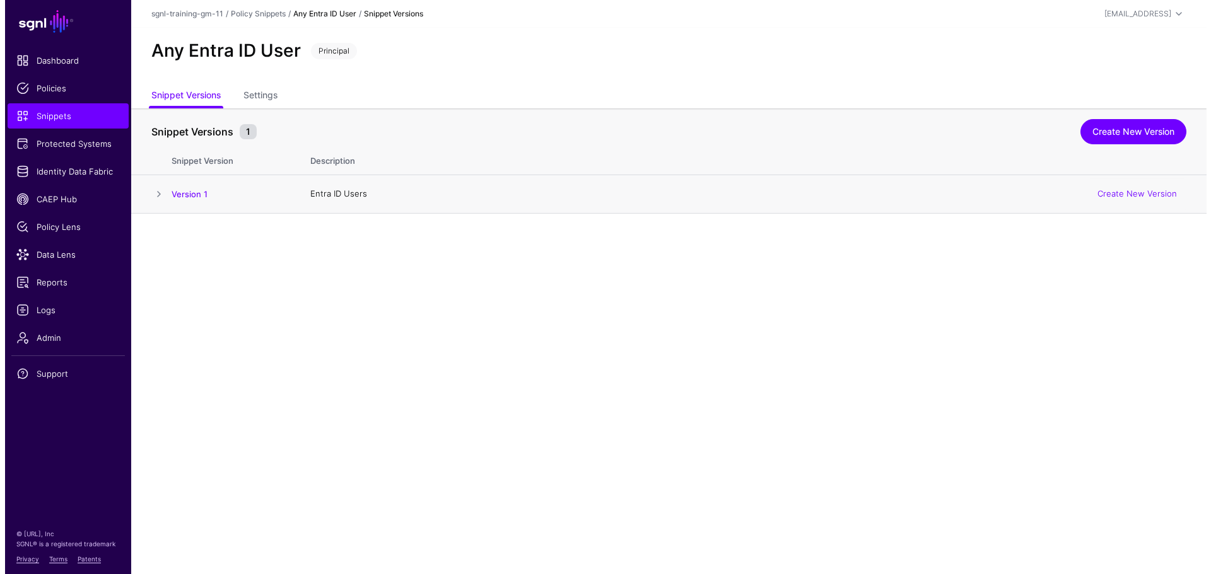
scroll to position [0, 0]
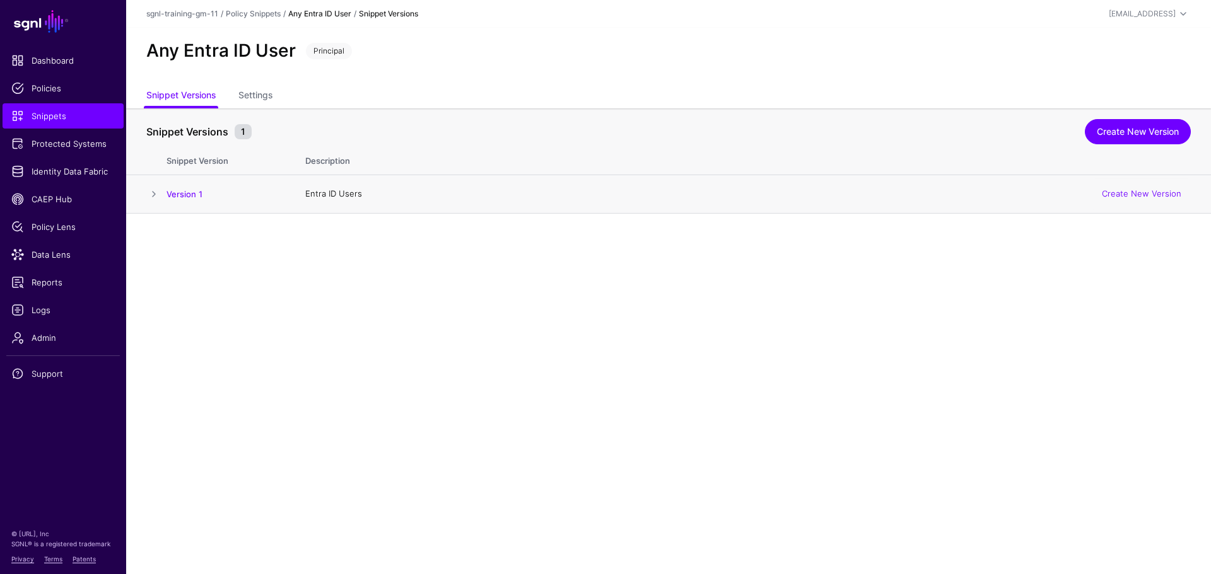
click at [1174, 78] on div "Any Entra ID User Principal" at bounding box center [668, 56] width 1085 height 57
click at [1140, 133] on link "Create New Version" at bounding box center [1138, 131] width 106 height 25
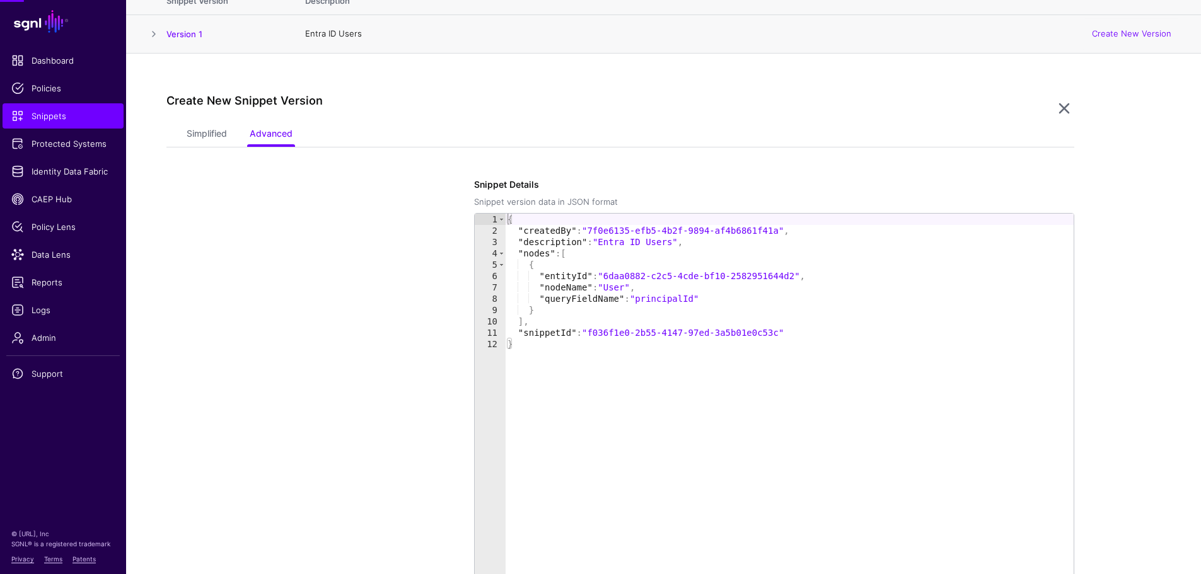
scroll to position [214, 0]
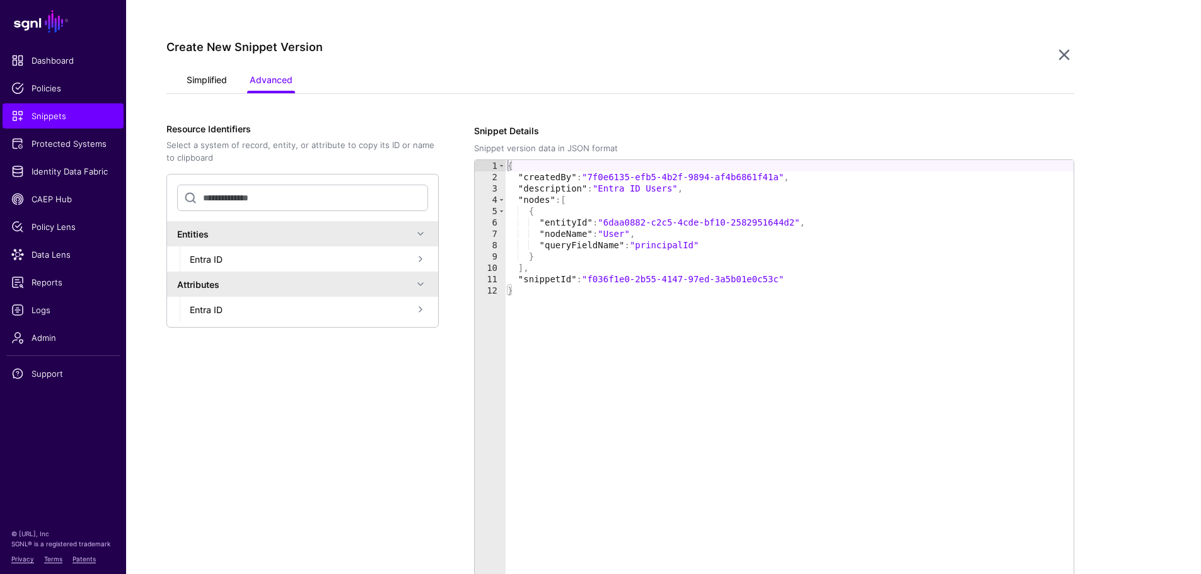
click at [187, 73] on link "Simplified" at bounding box center [207, 81] width 40 height 24
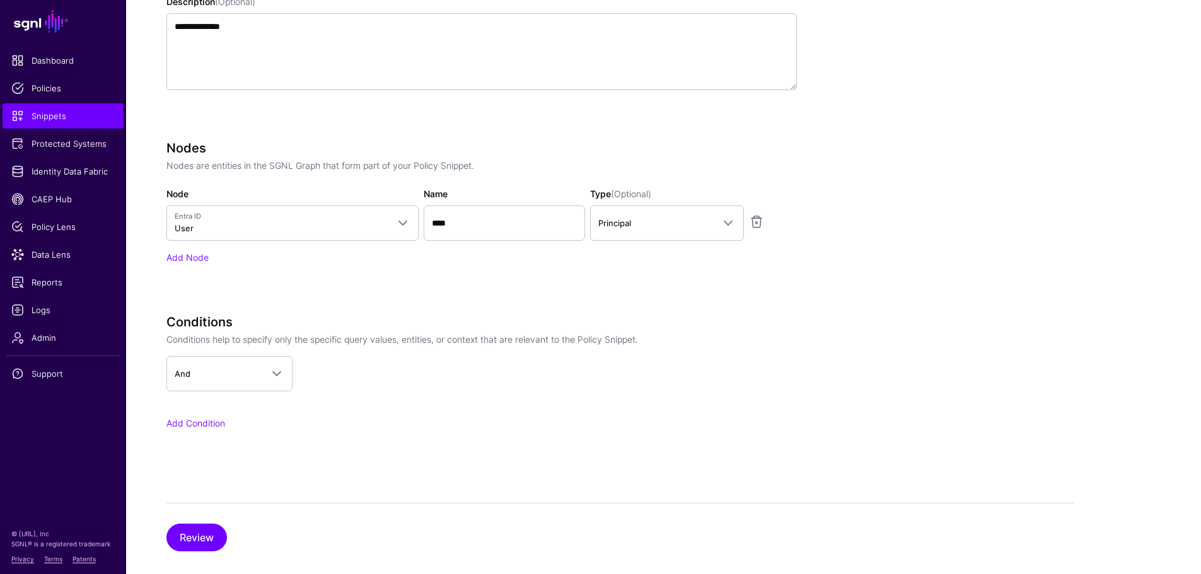
scroll to position [453, 0]
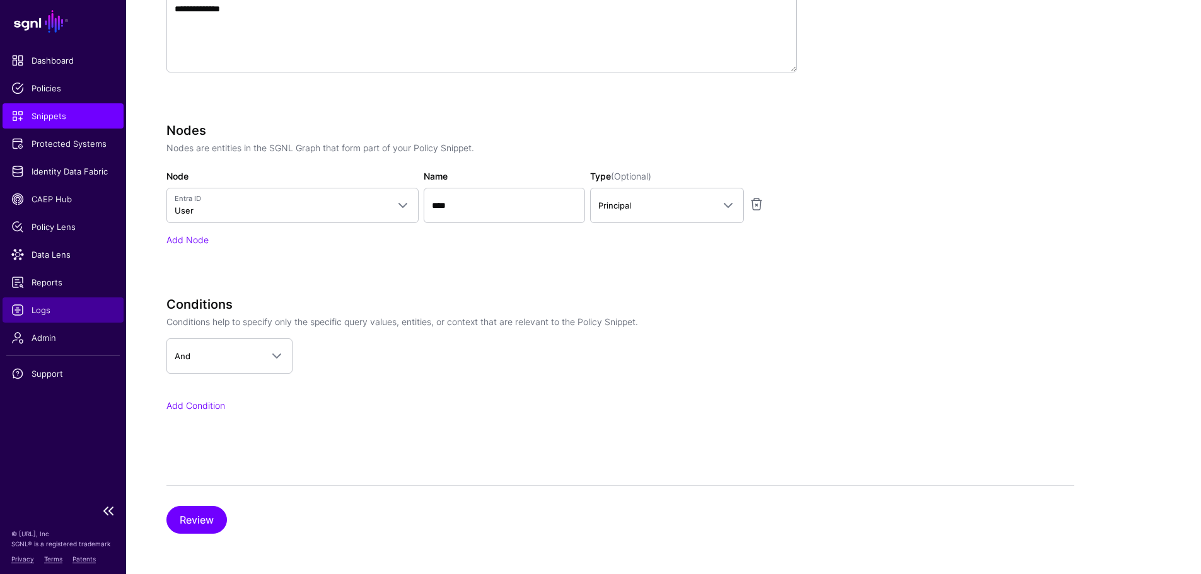
click at [44, 310] on span "Logs" at bounding box center [62, 310] width 103 height 13
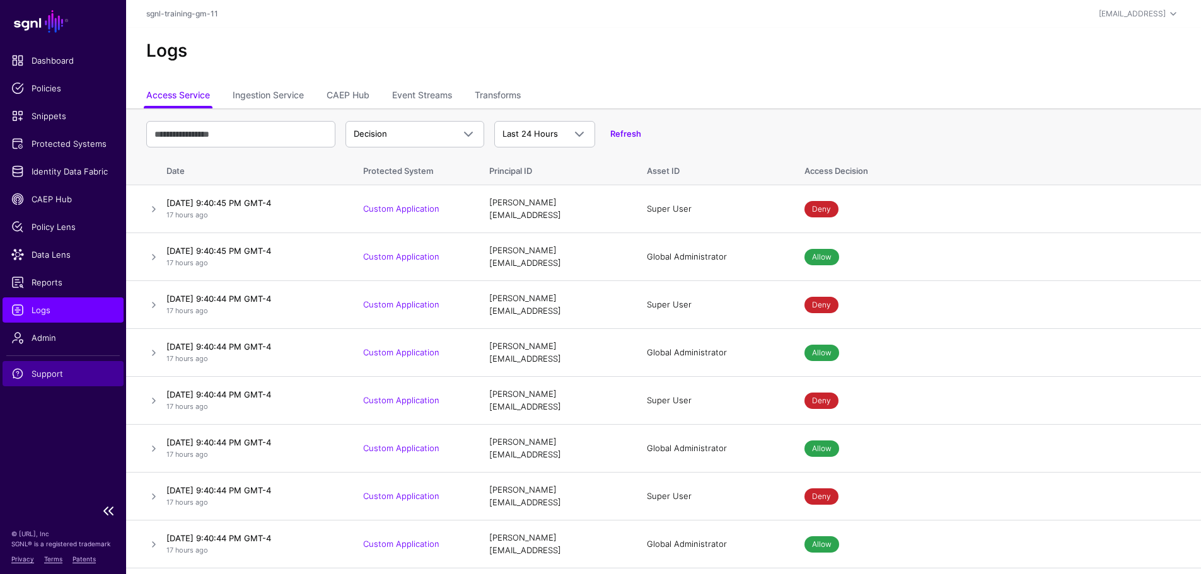
click at [52, 379] on span "Support" at bounding box center [62, 374] width 103 height 13
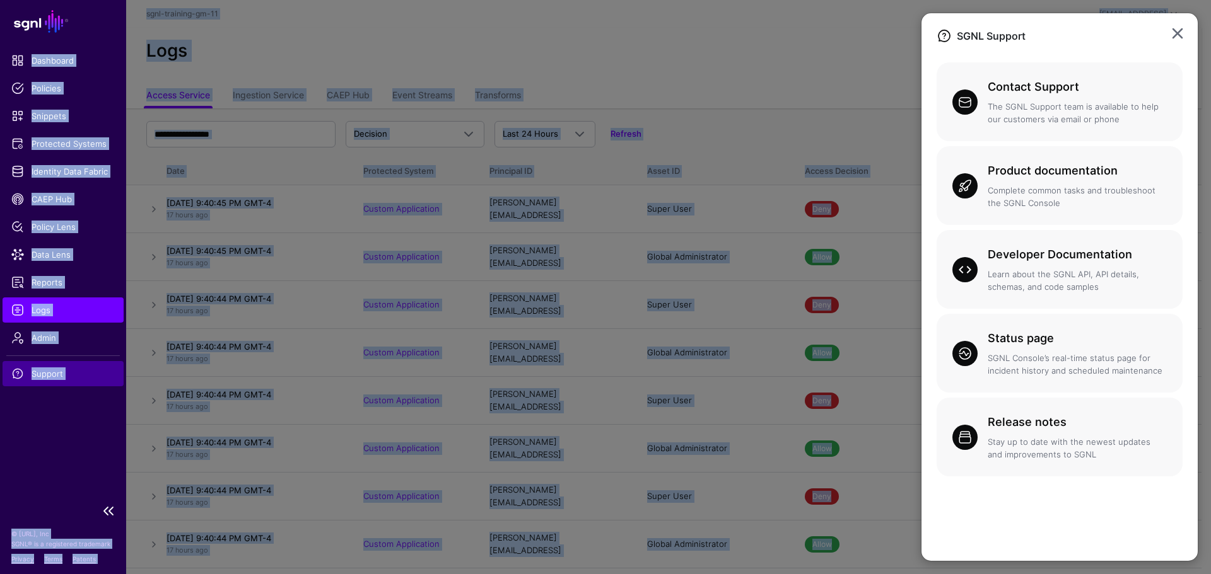
click at [52, 379] on ngb-modal-window "SGNL Support Contact Support The SGNL Support team is available to help our cus…" at bounding box center [605, 287] width 1211 height 574
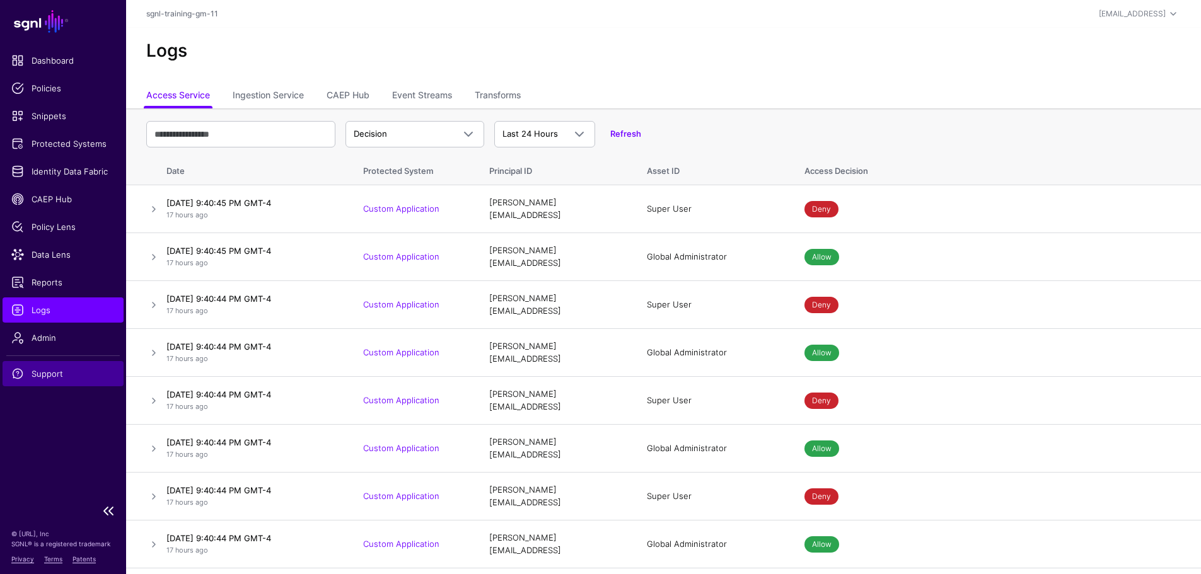
click at [35, 385] on link "Support" at bounding box center [63, 373] width 121 height 25
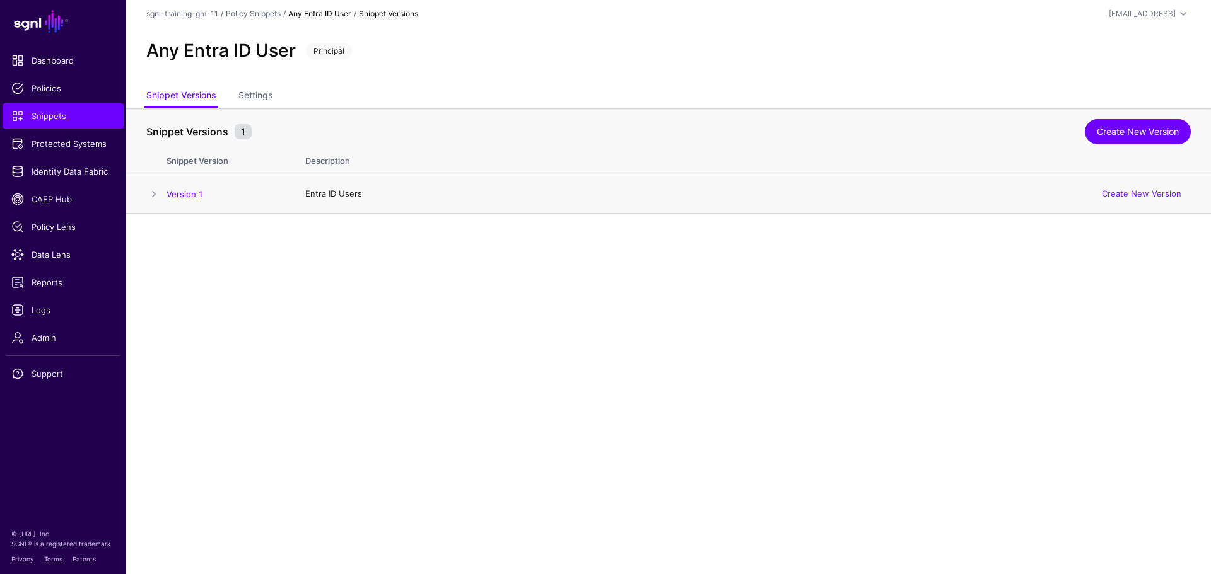
click at [153, 192] on span at bounding box center [153, 194] width 15 height 15
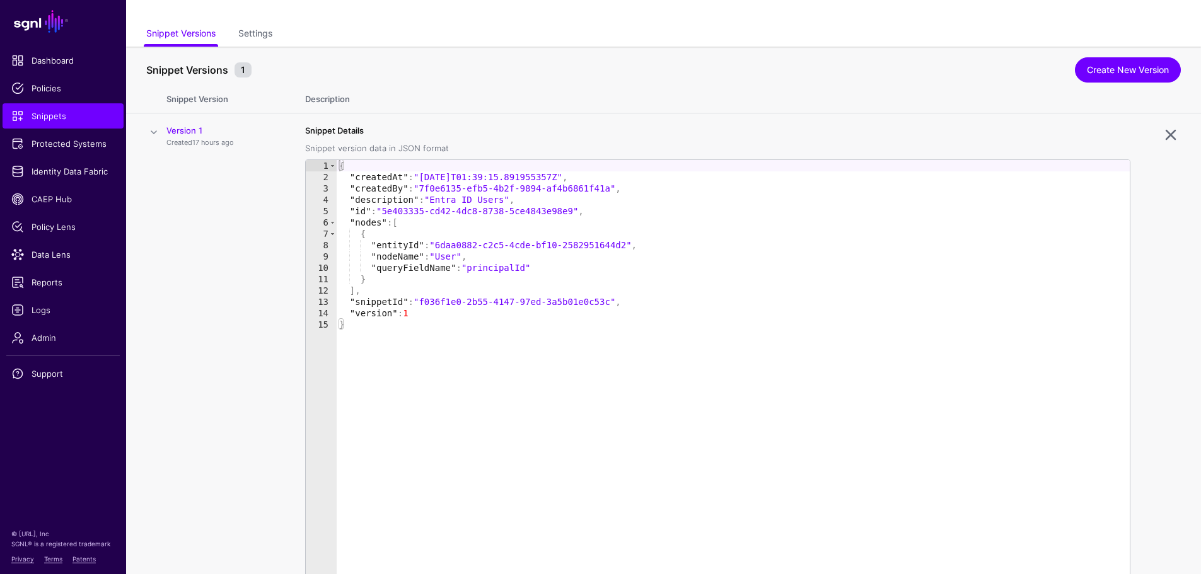
scroll to position [120, 0]
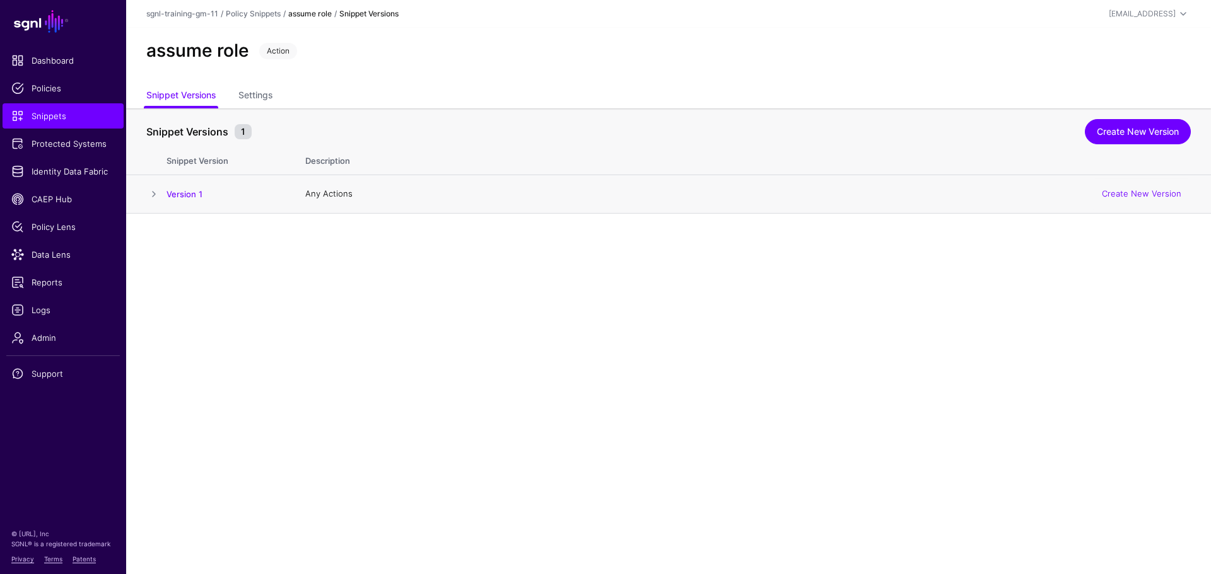
click at [155, 197] on span at bounding box center [153, 194] width 15 height 15
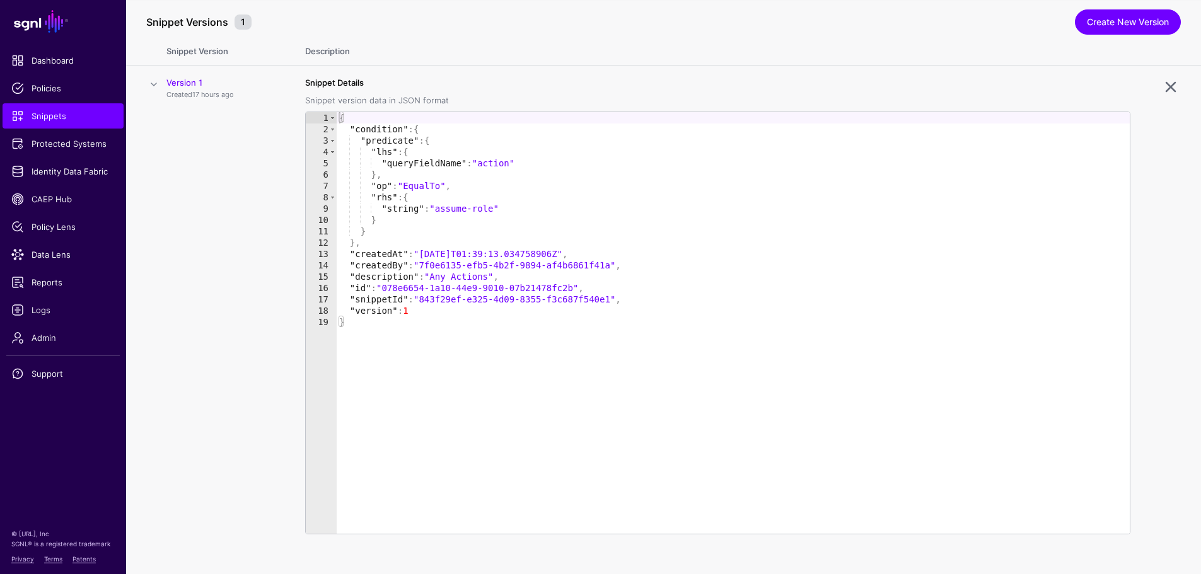
scroll to position [120, 0]
